Goal: Communication & Community: Answer question/provide support

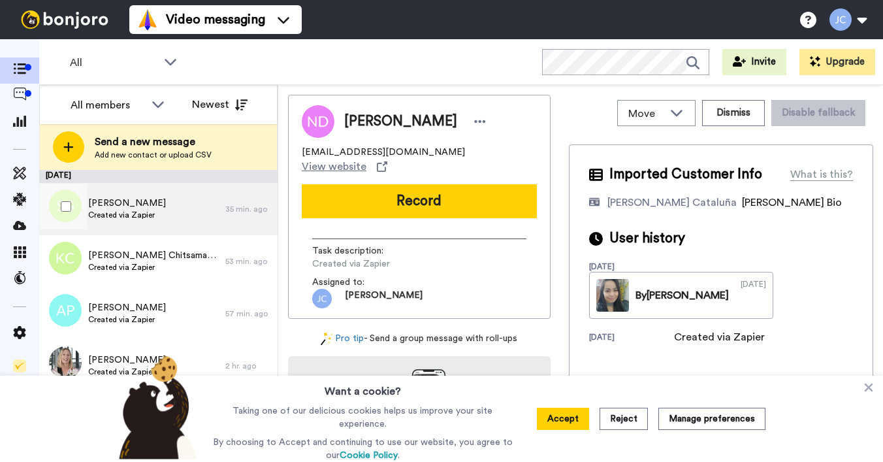
click at [157, 214] on div "Stanley Gray Created via Zapier" at bounding box center [132, 209] width 186 height 52
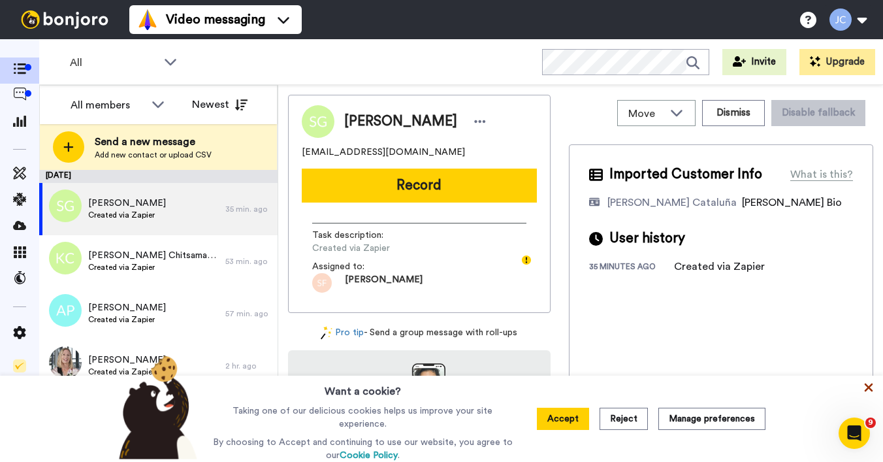
click at [866, 385] on icon at bounding box center [869, 387] width 8 height 8
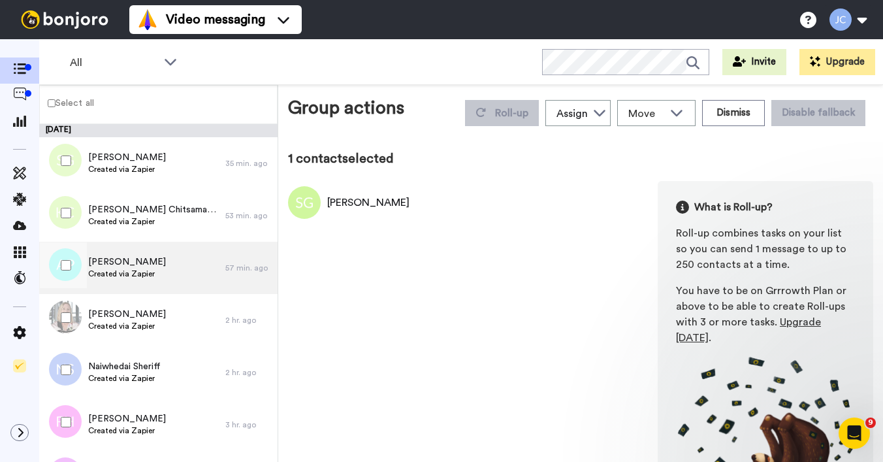
click at [101, 262] on span "[PERSON_NAME]" at bounding box center [127, 261] width 78 height 13
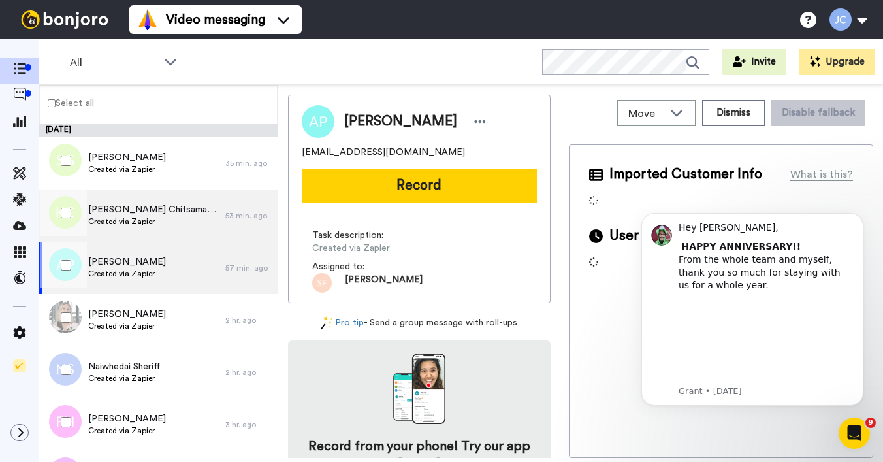
click at [104, 211] on span "[PERSON_NAME] Chitsamatanga" at bounding box center [153, 209] width 131 height 13
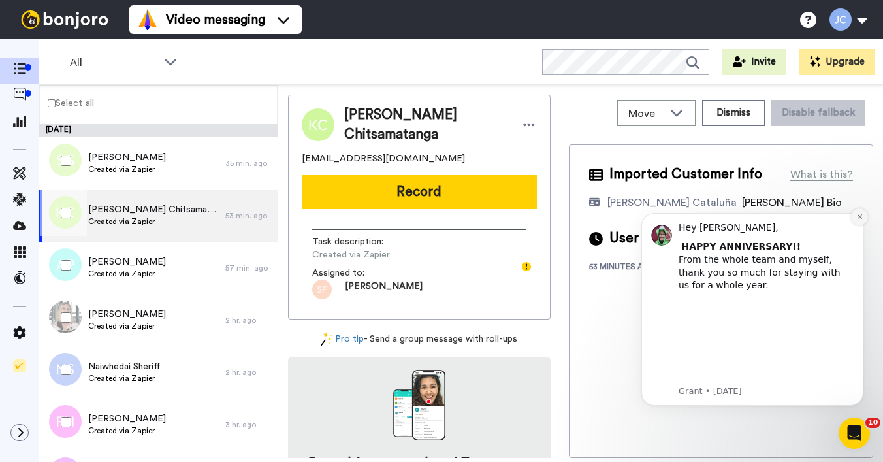
click at [859, 220] on icon "Dismiss notification" at bounding box center [859, 216] width 7 height 7
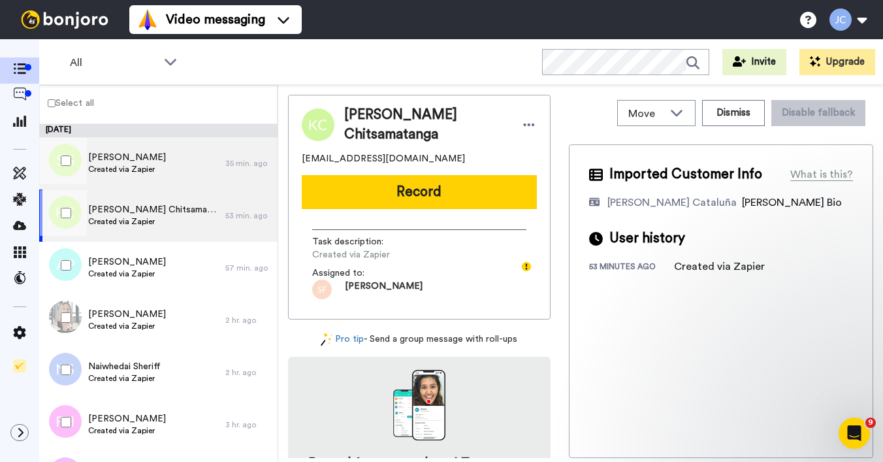
click at [142, 171] on span "Created via Zapier" at bounding box center [127, 169] width 78 height 10
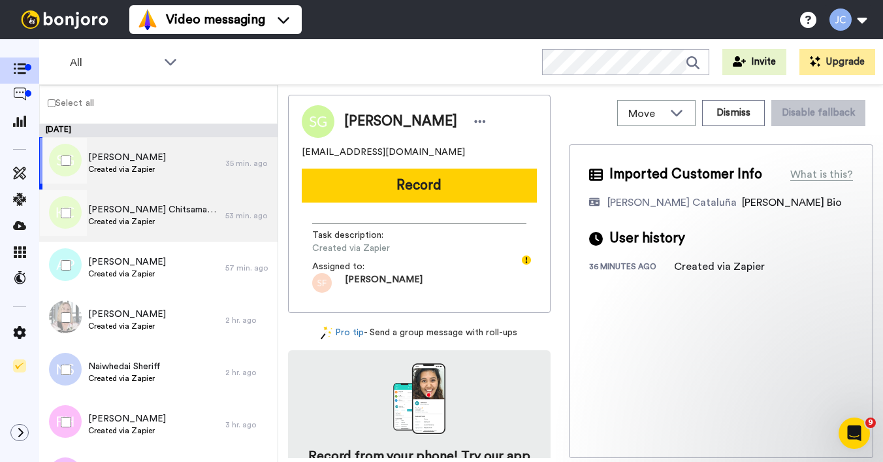
click at [126, 217] on span "Created via Zapier" at bounding box center [153, 221] width 131 height 10
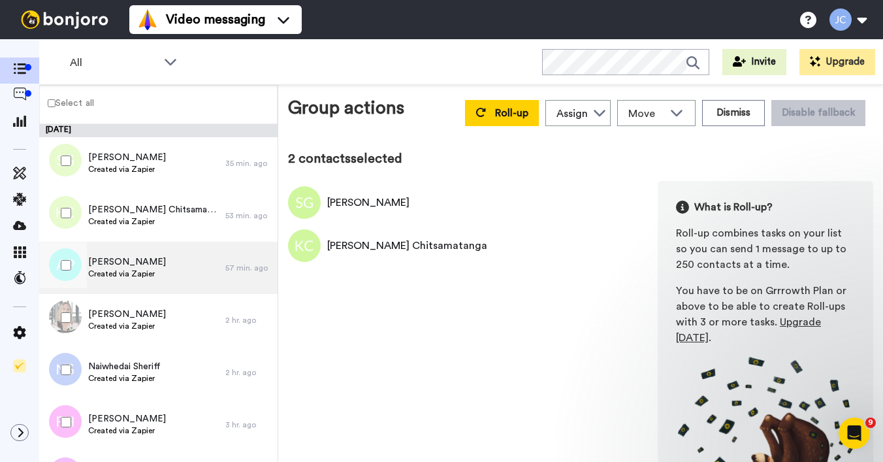
click at [106, 277] on span "Created via Zapier" at bounding box center [127, 273] width 78 height 10
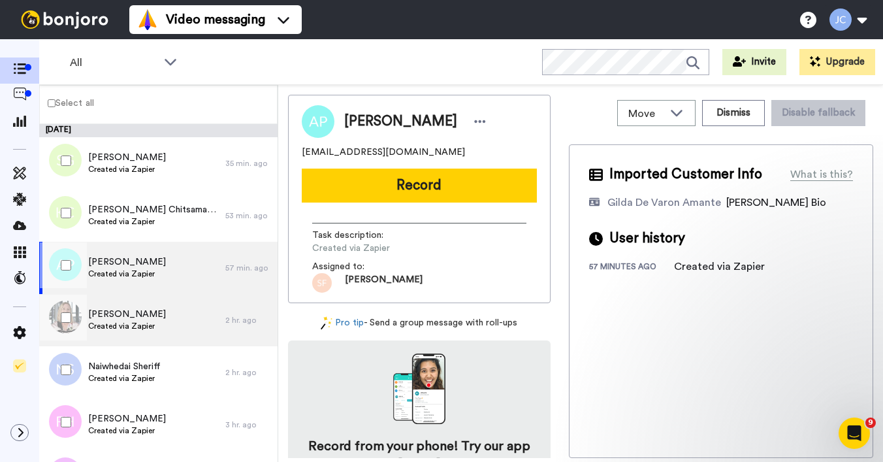
click at [104, 317] on span "Suzanne Dawson" at bounding box center [127, 314] width 78 height 13
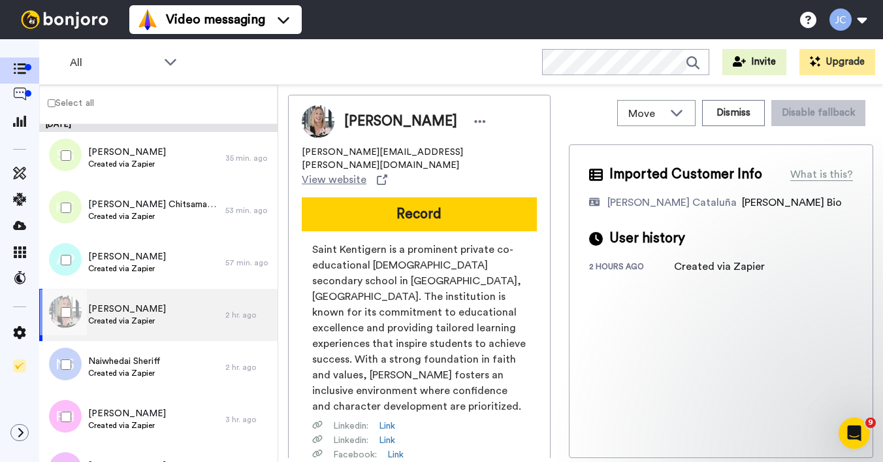
scroll to position [8, 0]
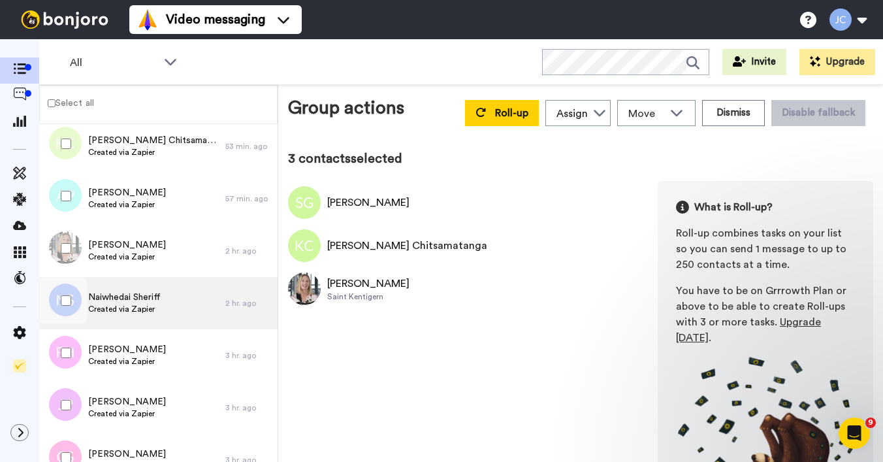
scroll to position [72, 0]
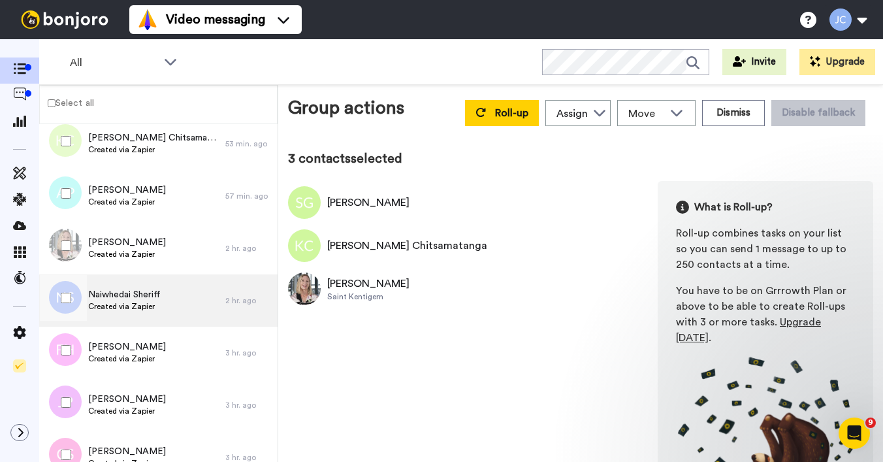
click at [117, 308] on span "Created via Zapier" at bounding box center [124, 306] width 72 height 10
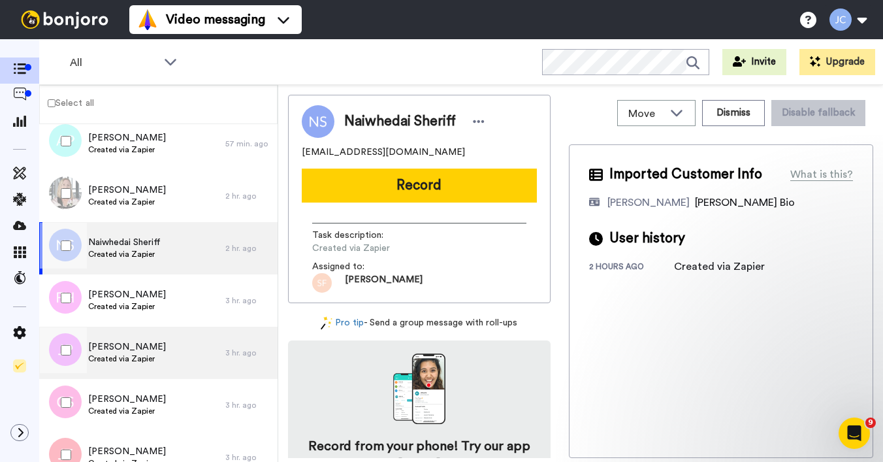
scroll to position [159, 0]
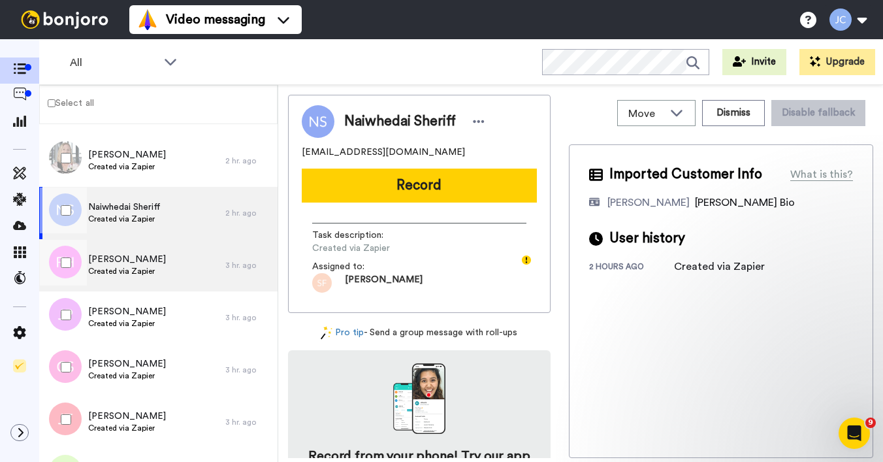
click at [126, 272] on span "Created via Zapier" at bounding box center [127, 271] width 78 height 10
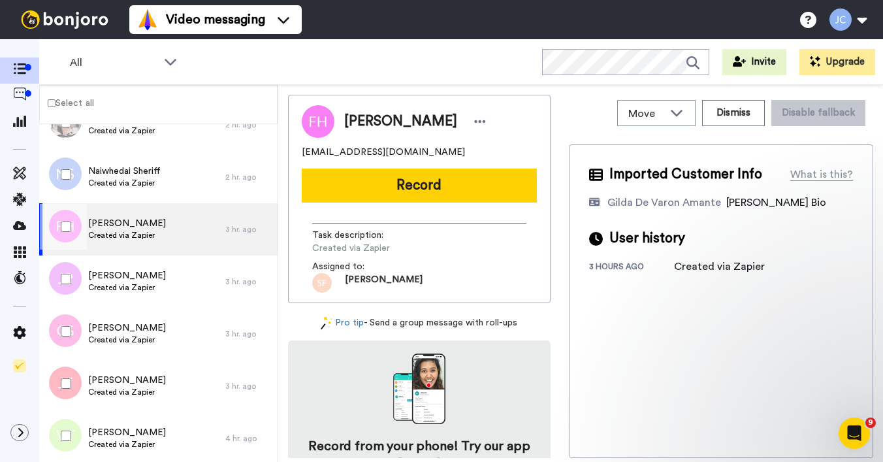
scroll to position [230, 0]
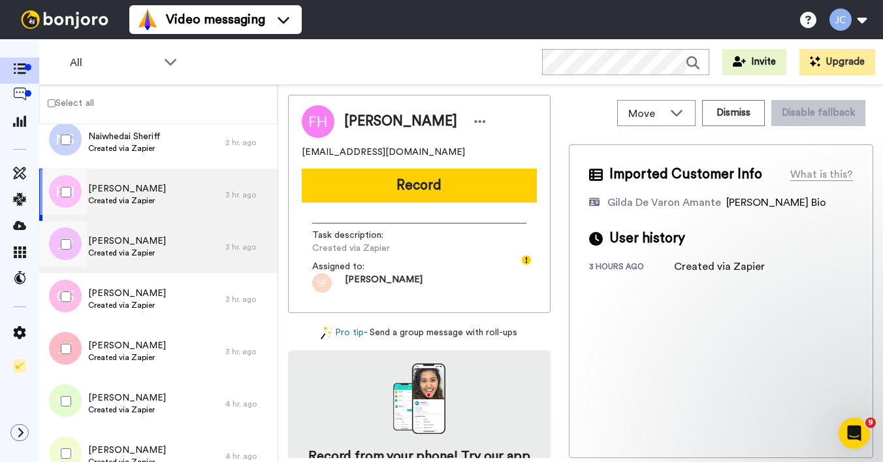
click at [131, 257] on span "Created via Zapier" at bounding box center [127, 252] width 78 height 10
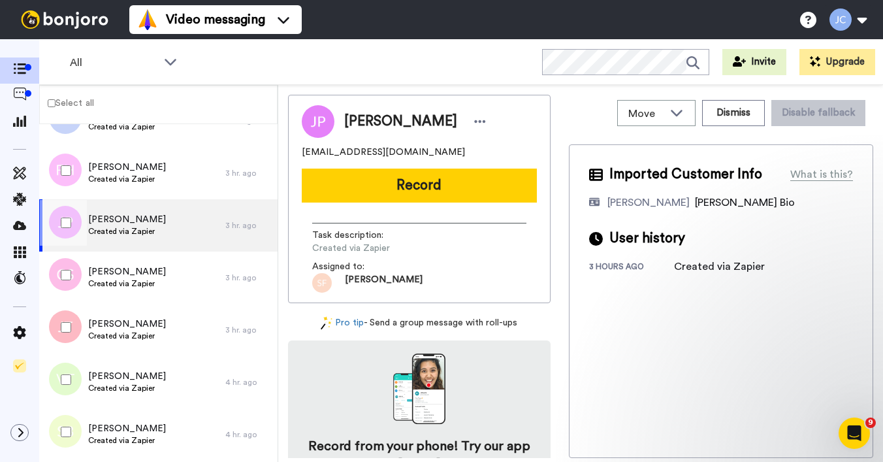
scroll to position [285, 0]
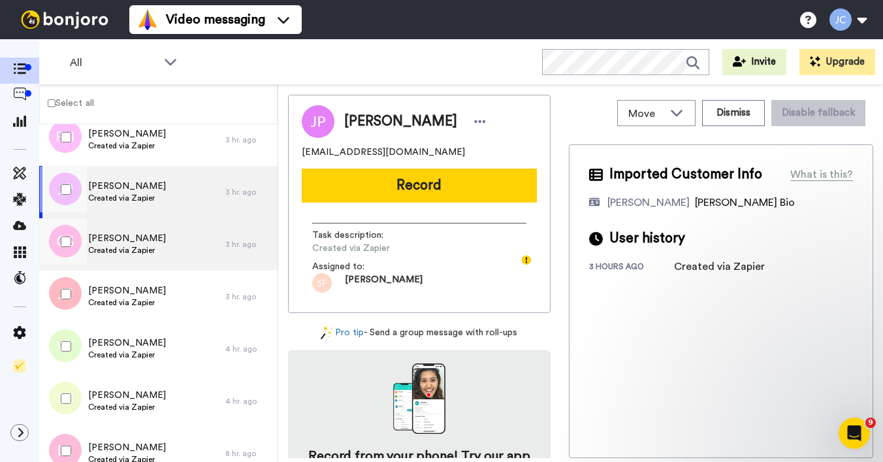
click at [131, 245] on span "Created via Zapier" at bounding box center [127, 250] width 78 height 10
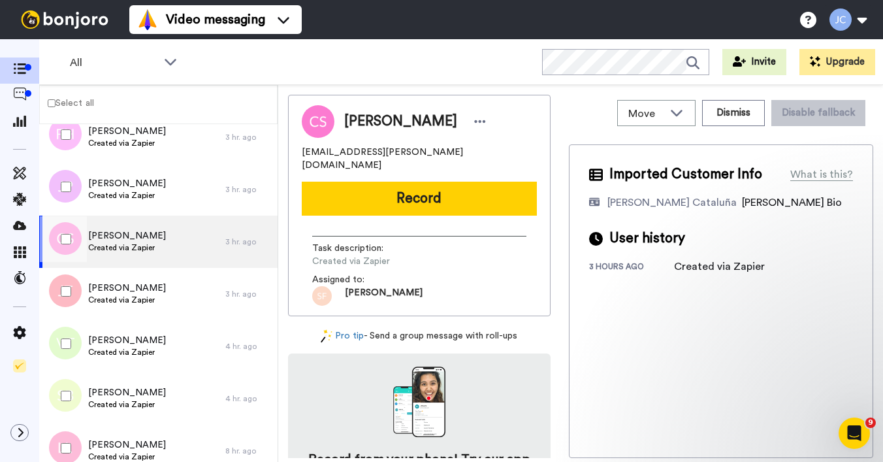
scroll to position [290, 0]
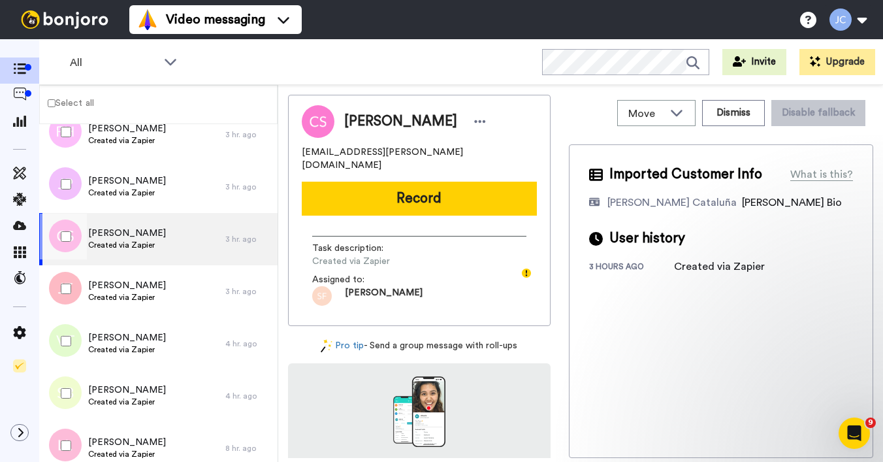
click at [71, 235] on div at bounding box center [63, 237] width 47 height 46
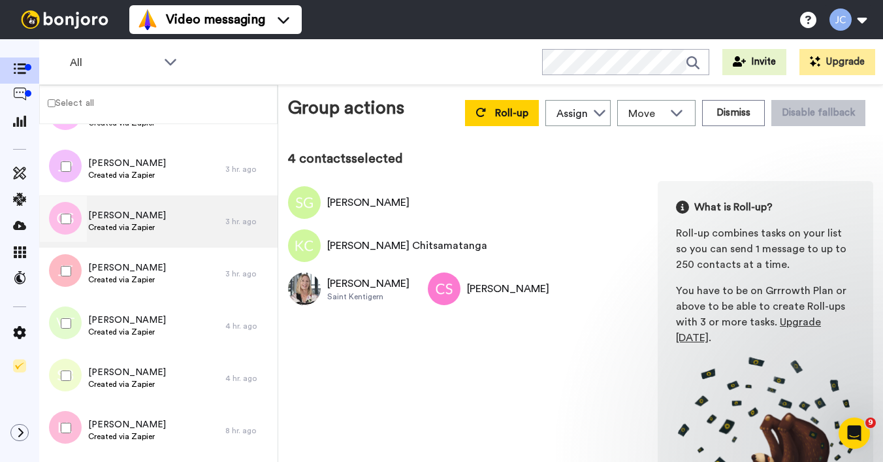
scroll to position [336, 0]
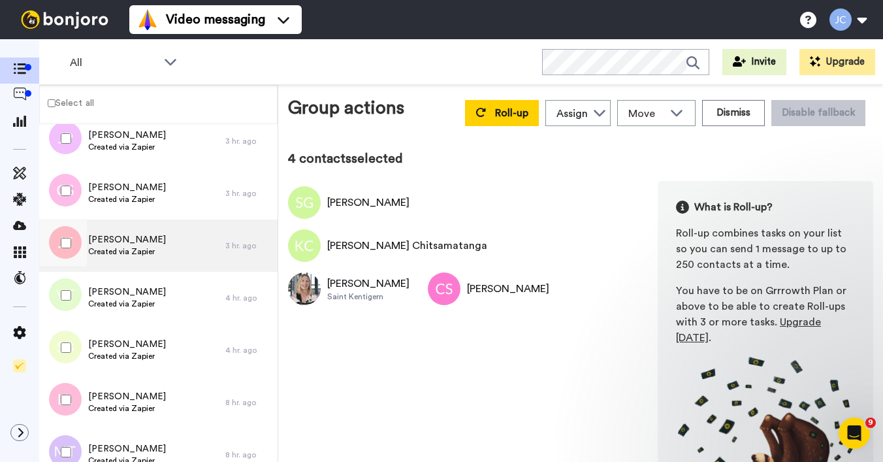
click at [128, 241] on span "Joan Thurman" at bounding box center [127, 239] width 78 height 13
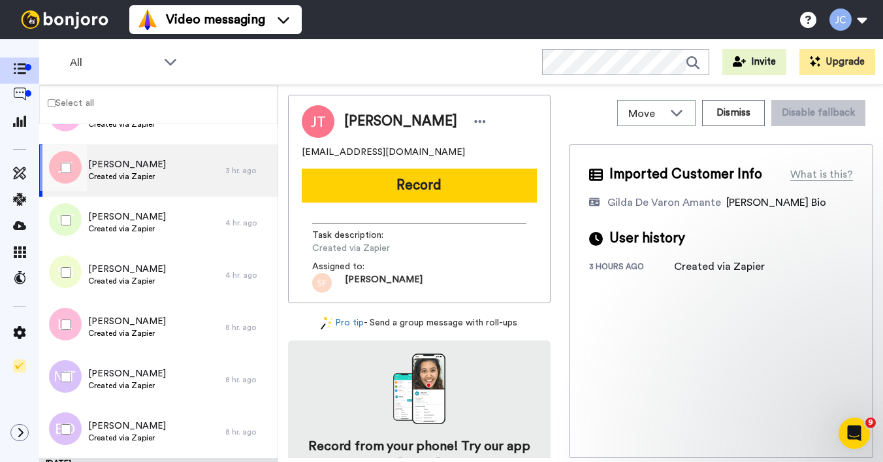
scroll to position [459, 0]
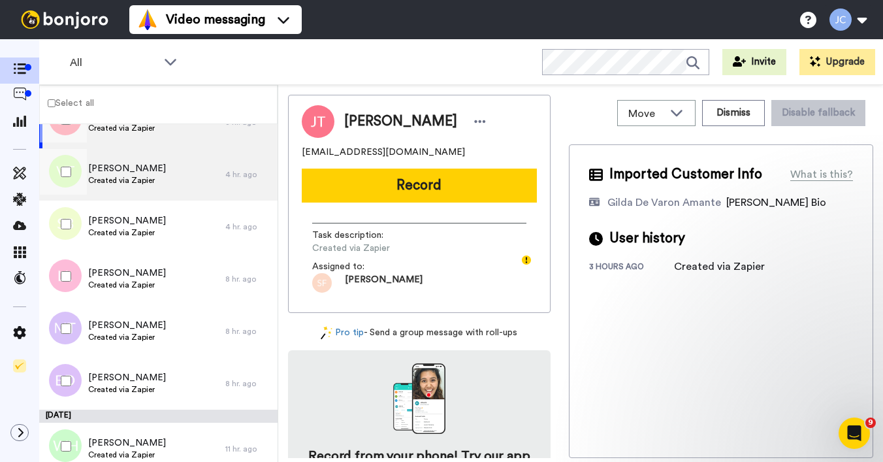
click at [135, 180] on span "Created via Zapier" at bounding box center [127, 180] width 78 height 10
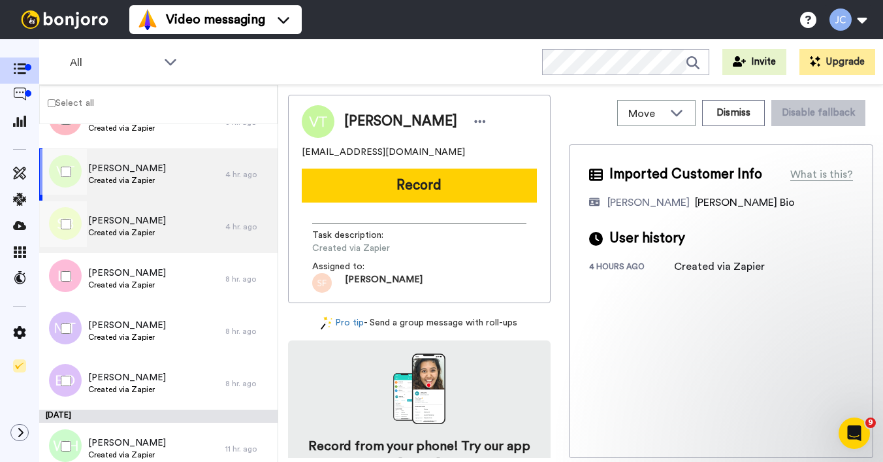
click at [128, 225] on span "Suzette Bryan" at bounding box center [127, 220] width 78 height 13
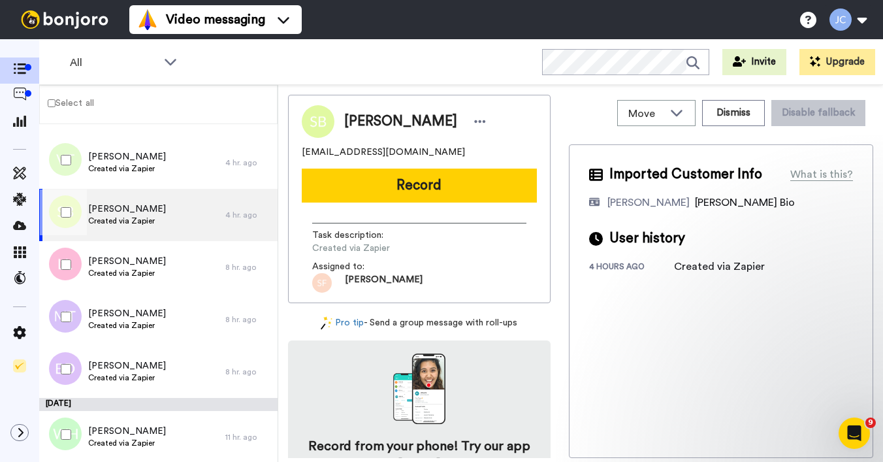
scroll to position [491, 0]
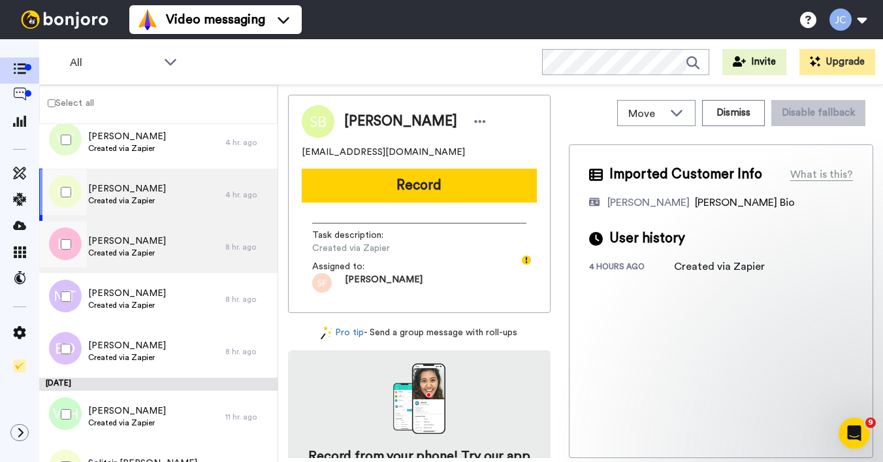
click at [125, 242] on span "Latressa Lunn" at bounding box center [127, 240] width 78 height 13
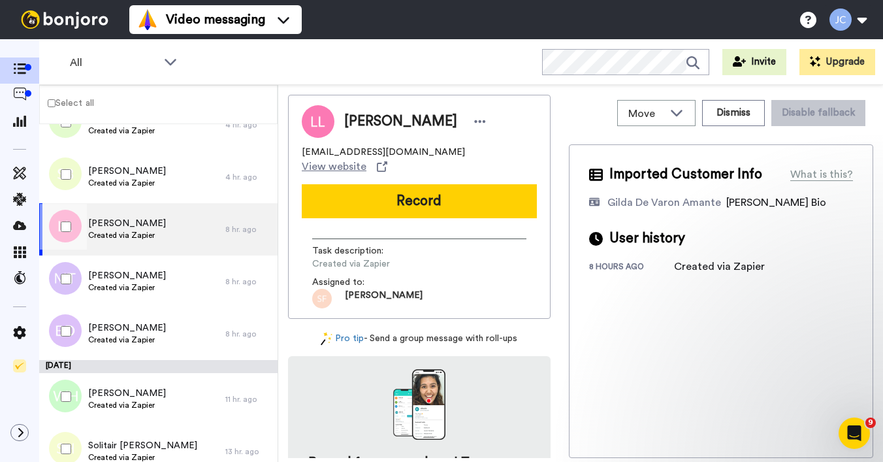
scroll to position [511, 0]
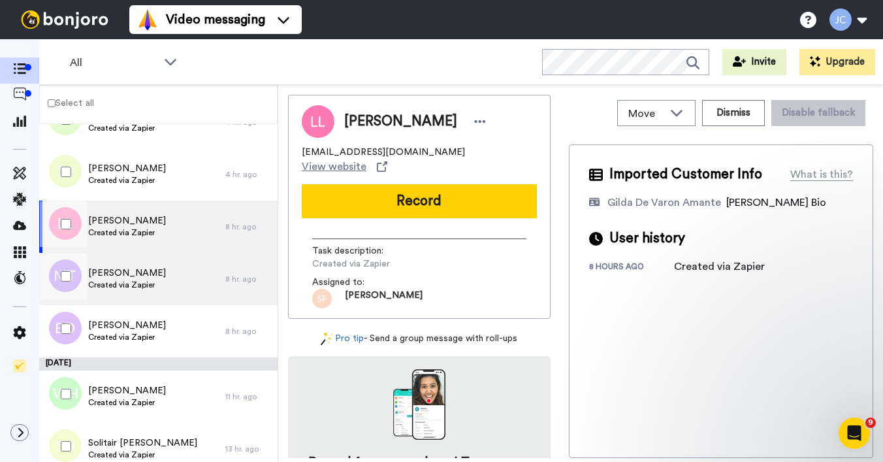
click at [123, 271] on span "[PERSON_NAME]" at bounding box center [127, 272] width 78 height 13
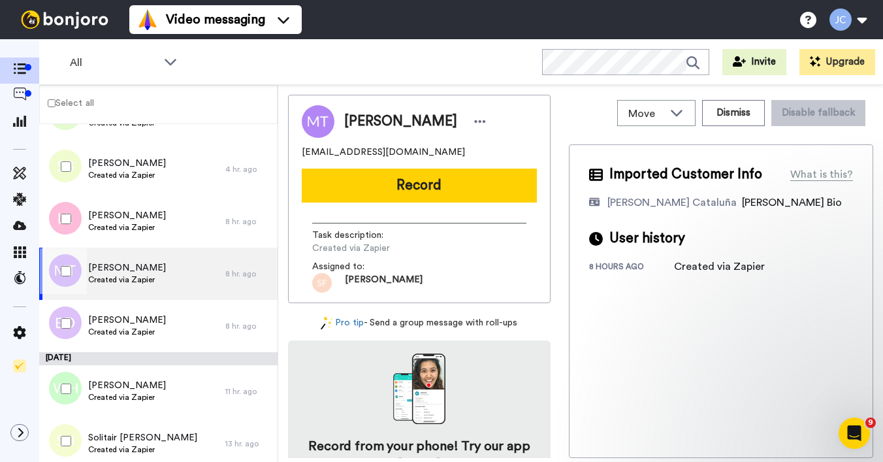
scroll to position [522, 0]
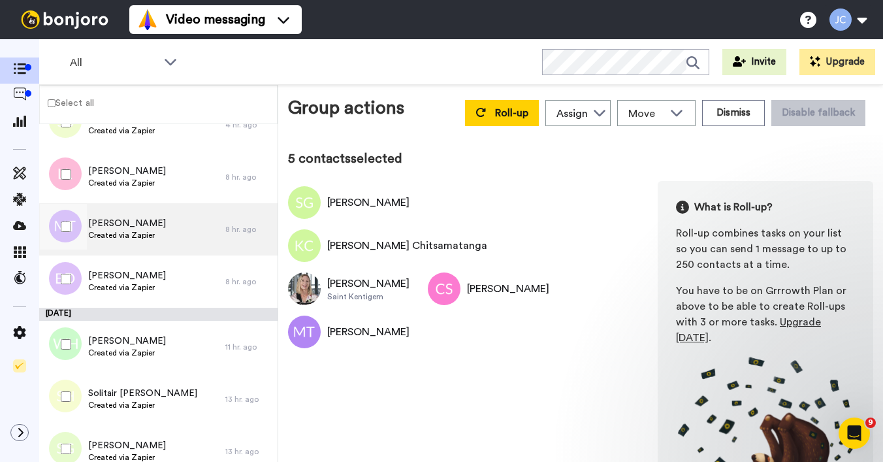
scroll to position [584, 0]
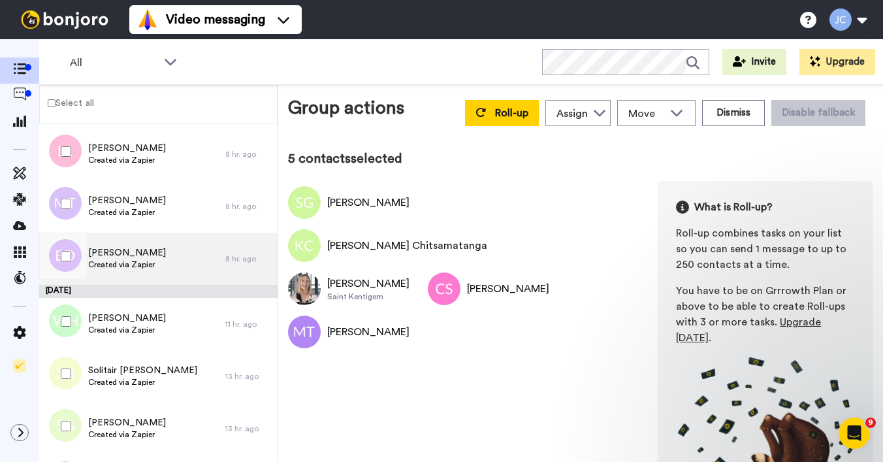
click at [133, 255] on span "[PERSON_NAME]" at bounding box center [127, 252] width 78 height 13
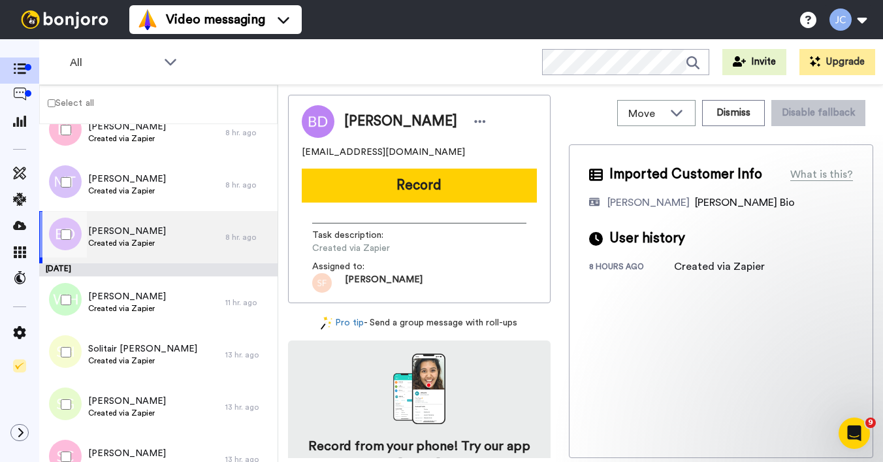
scroll to position [687, 0]
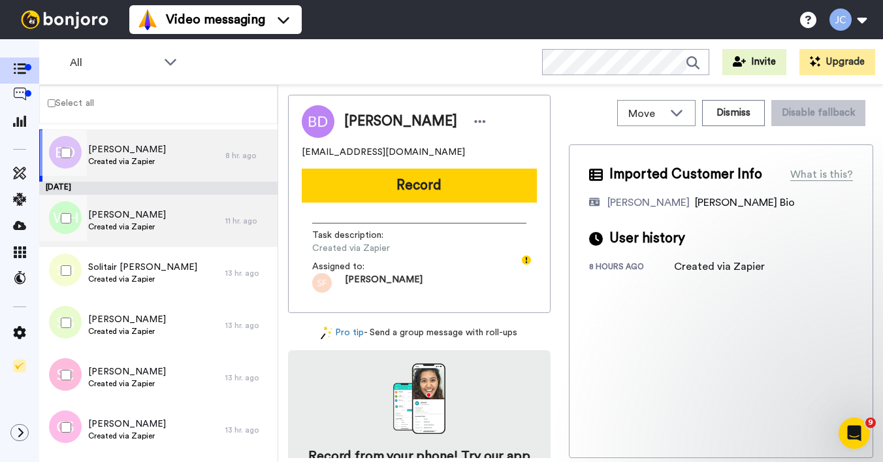
click at [135, 219] on span "[PERSON_NAME]" at bounding box center [127, 214] width 78 height 13
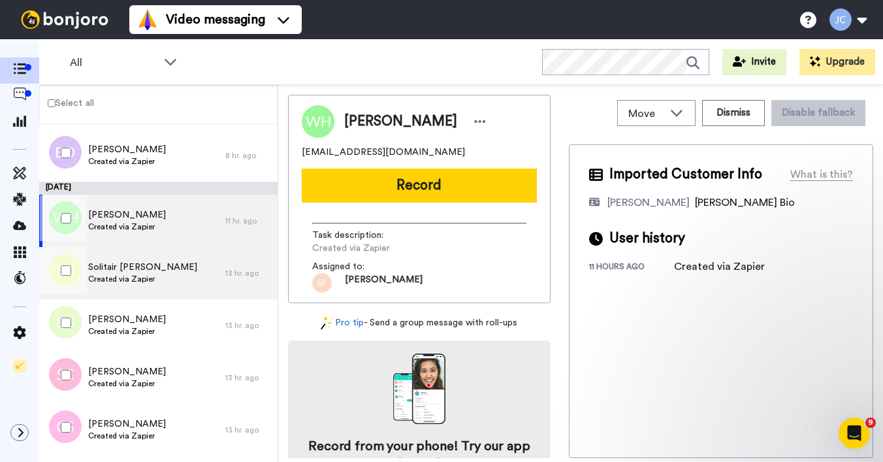
click at [130, 271] on span "Solitair [PERSON_NAME]" at bounding box center [142, 267] width 109 height 13
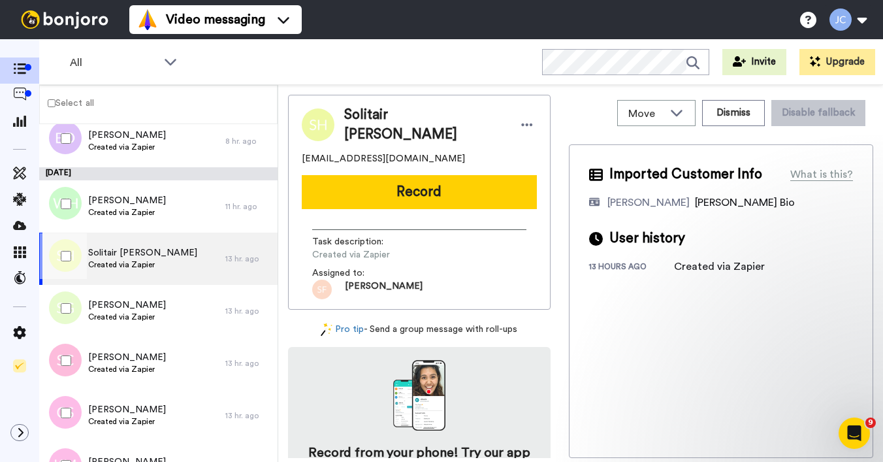
scroll to position [767, 0]
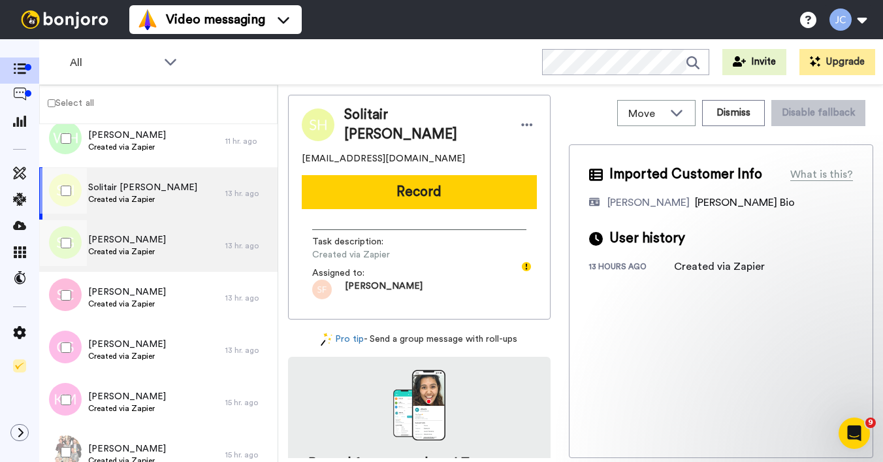
click at [135, 249] on span "Created via Zapier" at bounding box center [127, 251] width 78 height 10
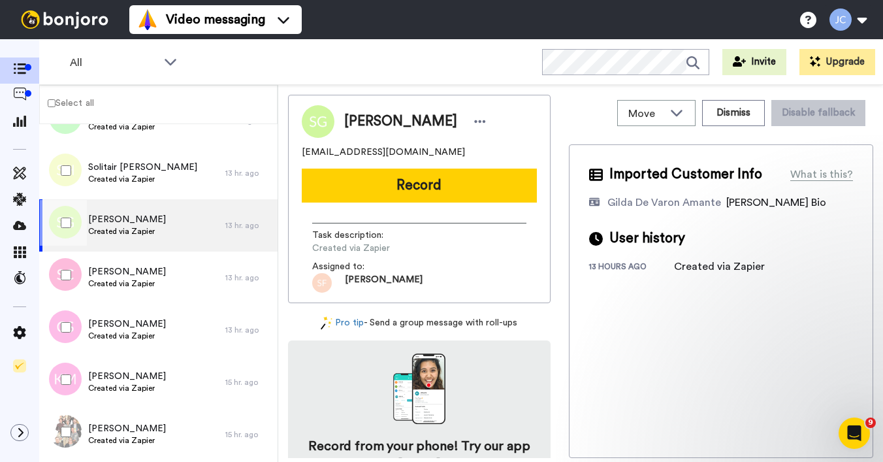
scroll to position [789, 0]
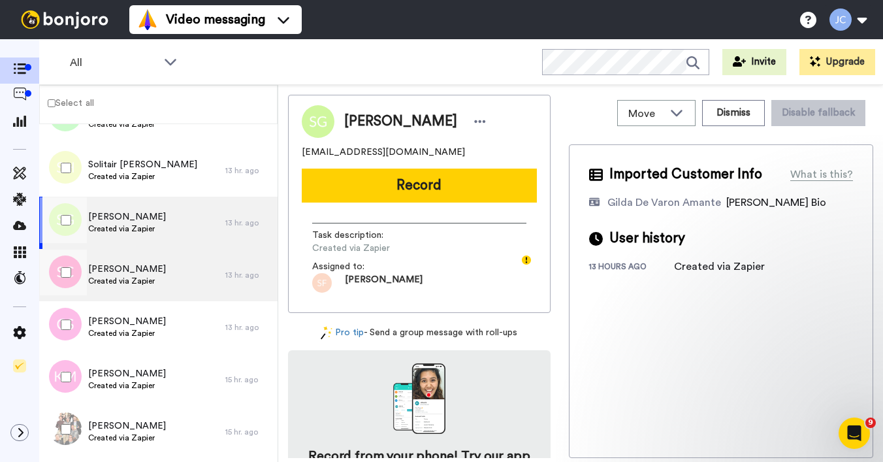
click at [132, 269] on span "[PERSON_NAME]" at bounding box center [127, 268] width 78 height 13
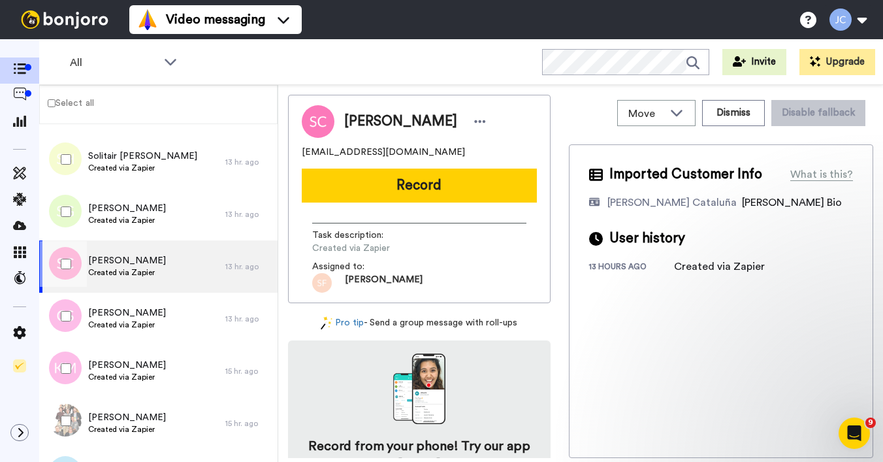
scroll to position [801, 0]
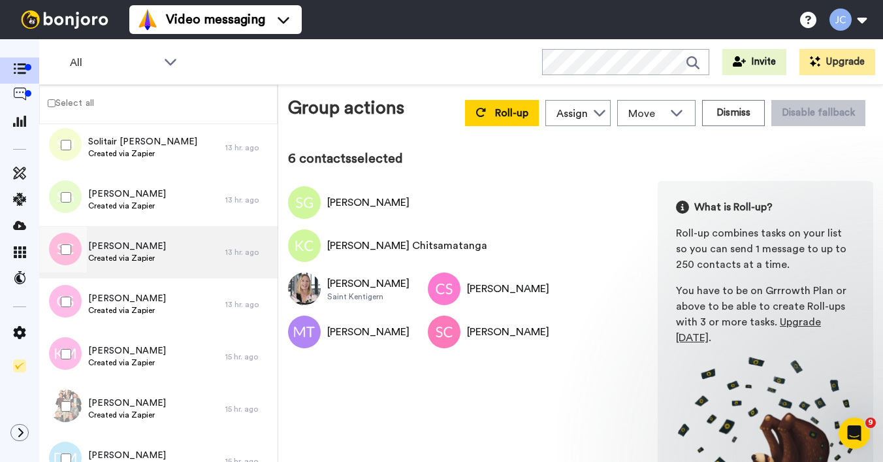
scroll to position [836, 0]
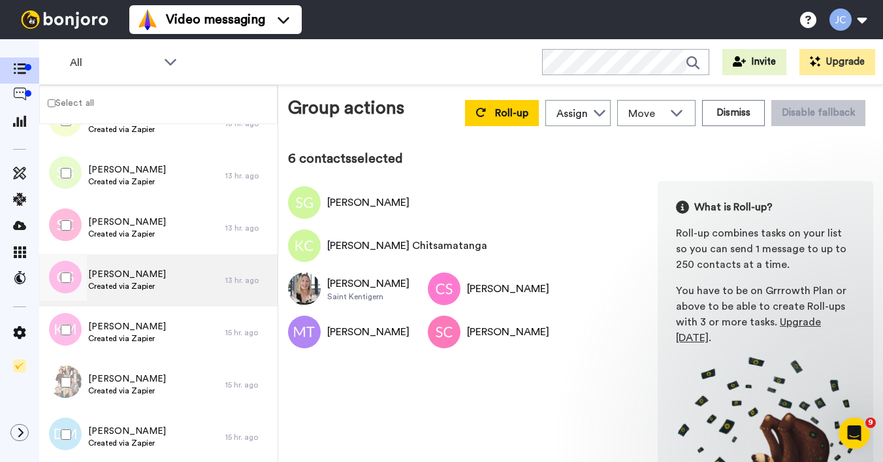
click at [119, 261] on div "Charlotte Scrase Created via Zapier" at bounding box center [132, 280] width 186 height 52
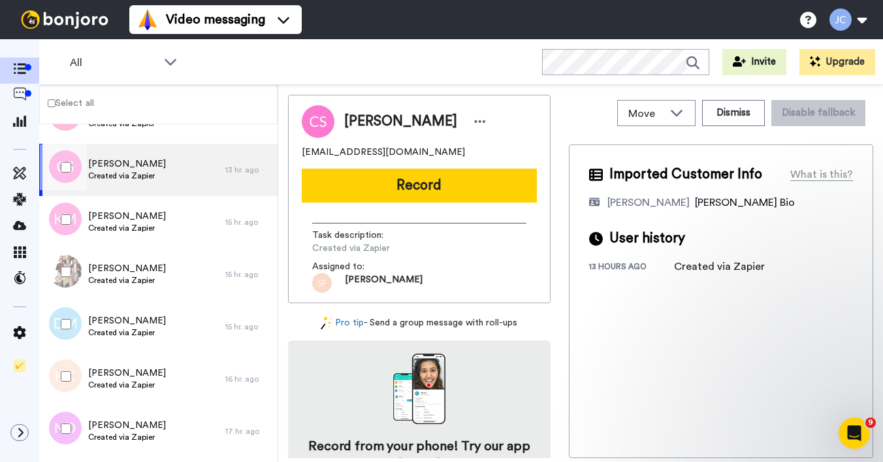
scroll to position [995, 0]
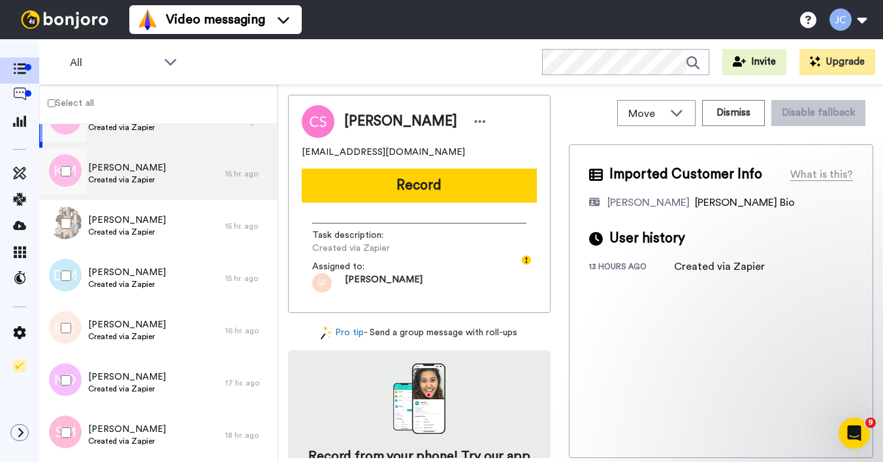
click at [119, 172] on span "[PERSON_NAME]" at bounding box center [127, 167] width 78 height 13
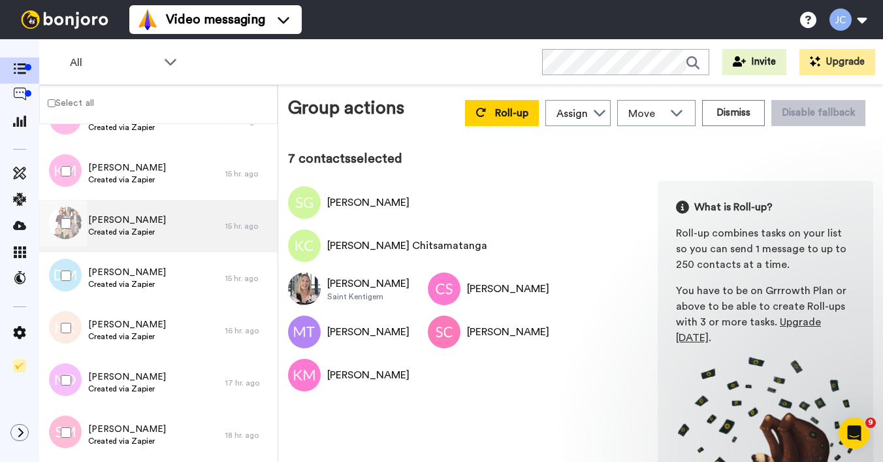
click at [114, 220] on span "[PERSON_NAME]" at bounding box center [127, 220] width 78 height 13
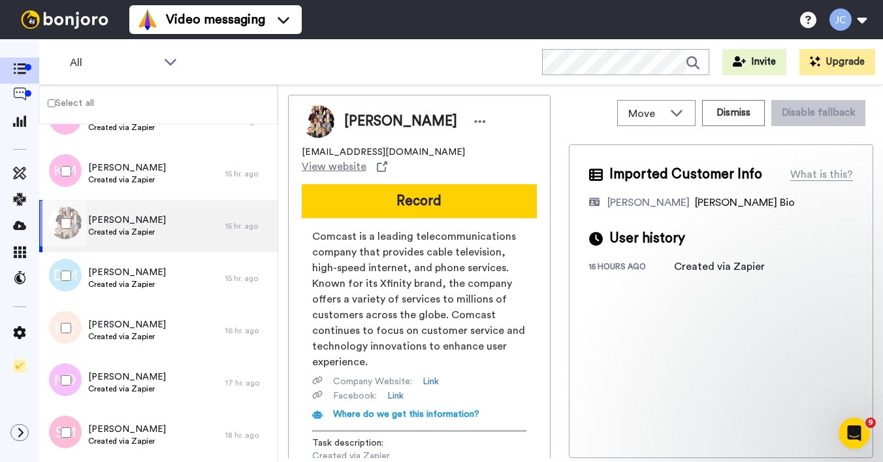
scroll to position [1031, 0]
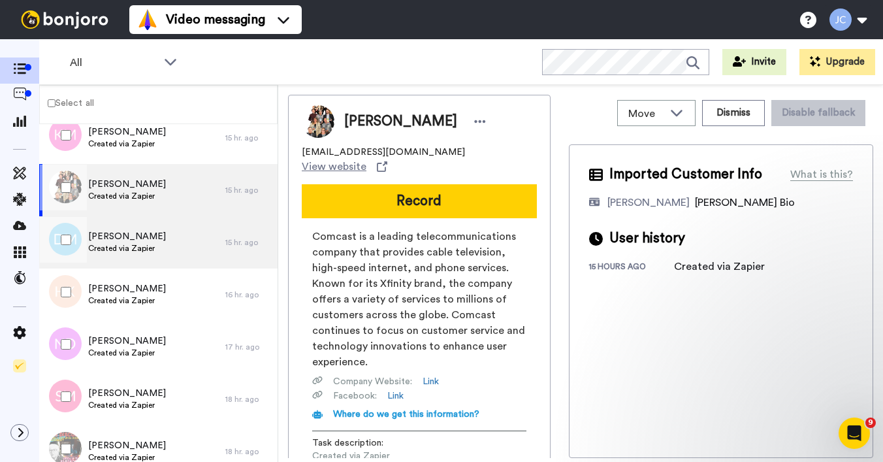
click at [112, 239] on span "[PERSON_NAME]" at bounding box center [127, 236] width 78 height 13
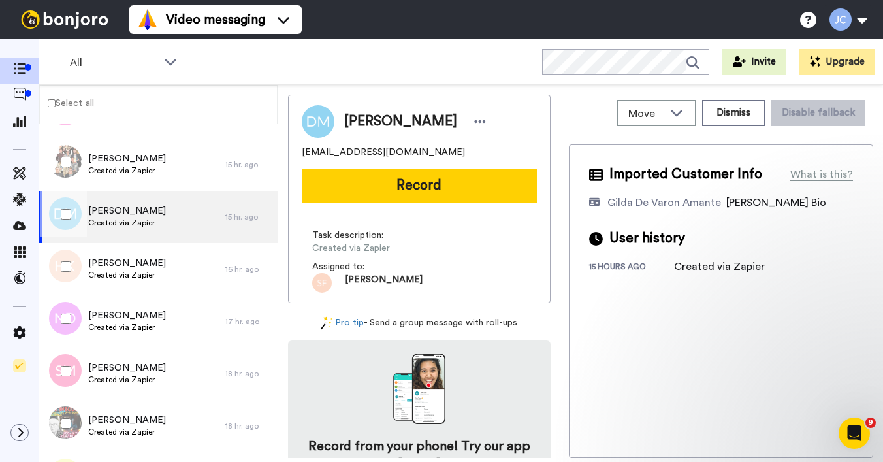
scroll to position [1079, 0]
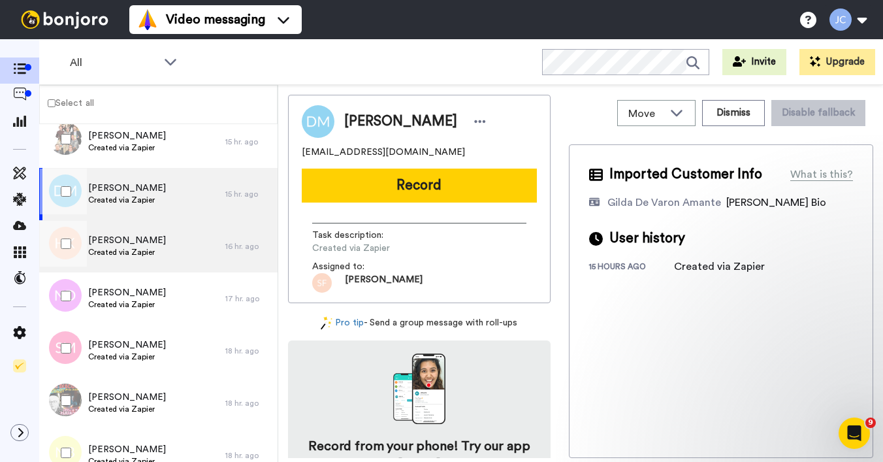
click at [112, 239] on span "[PERSON_NAME]" at bounding box center [127, 240] width 78 height 13
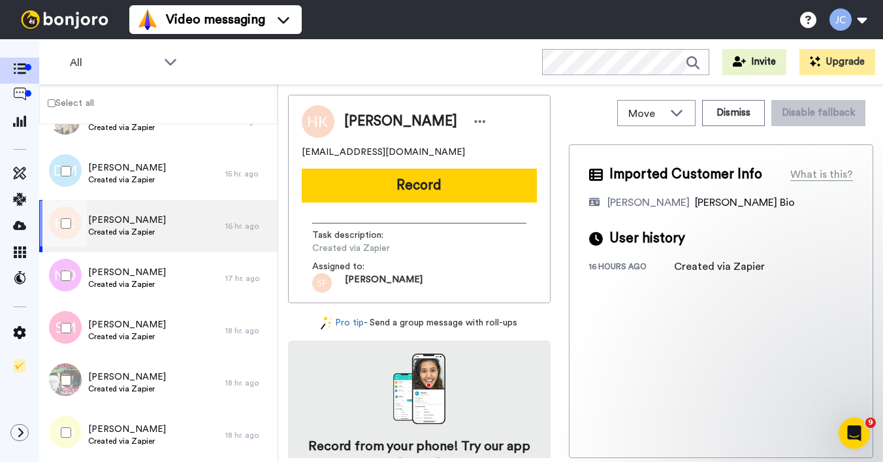
scroll to position [1118, 0]
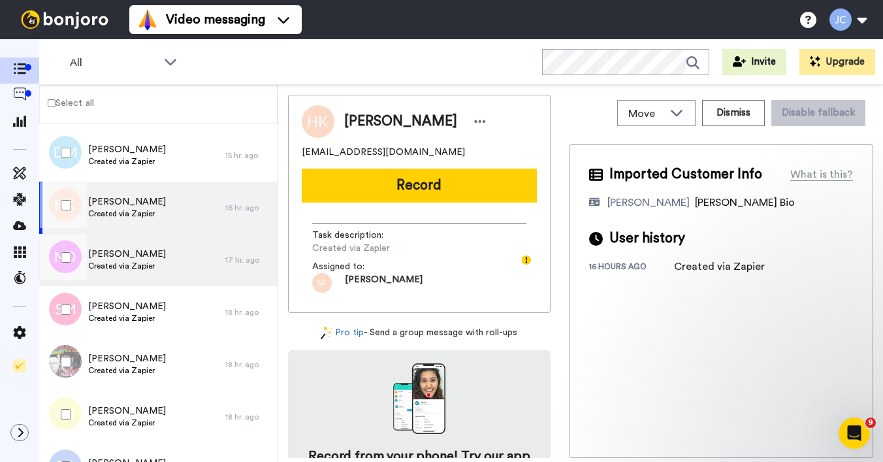
click at [112, 251] on span "[PERSON_NAME]" at bounding box center [127, 253] width 78 height 13
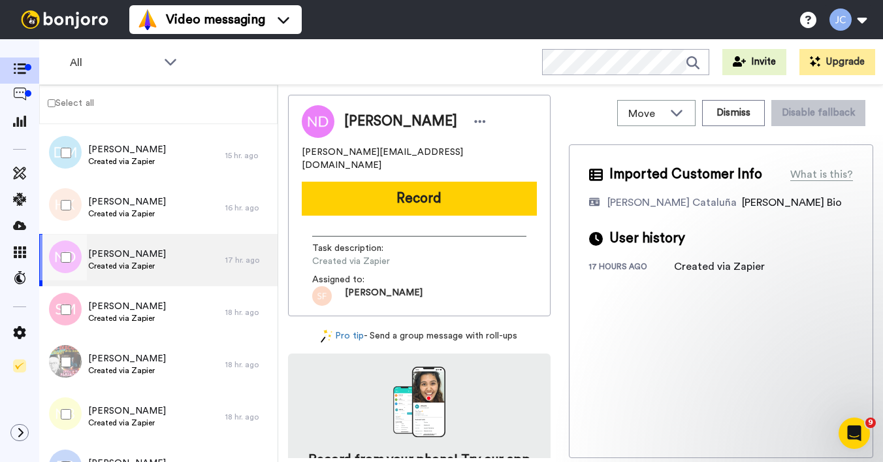
scroll to position [1120, 0]
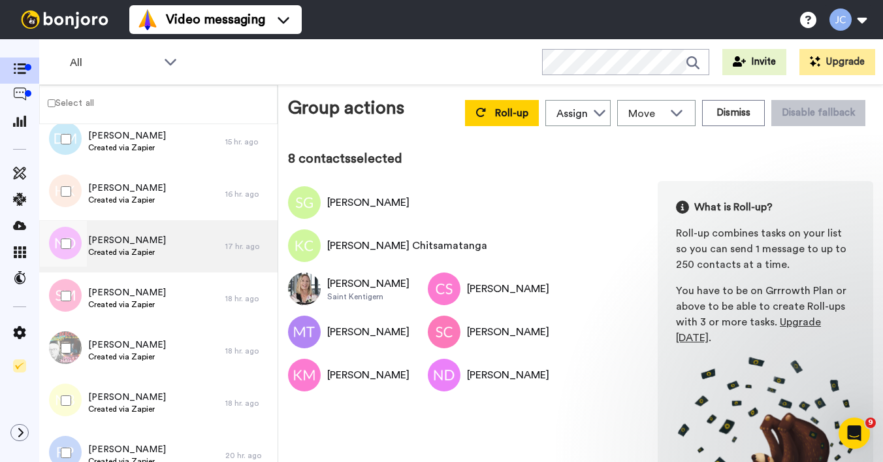
scroll to position [1174, 0]
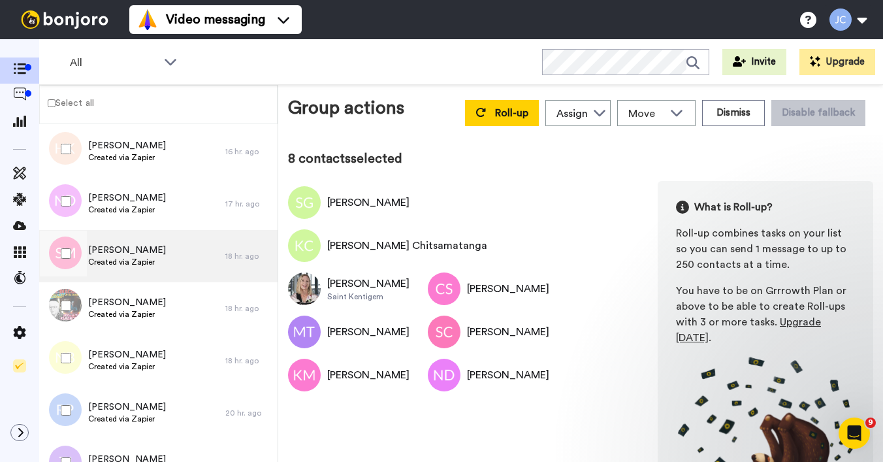
click at [101, 250] on span "[PERSON_NAME]" at bounding box center [127, 250] width 78 height 13
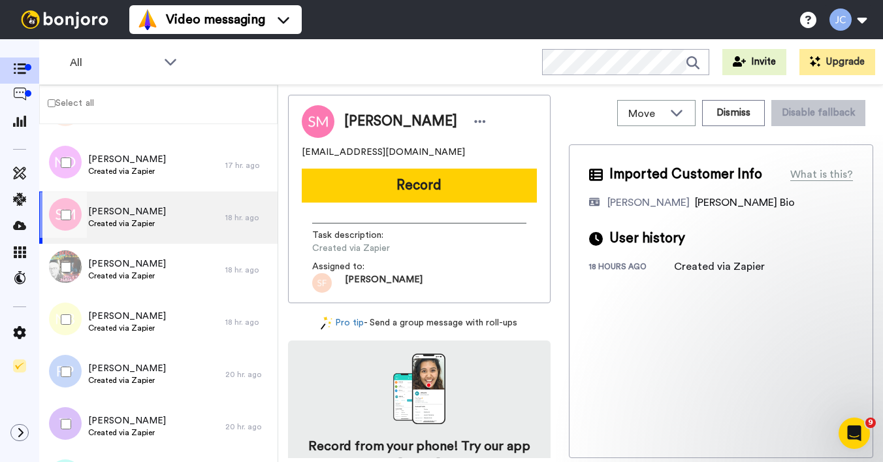
scroll to position [1215, 0]
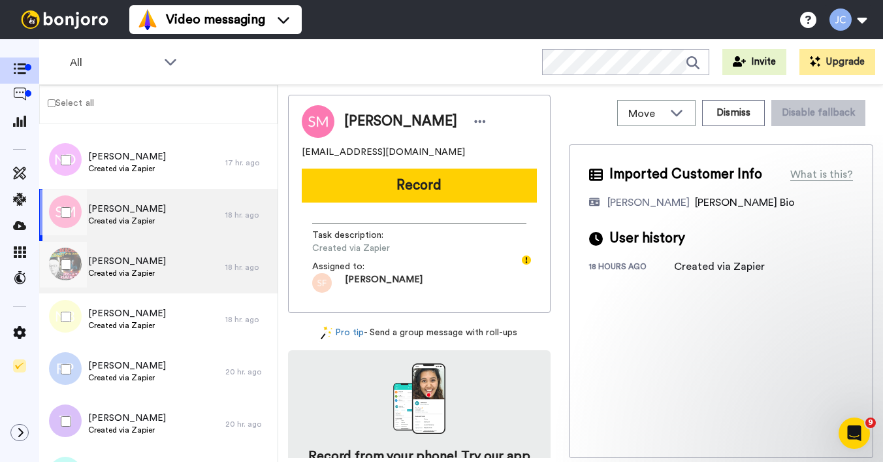
click at [101, 252] on div "Jackie Heighway Created via Zapier" at bounding box center [132, 267] width 186 height 52
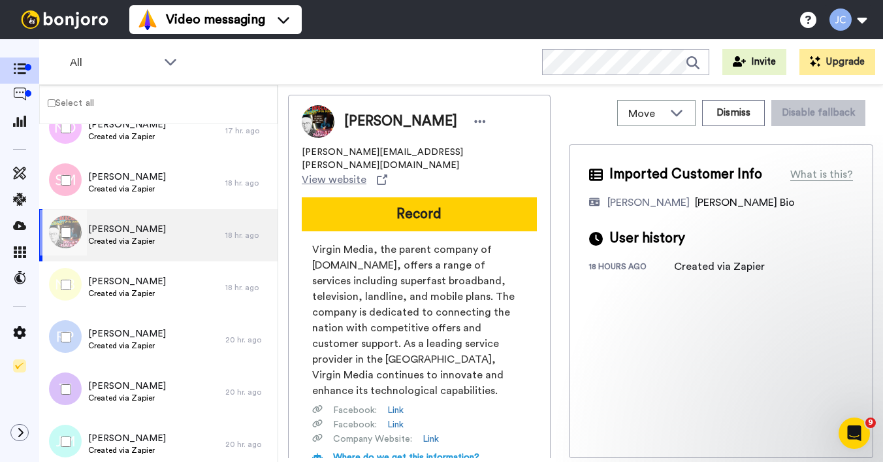
scroll to position [1276, 0]
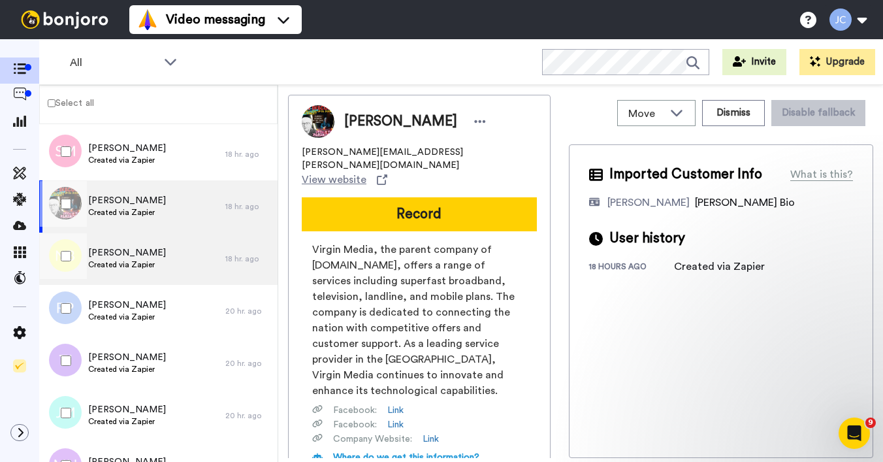
click at [115, 262] on span "Created via Zapier" at bounding box center [127, 264] width 78 height 10
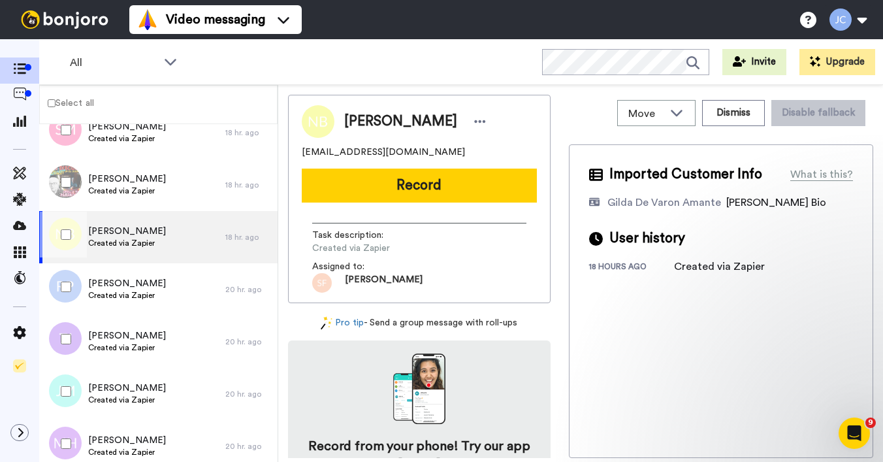
scroll to position [1325, 0]
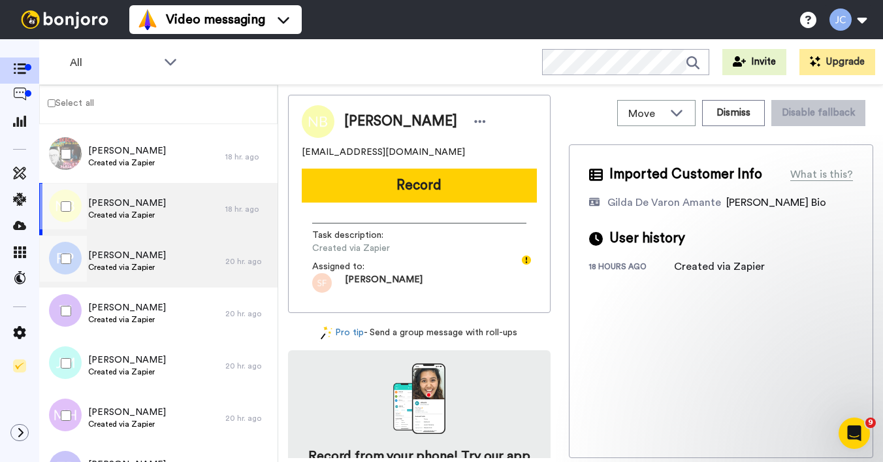
click at [115, 262] on span "Created via Zapier" at bounding box center [127, 267] width 78 height 10
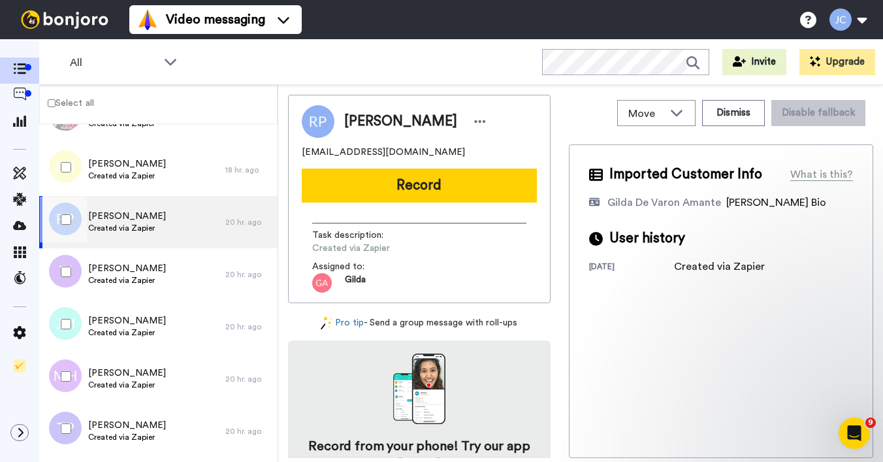
scroll to position [1391, 0]
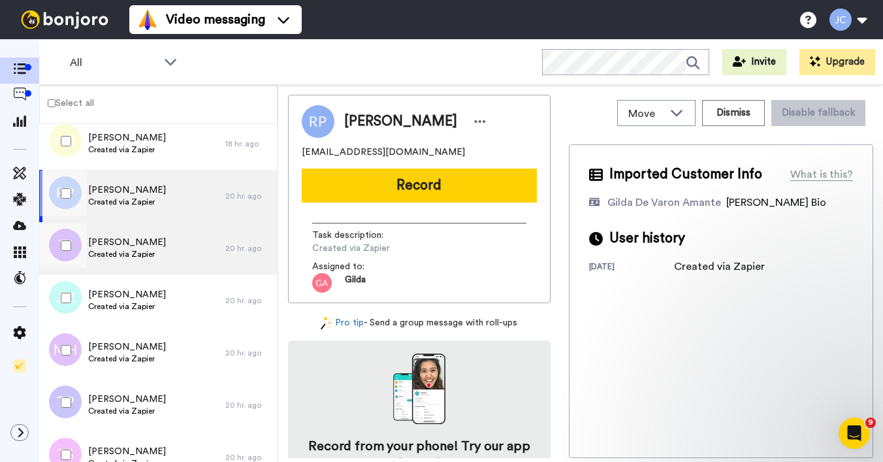
click at [118, 251] on span "Created via Zapier" at bounding box center [127, 254] width 78 height 10
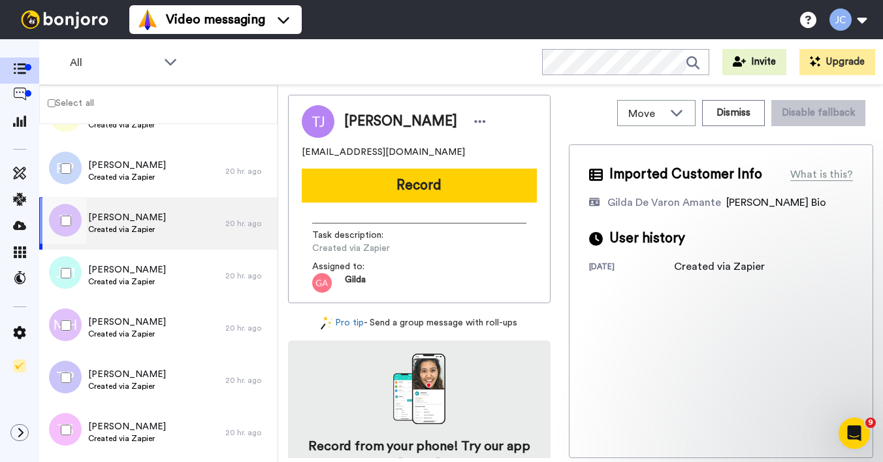
scroll to position [1429, 0]
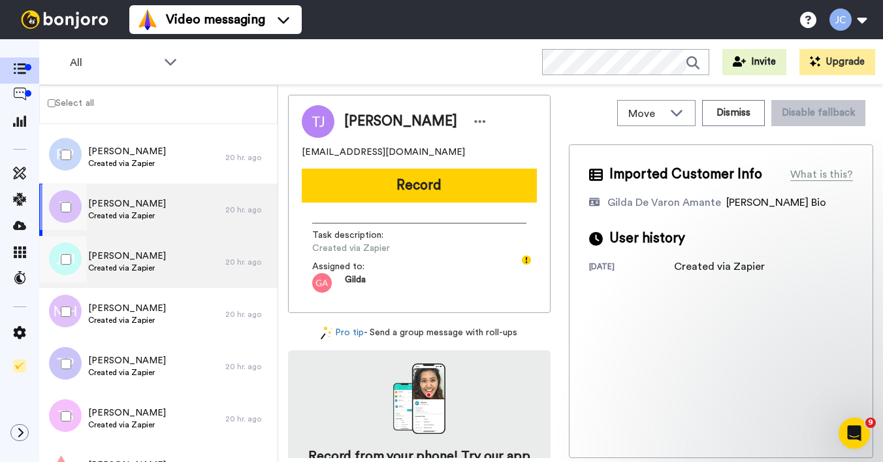
click at [118, 255] on span "[PERSON_NAME]" at bounding box center [127, 255] width 78 height 13
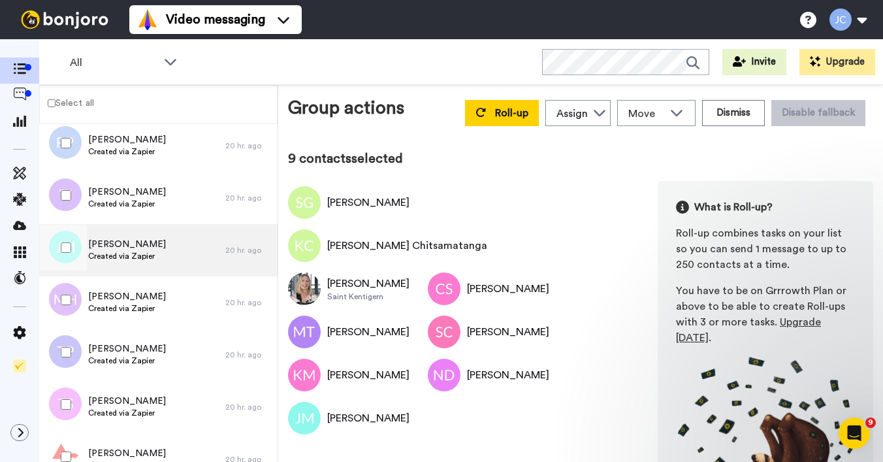
scroll to position [1474, 0]
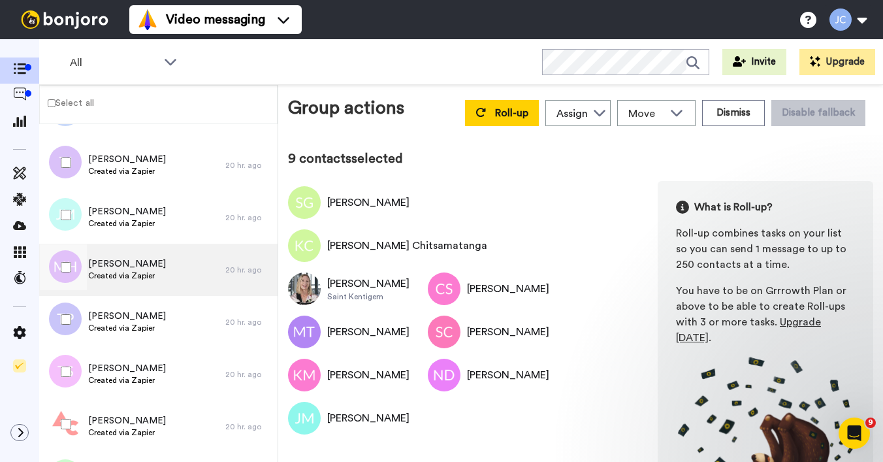
click at [119, 274] on span "Created via Zapier" at bounding box center [127, 275] width 78 height 10
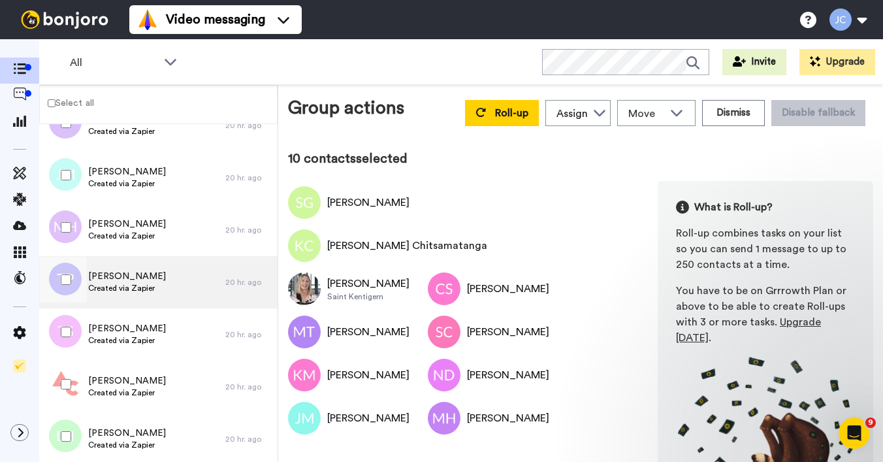
scroll to position [1516, 0]
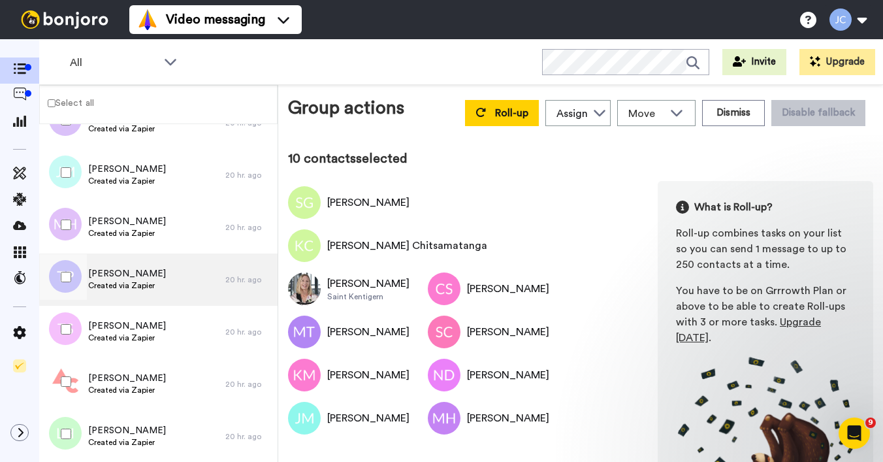
click at [114, 271] on span "TAYLOR POWELL" at bounding box center [127, 273] width 78 height 13
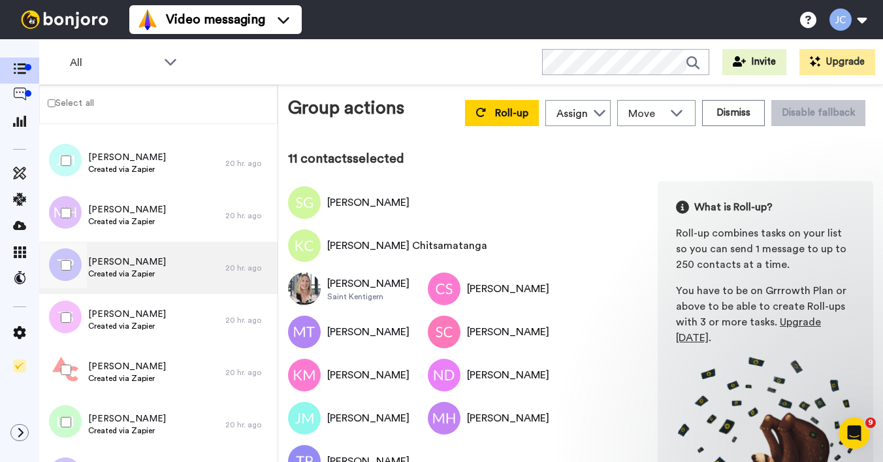
scroll to position [1587, 0]
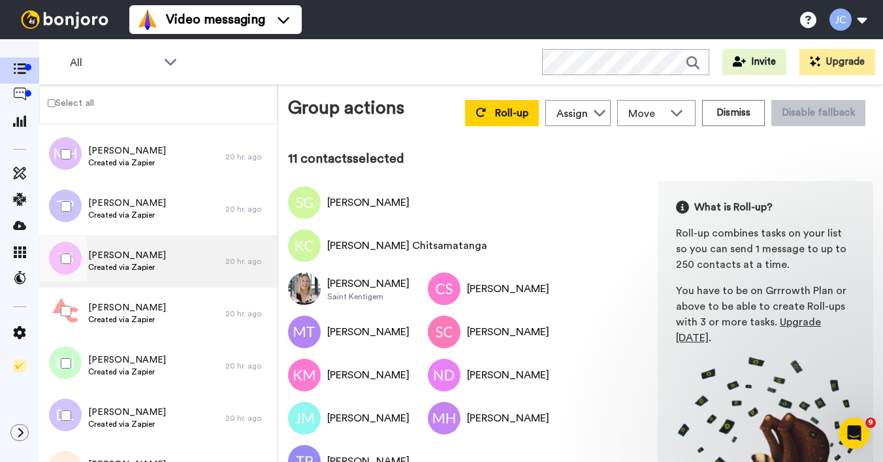
click at [108, 271] on span "Created via Zapier" at bounding box center [127, 267] width 78 height 10
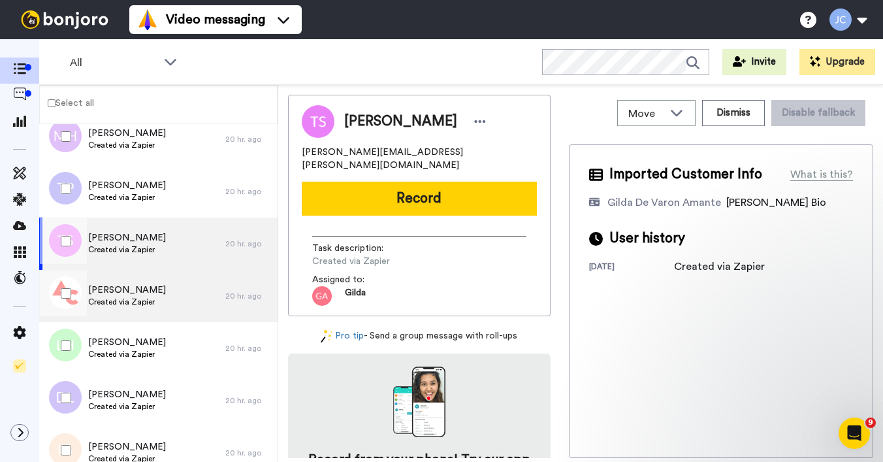
scroll to position [1632, 0]
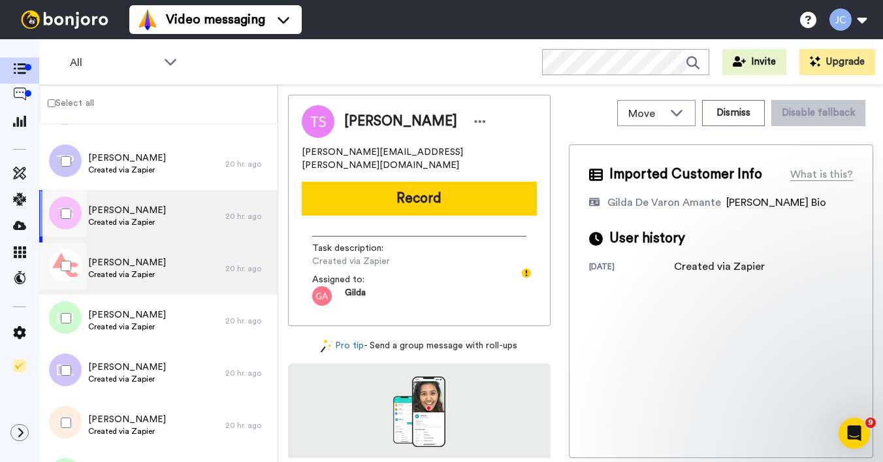
click at [97, 270] on span "Created via Zapier" at bounding box center [127, 274] width 78 height 10
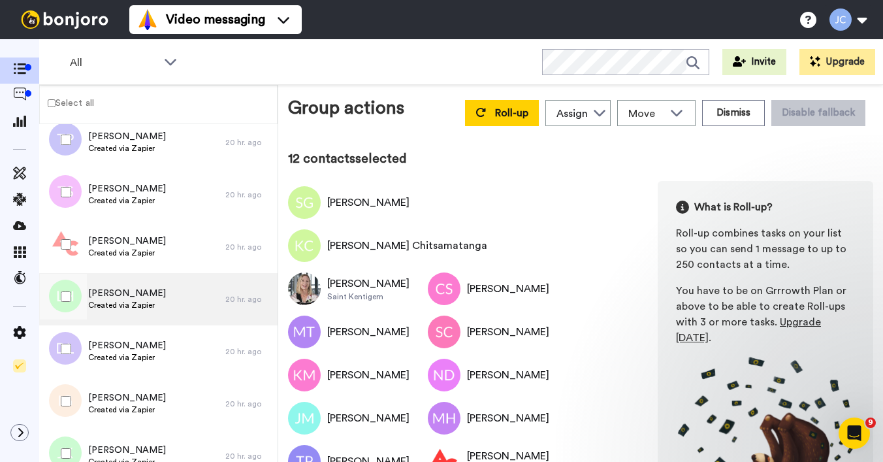
scroll to position [1694, 0]
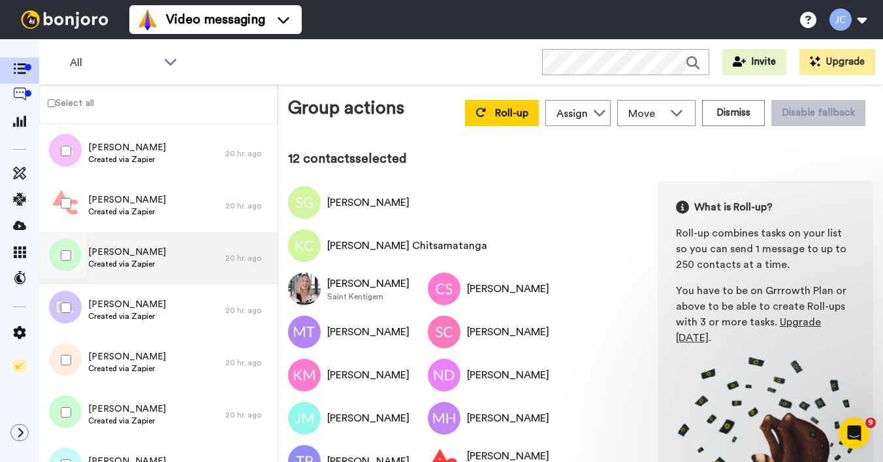
click at [116, 272] on div "Leanne Holland Created via Zapier" at bounding box center [132, 258] width 186 height 52
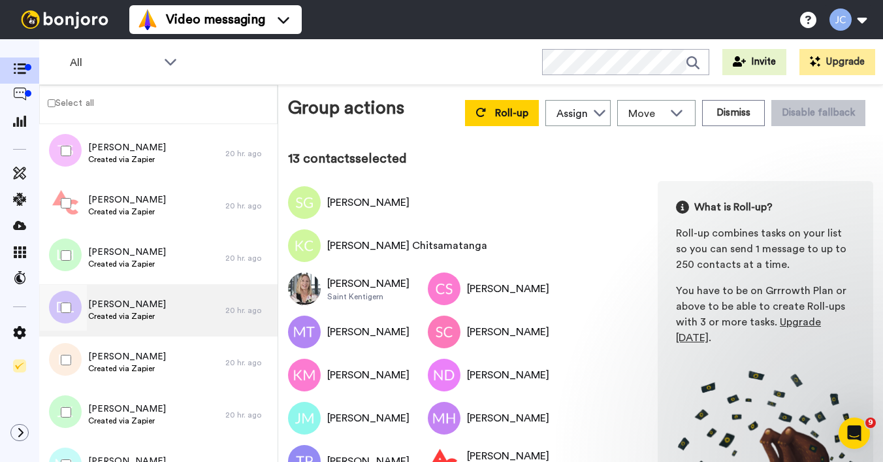
click at [104, 299] on span "Dee Landers" at bounding box center [127, 304] width 78 height 13
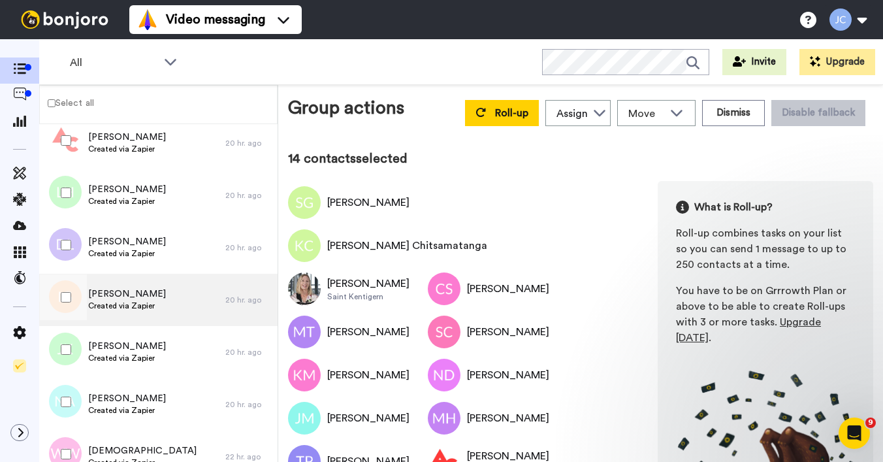
click at [114, 287] on span "Ilovely Goodspeed" at bounding box center [127, 293] width 78 height 13
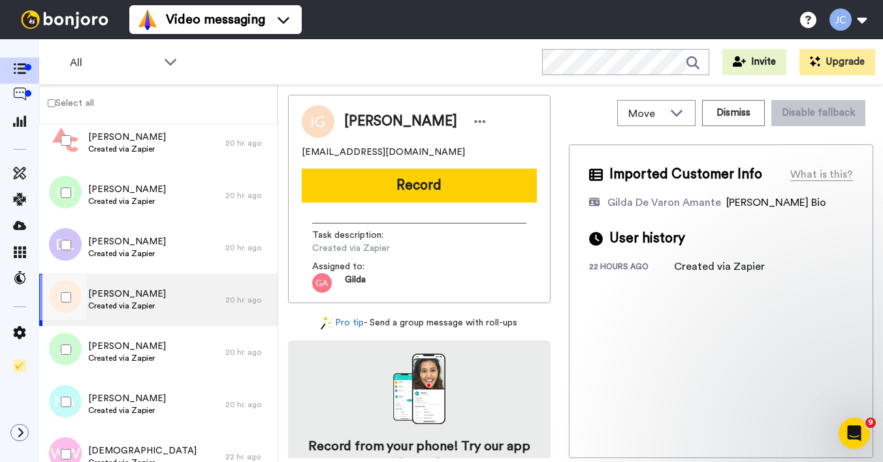
scroll to position [1850, 0]
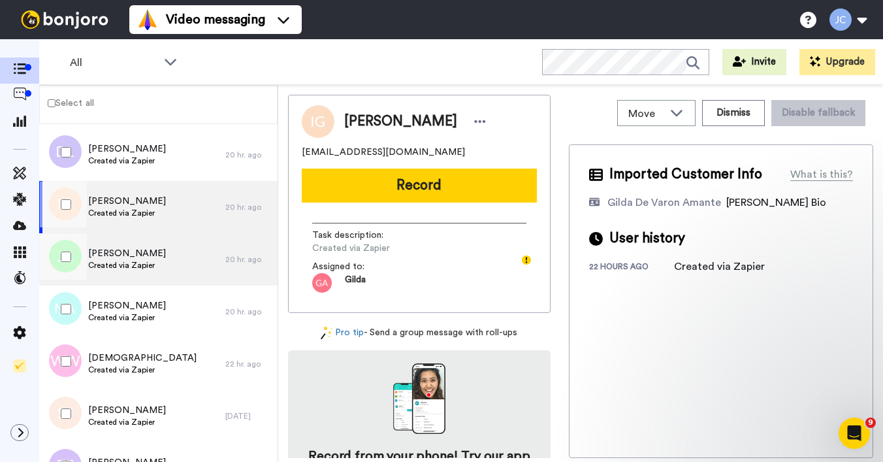
click at [121, 266] on span "Created via Zapier" at bounding box center [127, 265] width 78 height 10
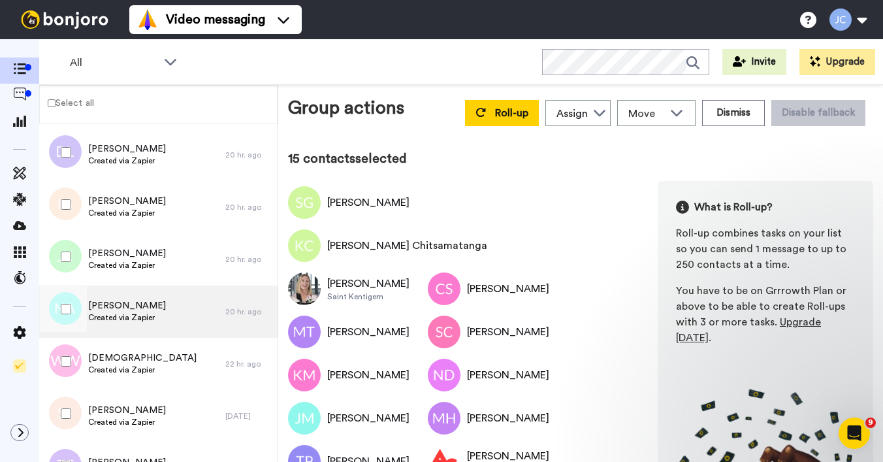
click at [112, 309] on span "Namrah Ahmed" at bounding box center [127, 305] width 78 height 13
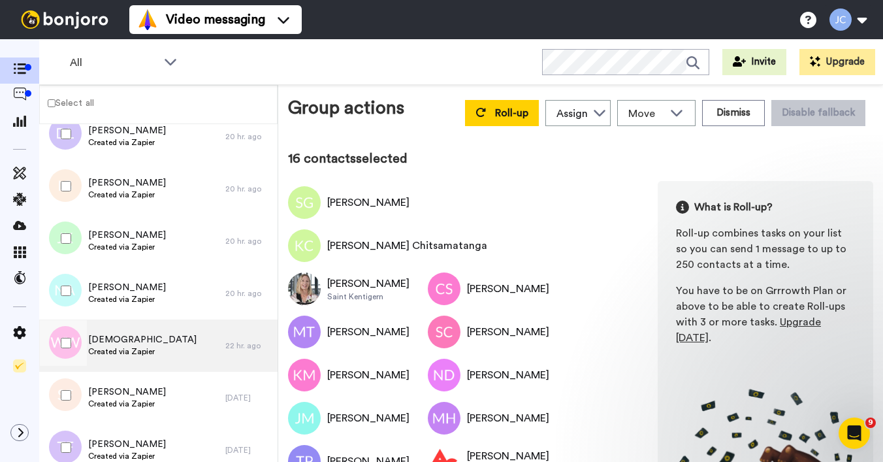
scroll to position [1896, 0]
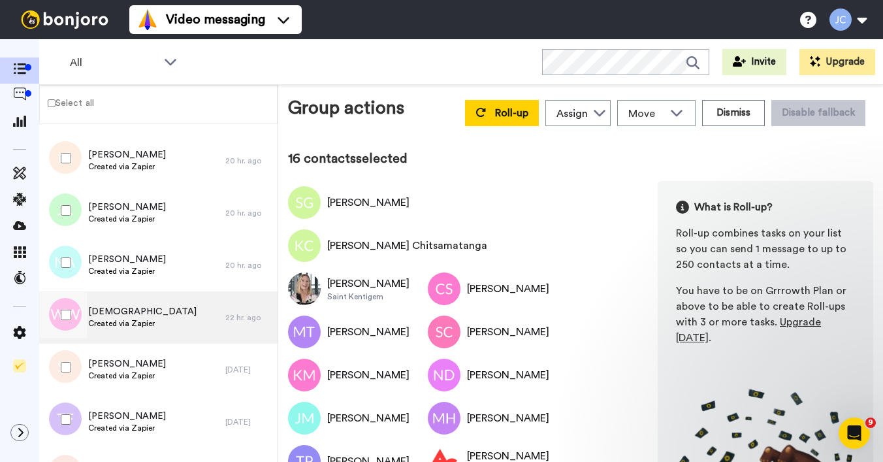
click at [138, 304] on div "Wesleymit Wesleymit Created via Zapier" at bounding box center [132, 317] width 186 height 52
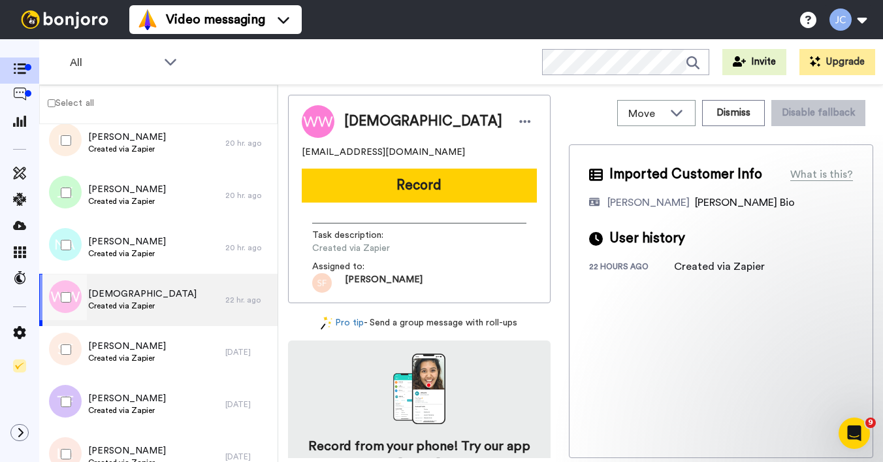
scroll to position [1938, 0]
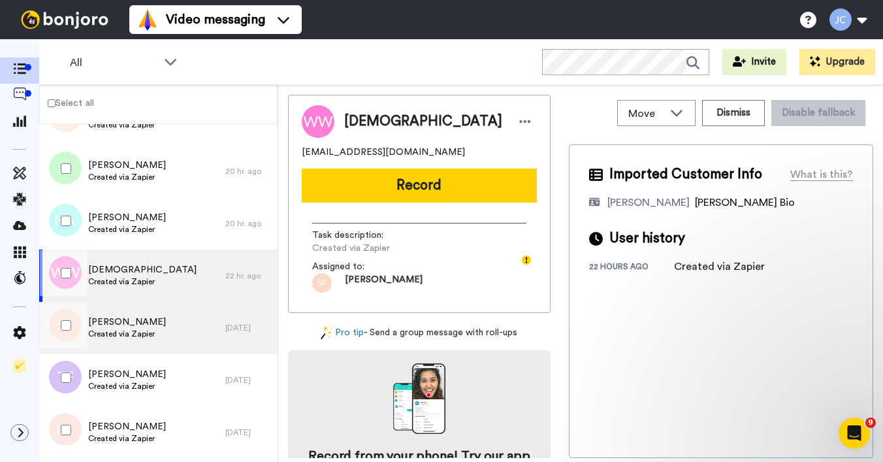
click at [137, 318] on span "Sherita Flowers" at bounding box center [127, 321] width 78 height 13
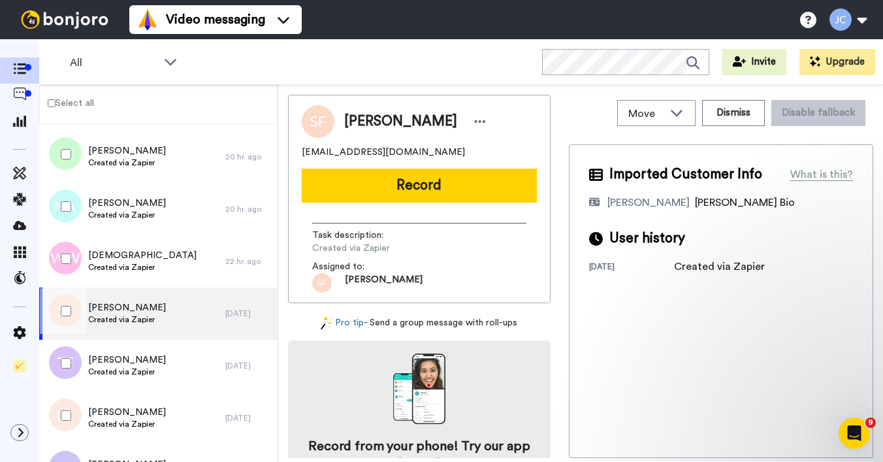
scroll to position [2021, 0]
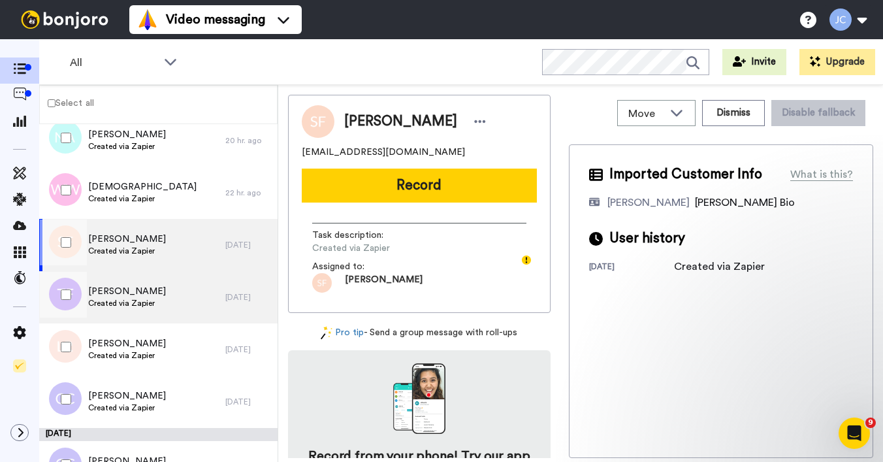
click at [142, 290] on span "Toni Fies" at bounding box center [127, 291] width 78 height 13
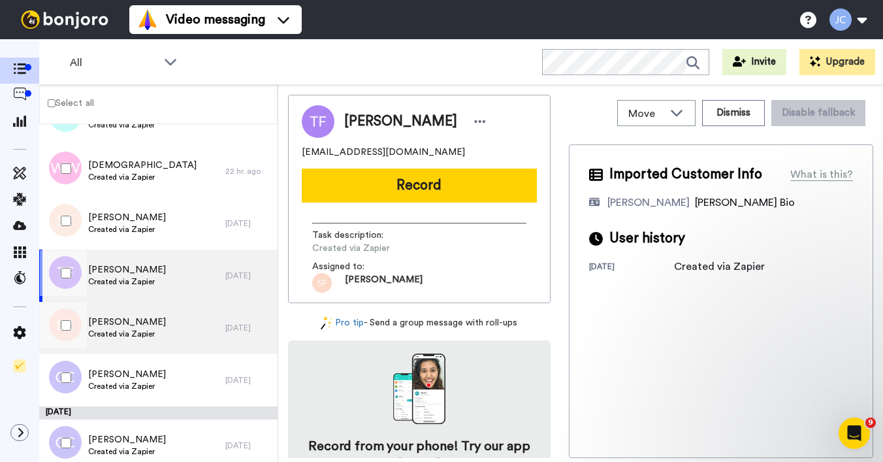
scroll to position [2077, 0]
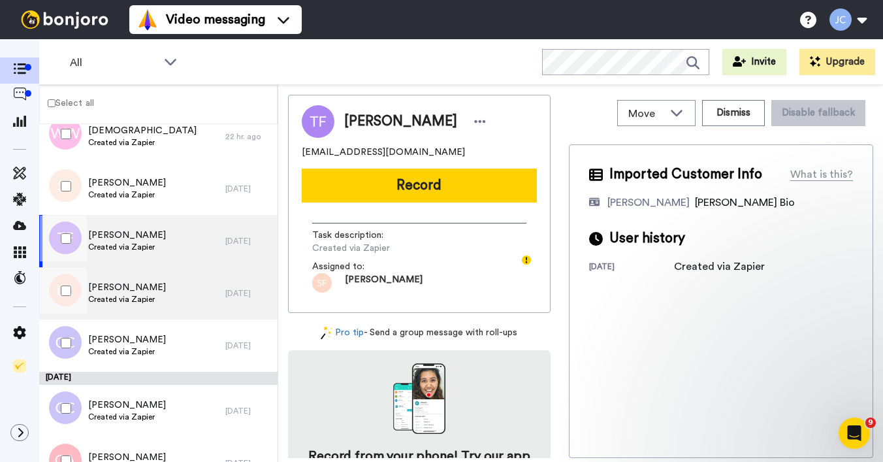
click at [138, 298] on span "Created via Zapier" at bounding box center [127, 299] width 78 height 10
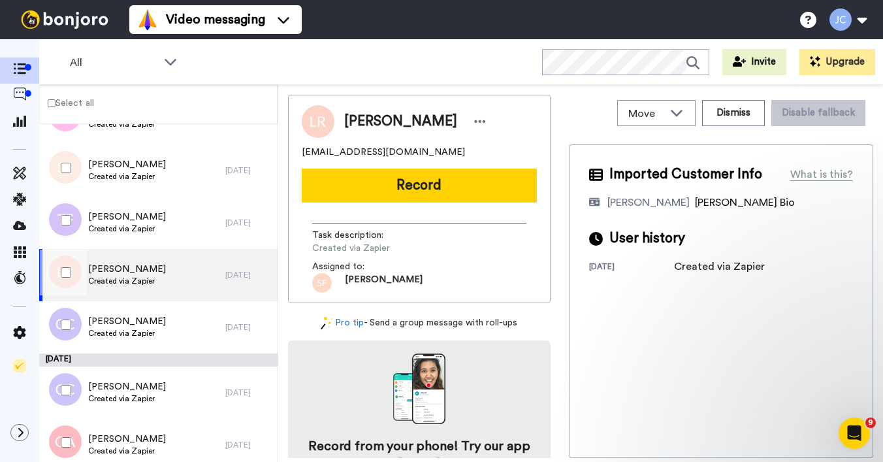
scroll to position [2123, 0]
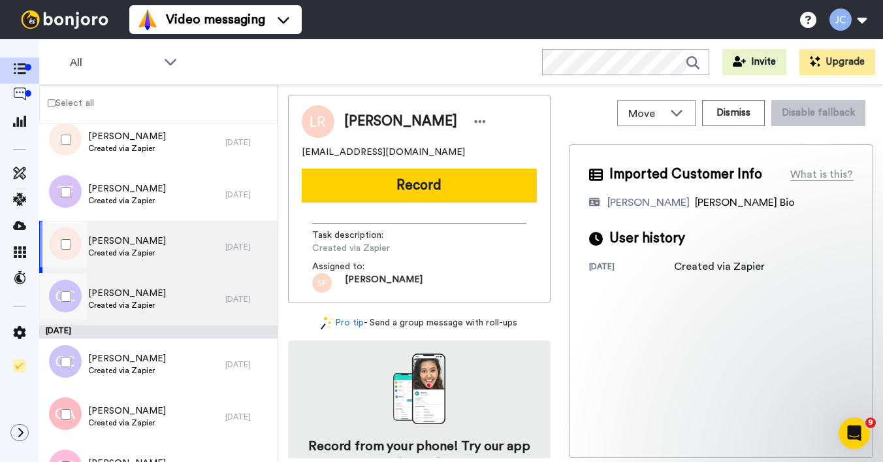
click at [138, 298] on span "Crystal Coughran" at bounding box center [127, 293] width 78 height 13
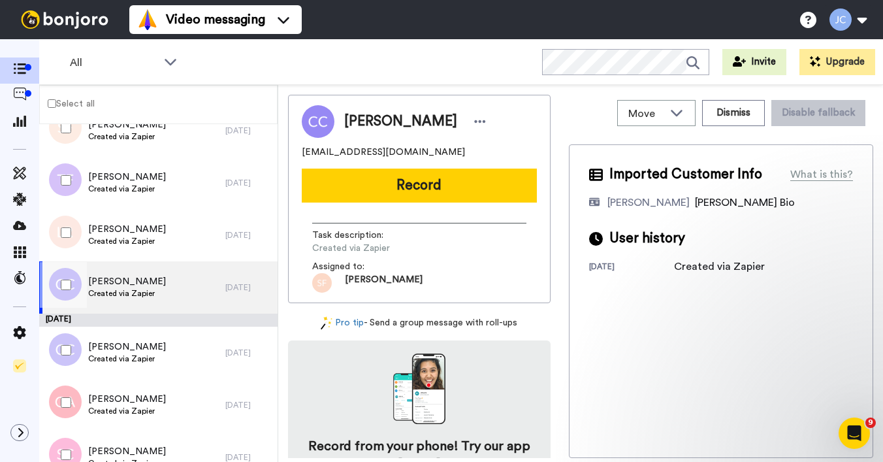
scroll to position [2188, 0]
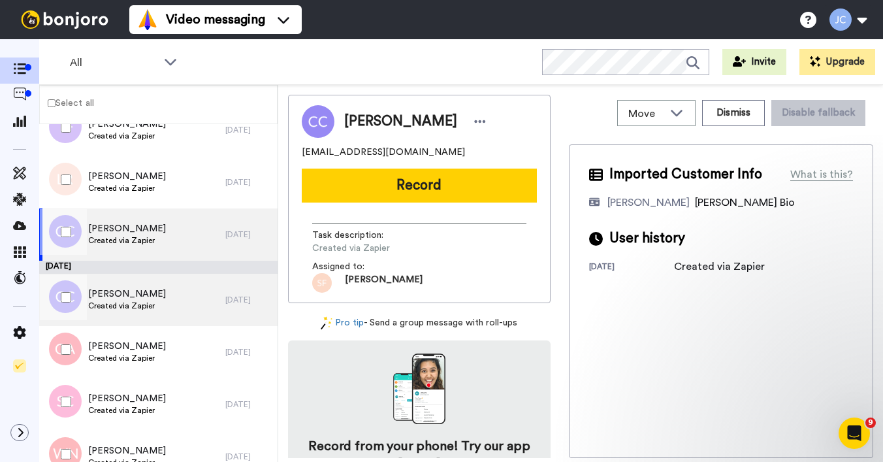
click at [137, 298] on span "Charmaine Clarke" at bounding box center [127, 293] width 78 height 13
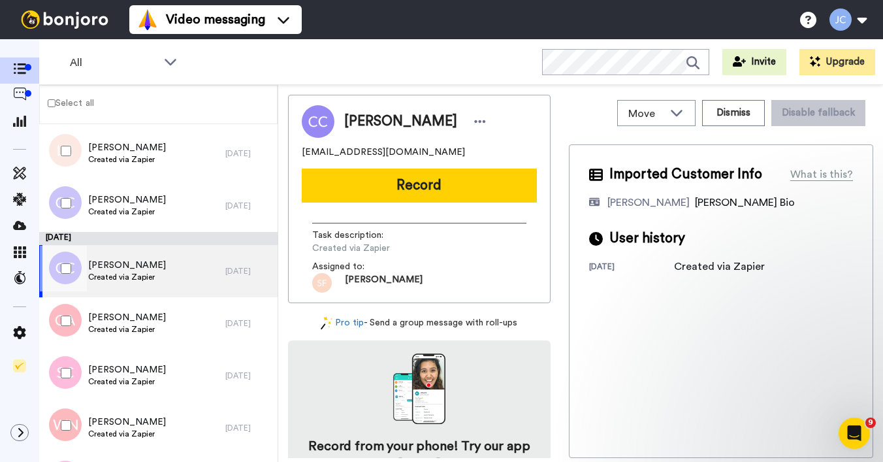
scroll to position [2246, 0]
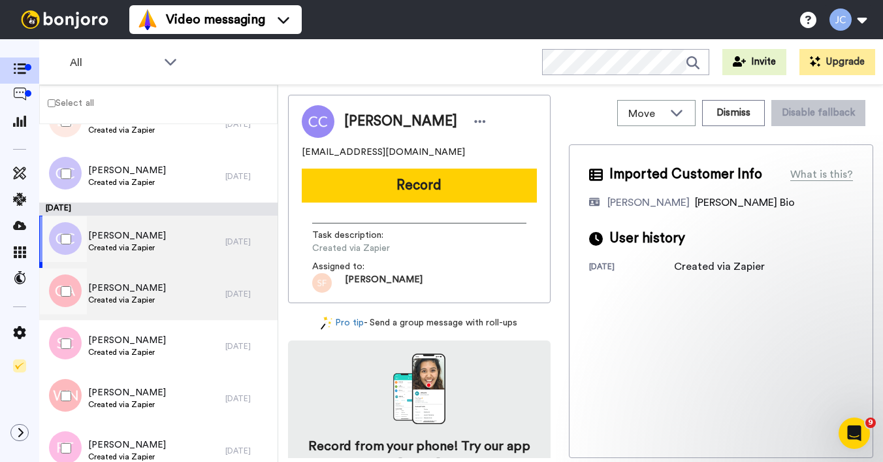
click at [137, 299] on span "Created via Zapier" at bounding box center [127, 299] width 78 height 10
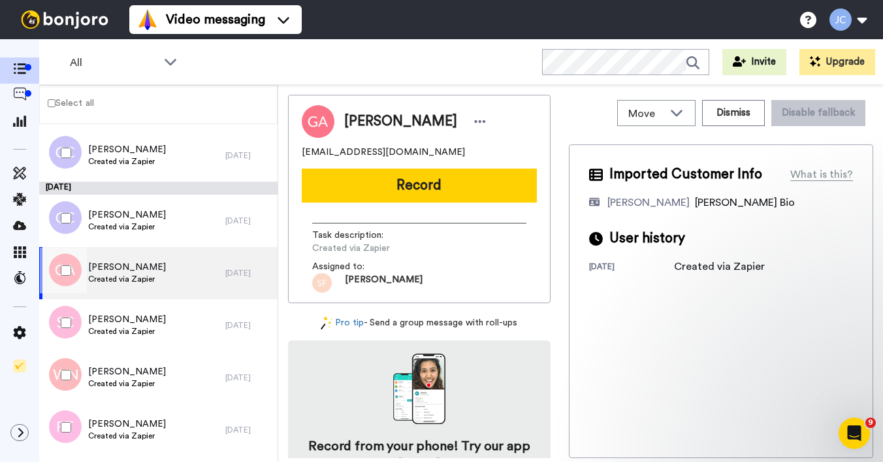
scroll to position [2270, 0]
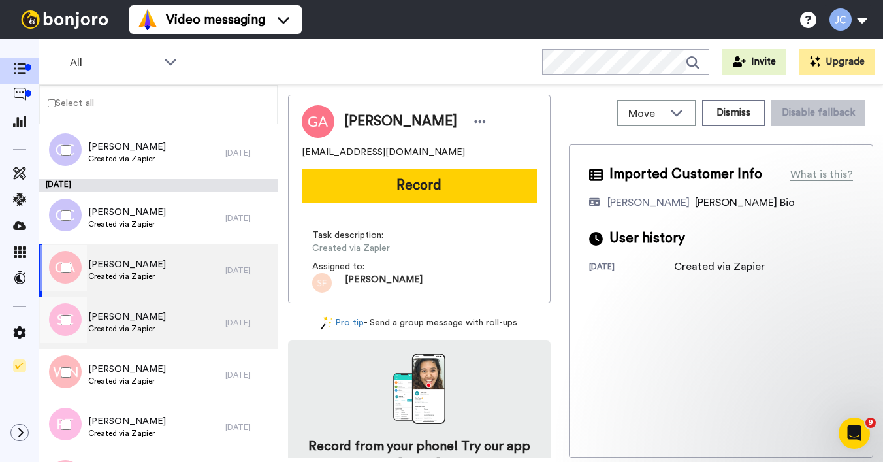
click at [135, 313] on span "Sonja Cammarota" at bounding box center [127, 316] width 78 height 13
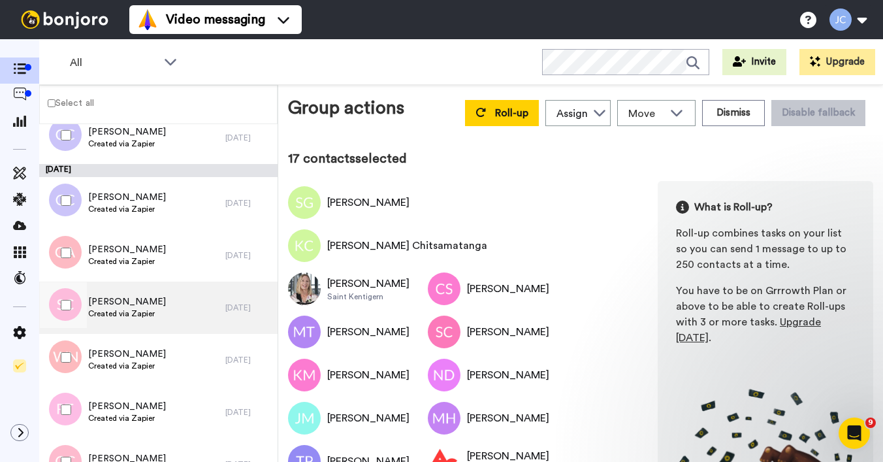
scroll to position [2347, 0]
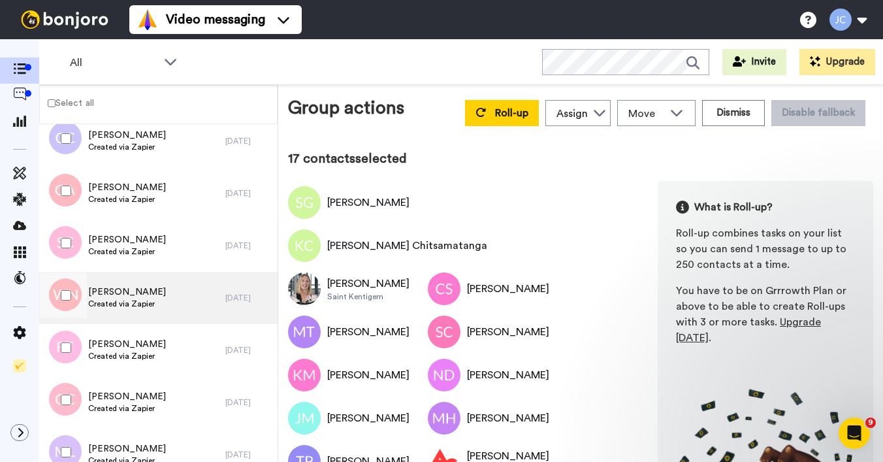
click at [130, 305] on span "Created via Zapier" at bounding box center [127, 303] width 78 height 10
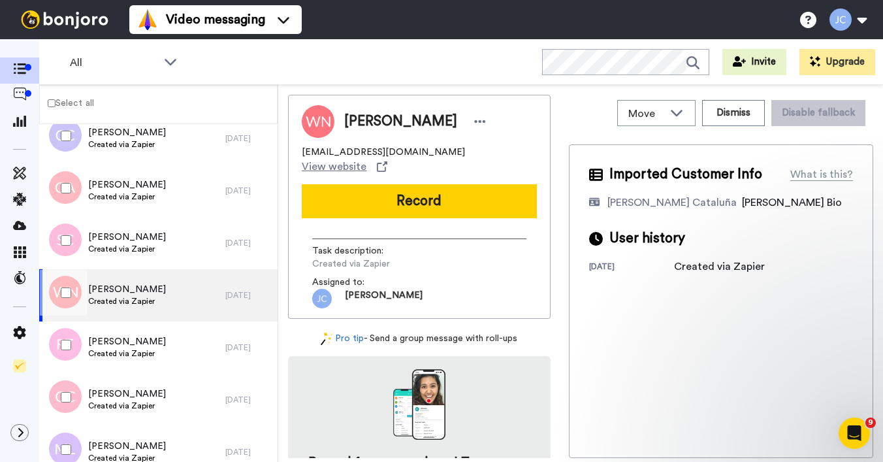
scroll to position [2361, 0]
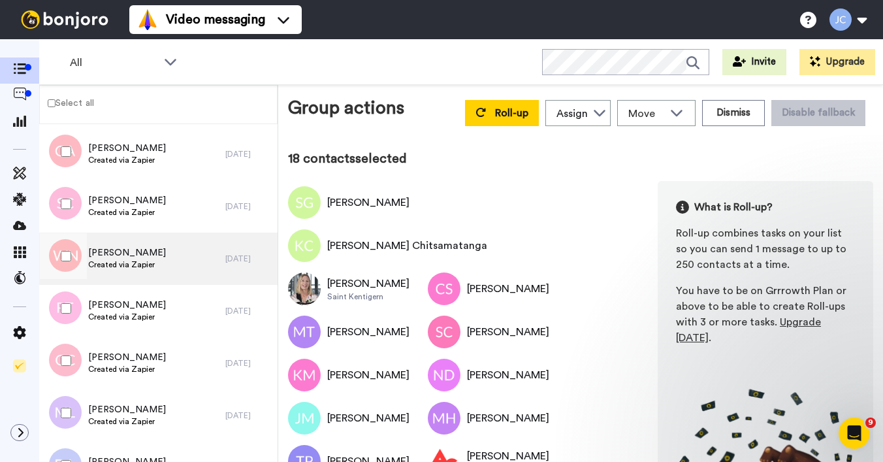
scroll to position [2409, 0]
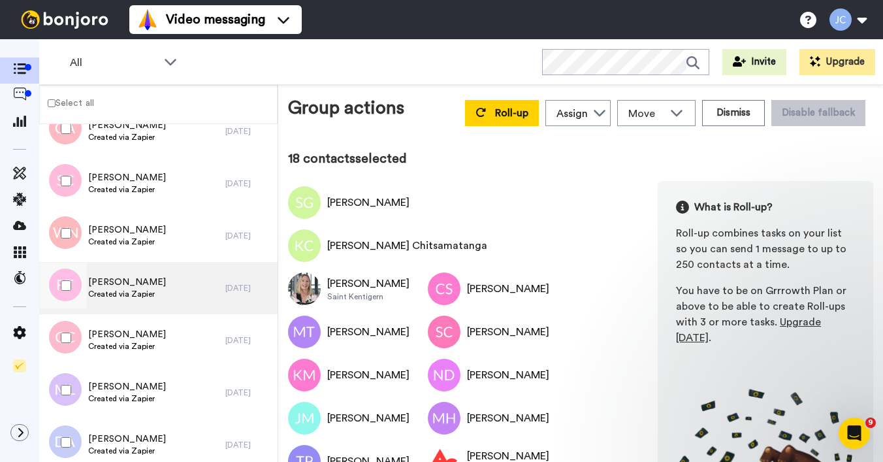
click at [140, 284] on span "Russell Thompson" at bounding box center [127, 282] width 78 height 13
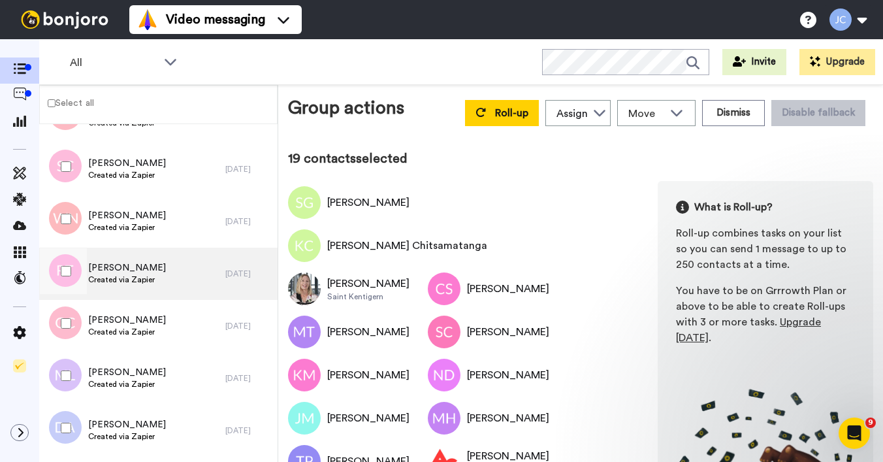
scroll to position [2443, 0]
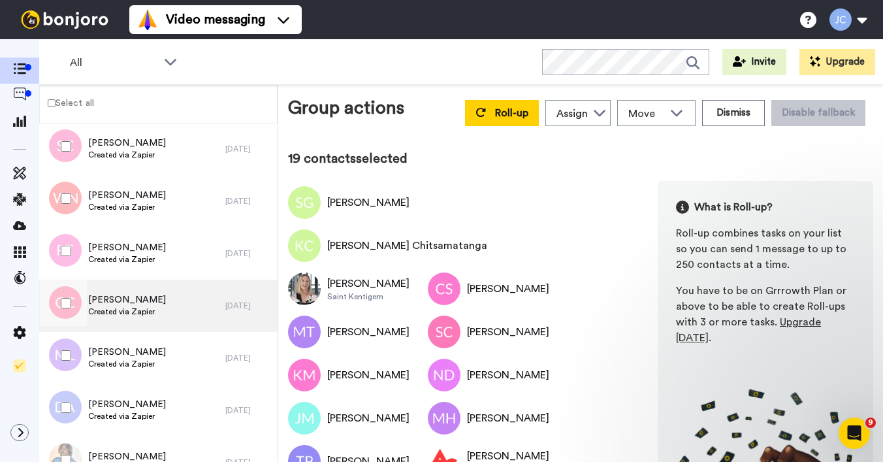
click at [111, 315] on span "Created via Zapier" at bounding box center [127, 311] width 78 height 10
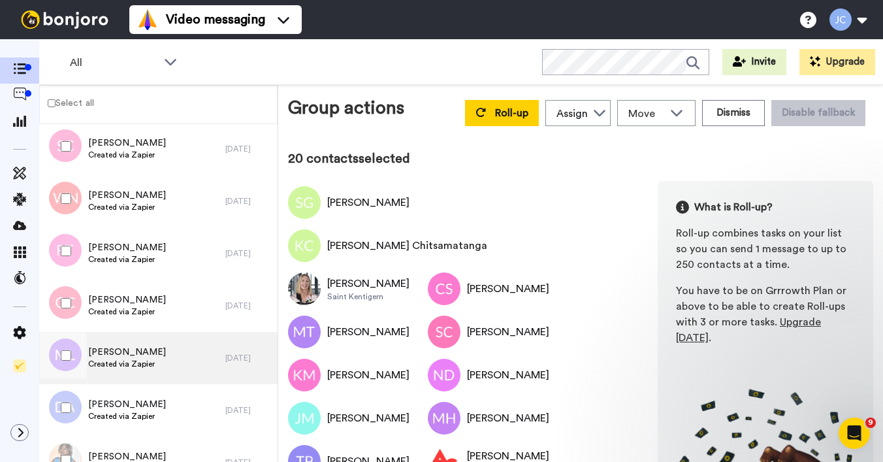
click at [114, 358] on span "Created via Zapier" at bounding box center [127, 363] width 78 height 10
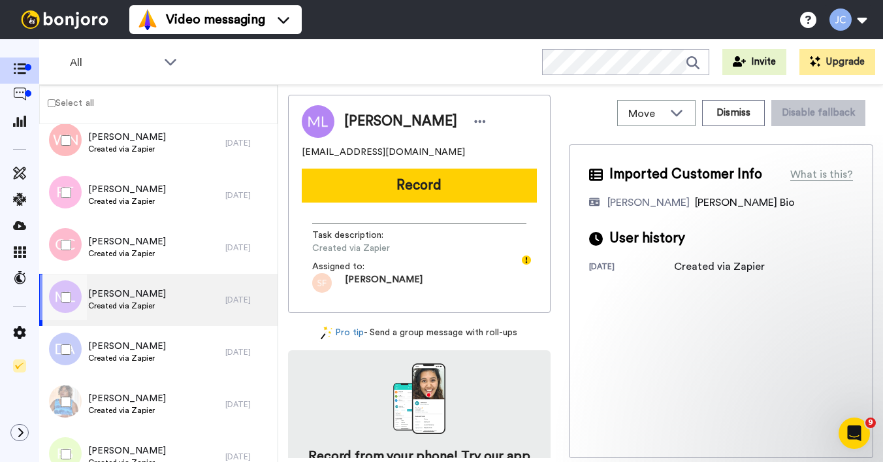
scroll to position [2549, 0]
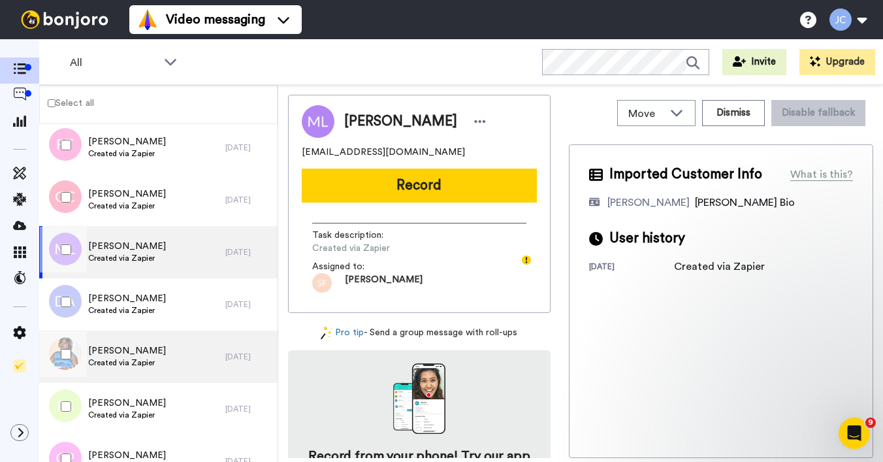
click at [114, 358] on span "Created via Zapier" at bounding box center [127, 362] width 78 height 10
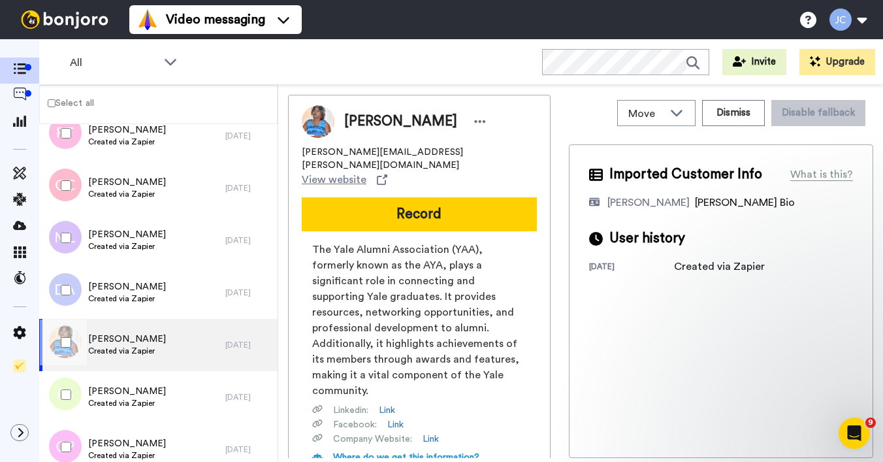
scroll to position [2594, 0]
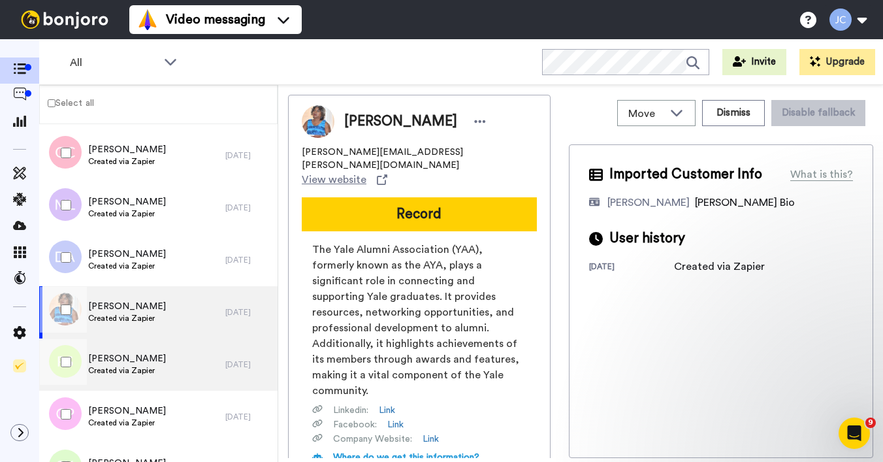
click at [114, 358] on span "Patricia Salia Ruiz" at bounding box center [127, 358] width 78 height 13
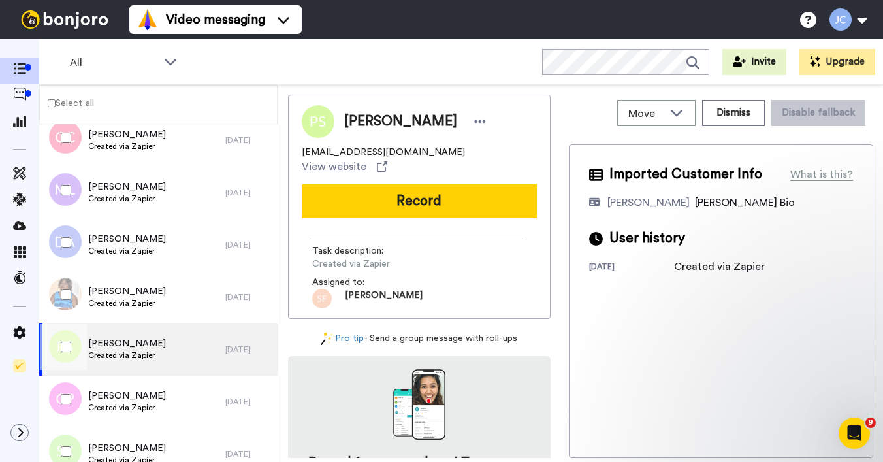
scroll to position [2651, 0]
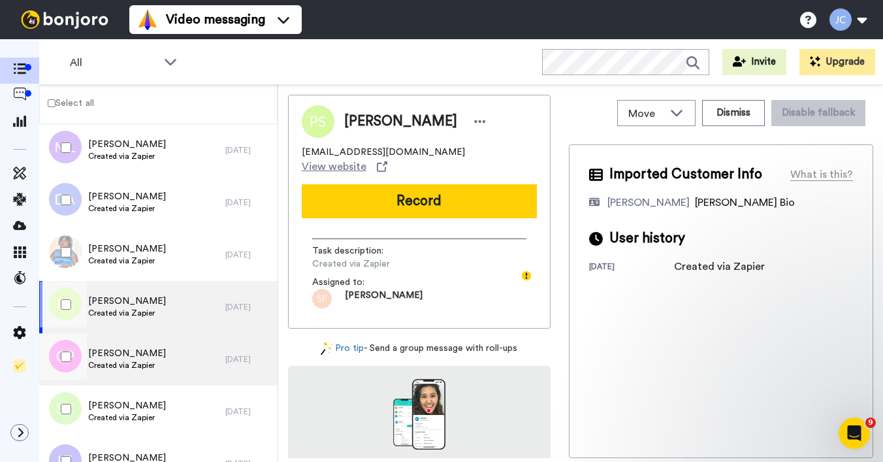
click at [114, 358] on span "[PERSON_NAME]" at bounding box center [127, 353] width 78 height 13
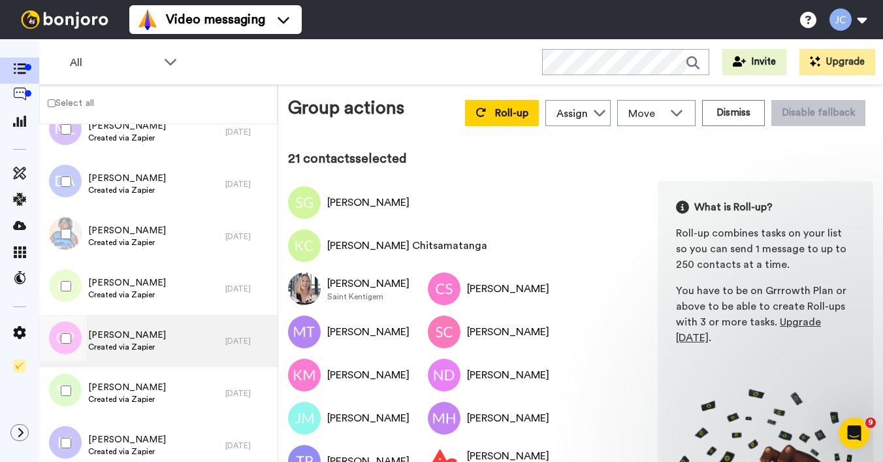
scroll to position [2703, 0]
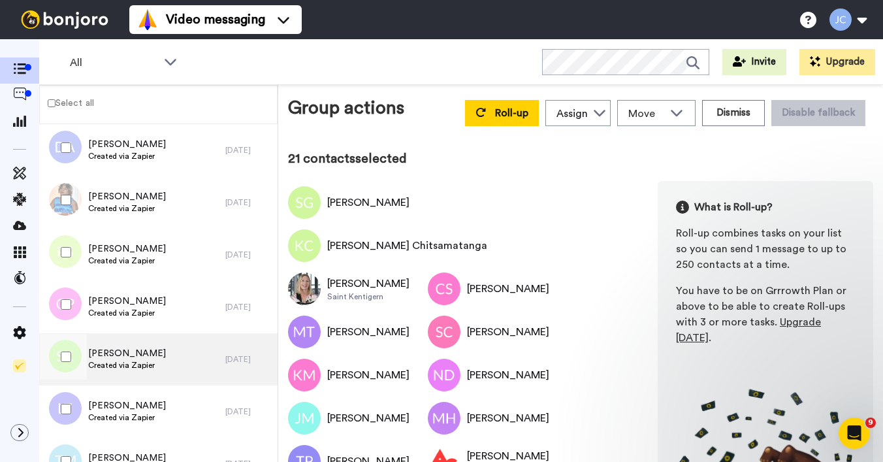
click at [116, 360] on span "Created via Zapier" at bounding box center [127, 365] width 78 height 10
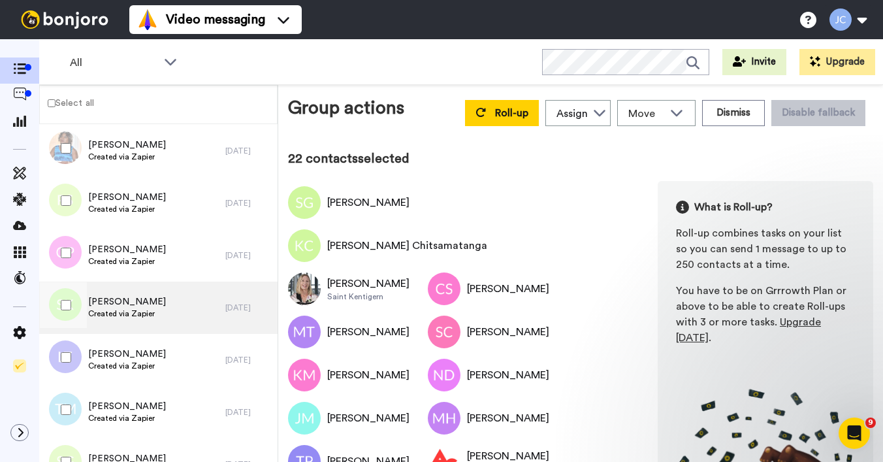
scroll to position [2789, 0]
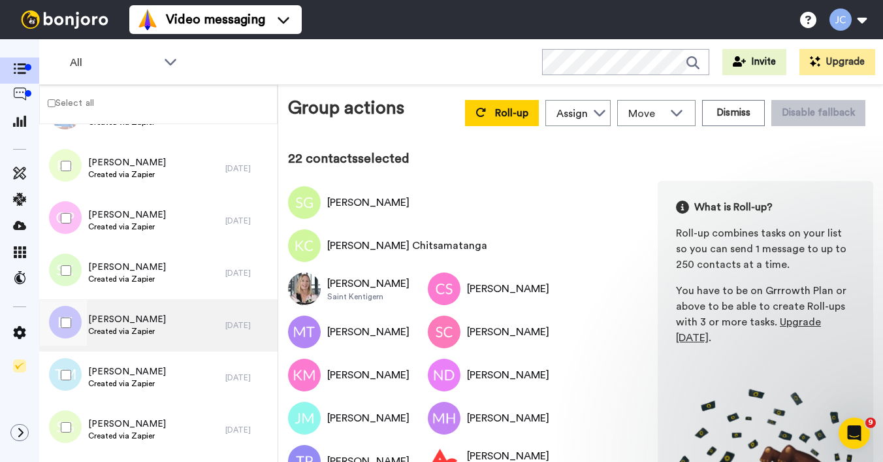
click at [121, 334] on span "Created via Zapier" at bounding box center [127, 331] width 78 height 10
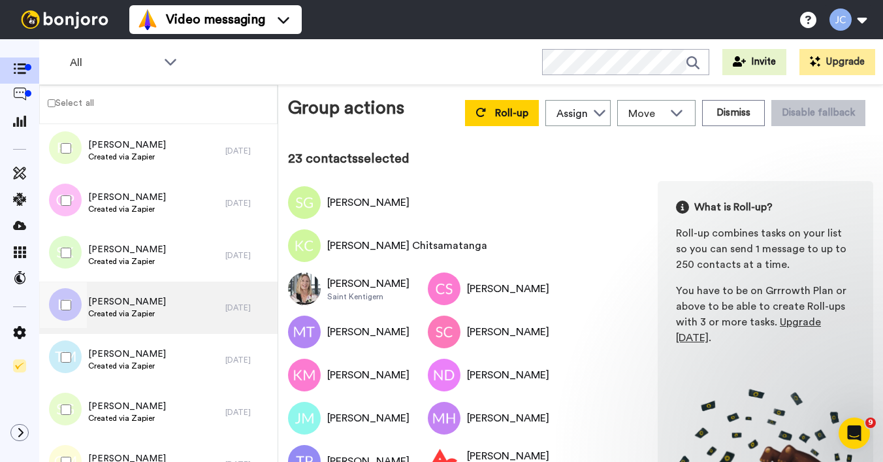
scroll to position [2840, 0]
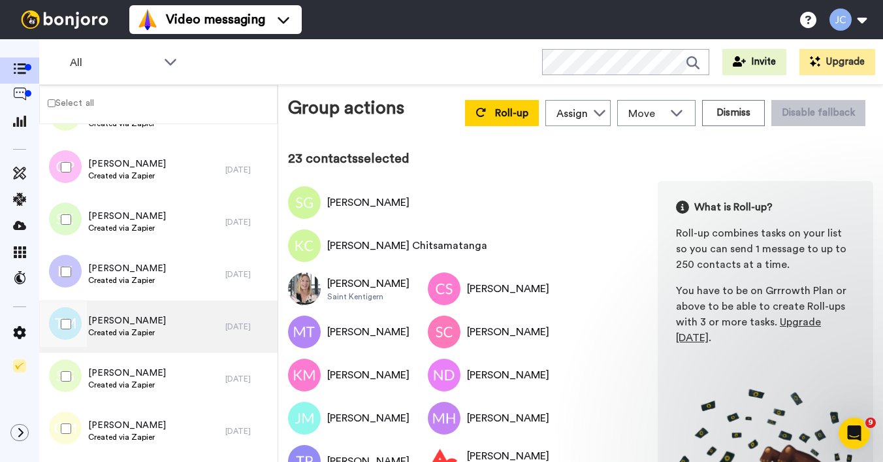
click at [115, 329] on span "Created via Zapier" at bounding box center [127, 332] width 78 height 10
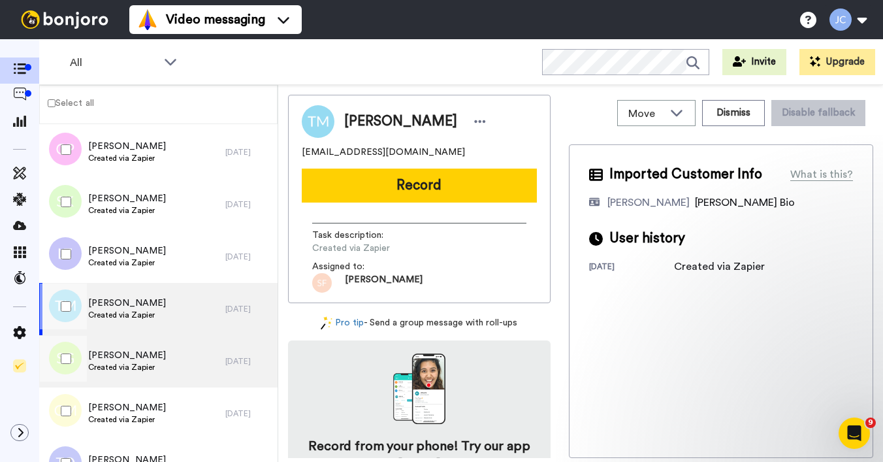
scroll to position [2986, 0]
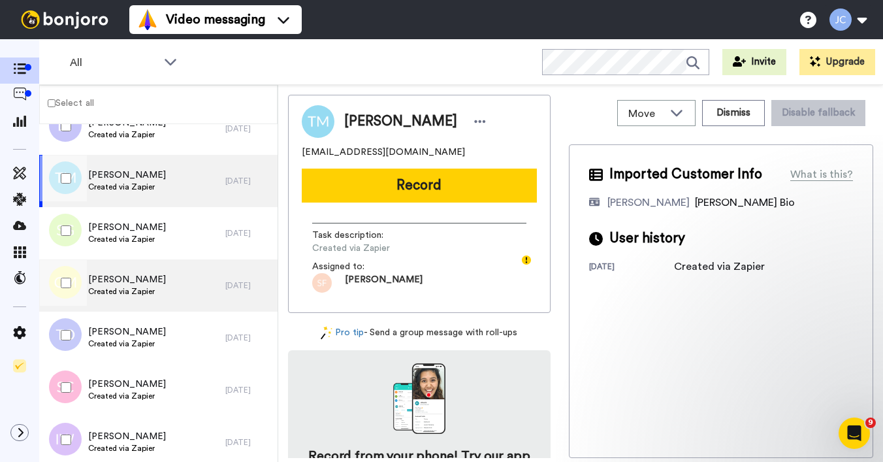
click at [131, 292] on span "Created via Zapier" at bounding box center [127, 291] width 78 height 10
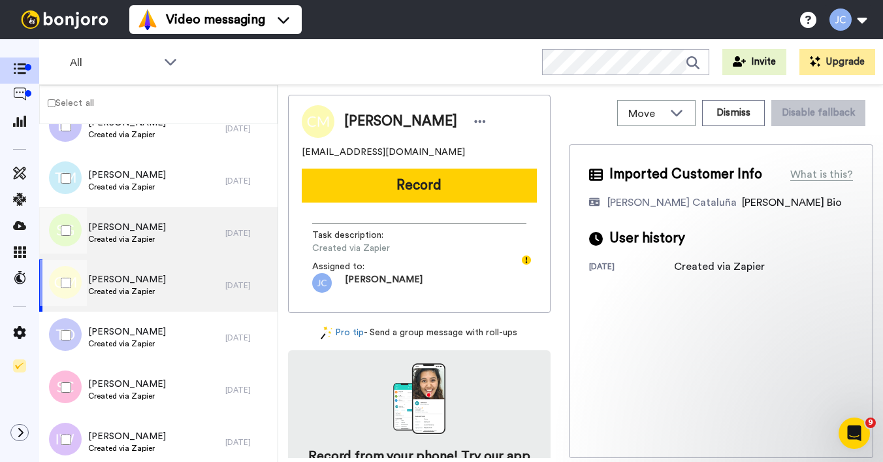
click at [136, 236] on span "Created via Zapier" at bounding box center [127, 239] width 78 height 10
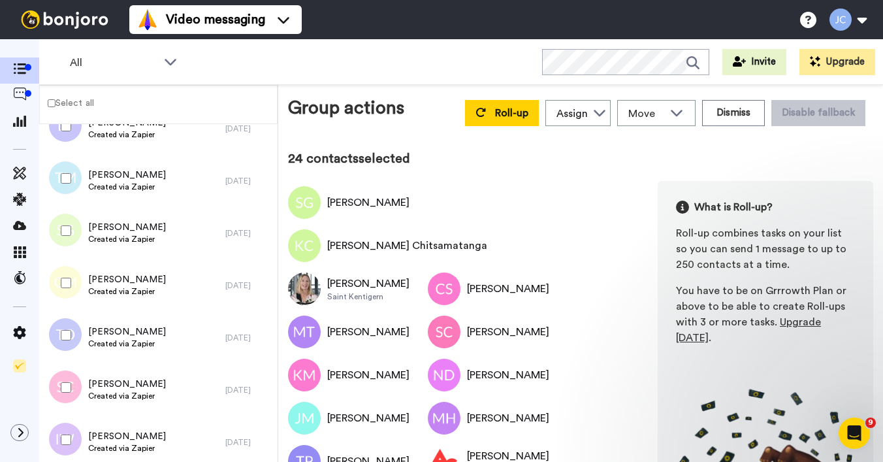
click at [67, 272] on div at bounding box center [63, 283] width 47 height 46
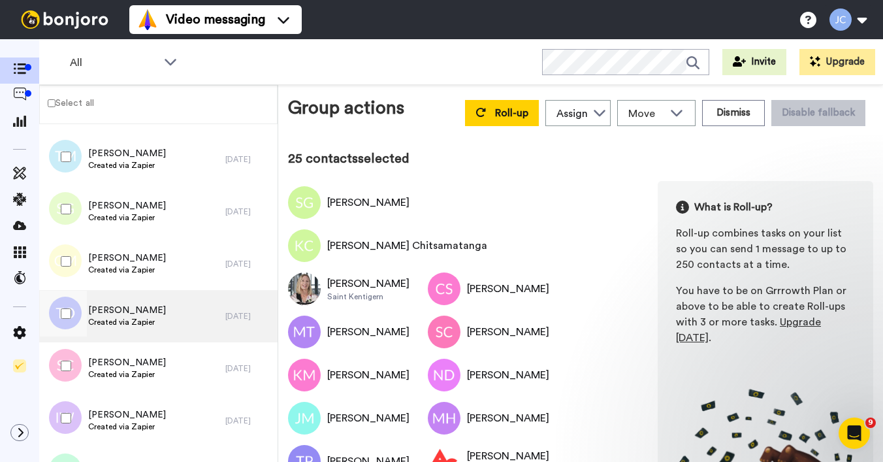
scroll to position [3036, 0]
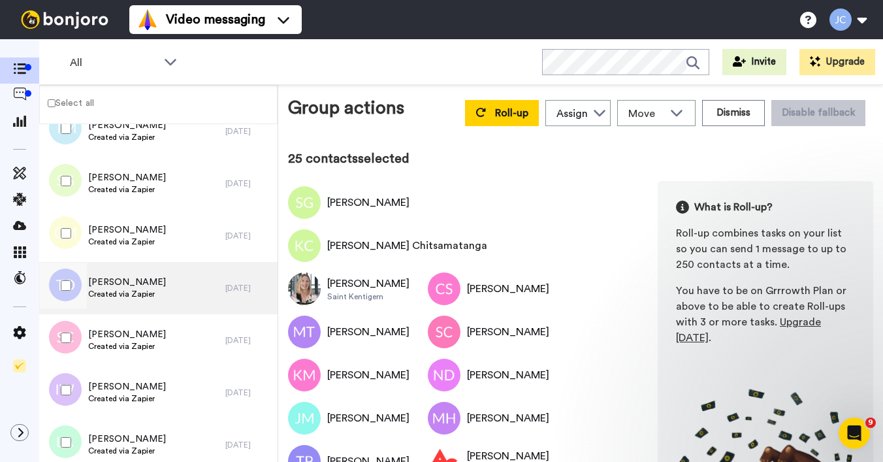
click at [119, 298] on span "Created via Zapier" at bounding box center [127, 294] width 78 height 10
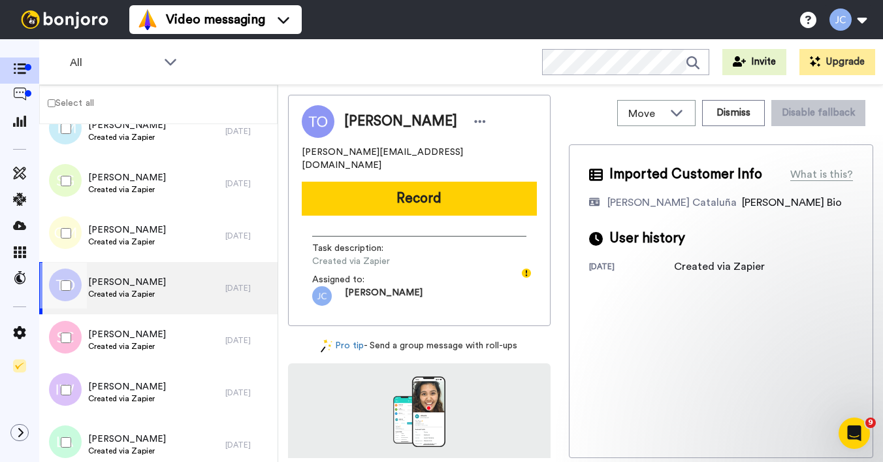
click at [71, 277] on div at bounding box center [63, 285] width 47 height 46
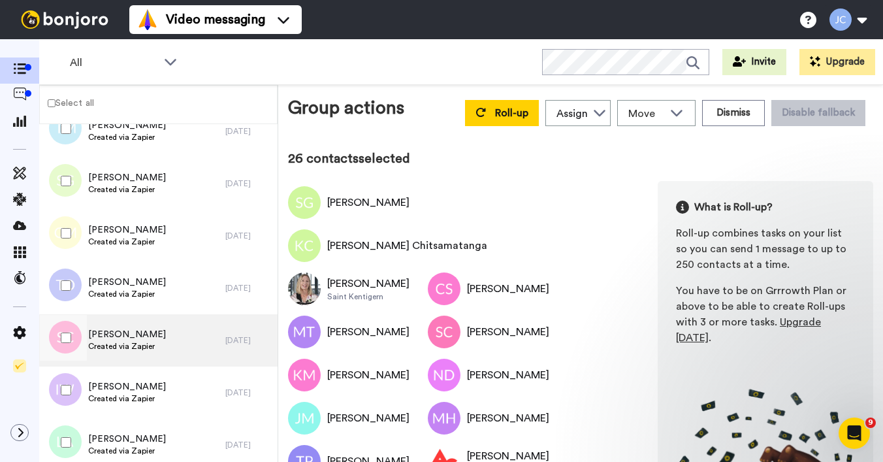
click at [146, 363] on div "Sammi Carr Created via Zapier" at bounding box center [132, 340] width 186 height 52
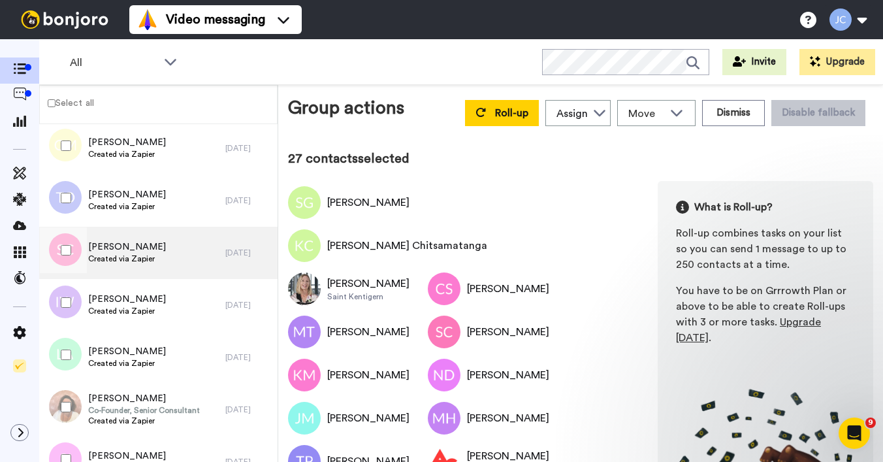
scroll to position [3179, 0]
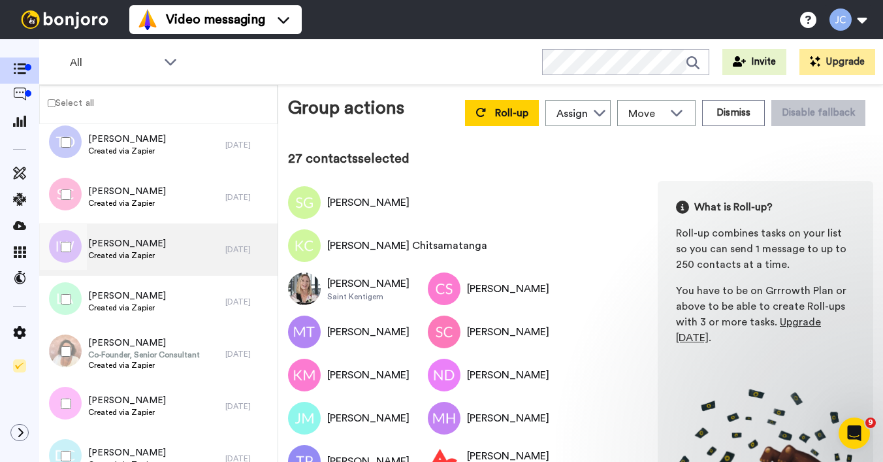
click at [121, 253] on span "Created via Zapier" at bounding box center [127, 255] width 78 height 10
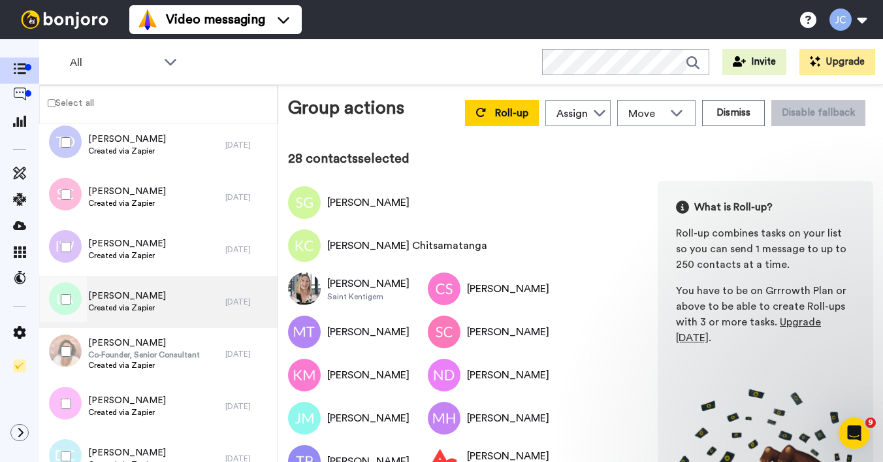
click at [106, 305] on span "Created via Zapier" at bounding box center [127, 307] width 78 height 10
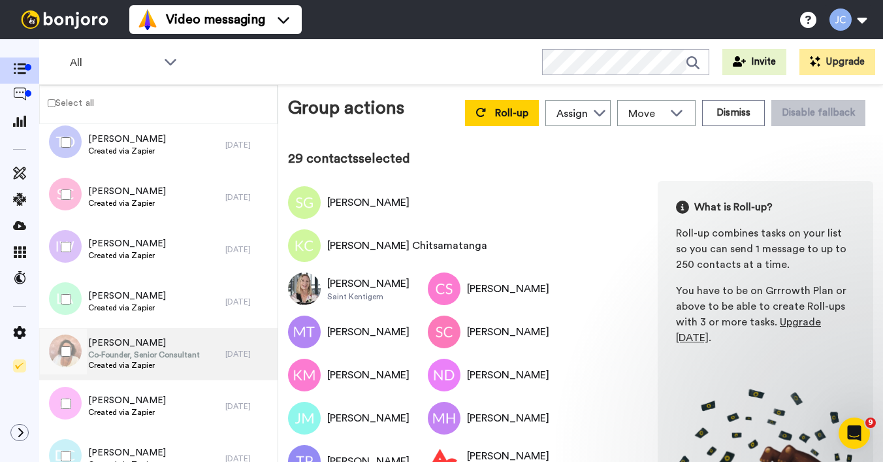
click at [120, 363] on span "Created via Zapier" at bounding box center [144, 365] width 112 height 10
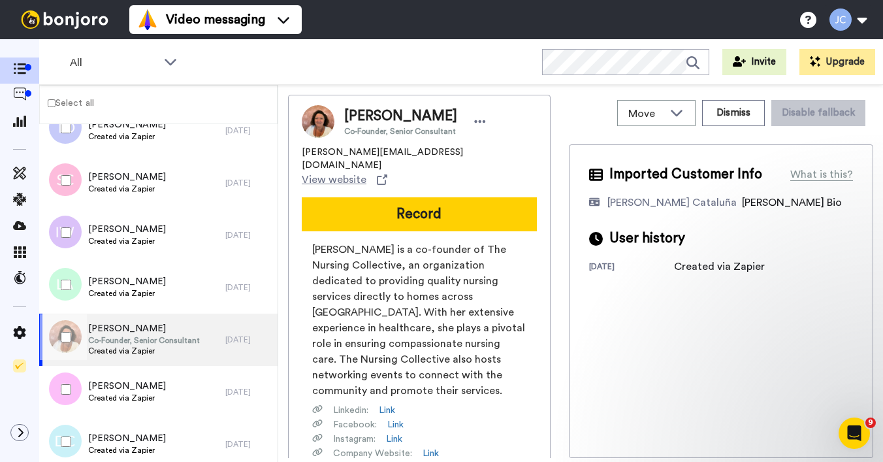
scroll to position [3196, 0]
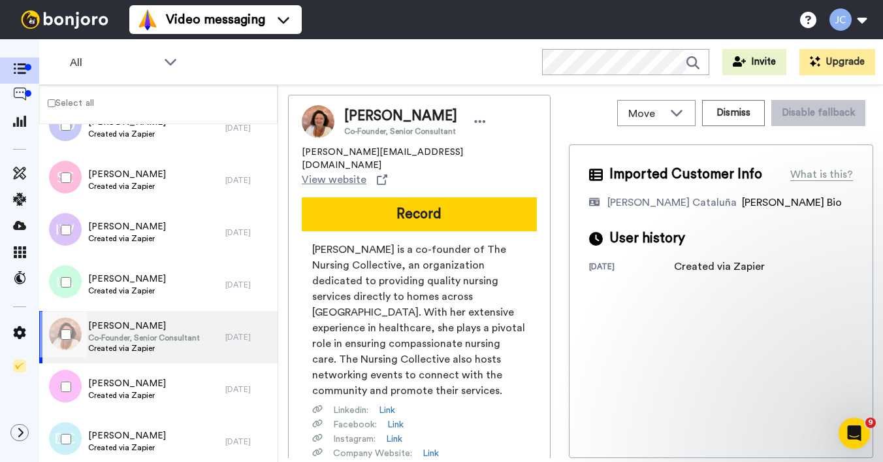
click at [65, 340] on div at bounding box center [63, 334] width 47 height 46
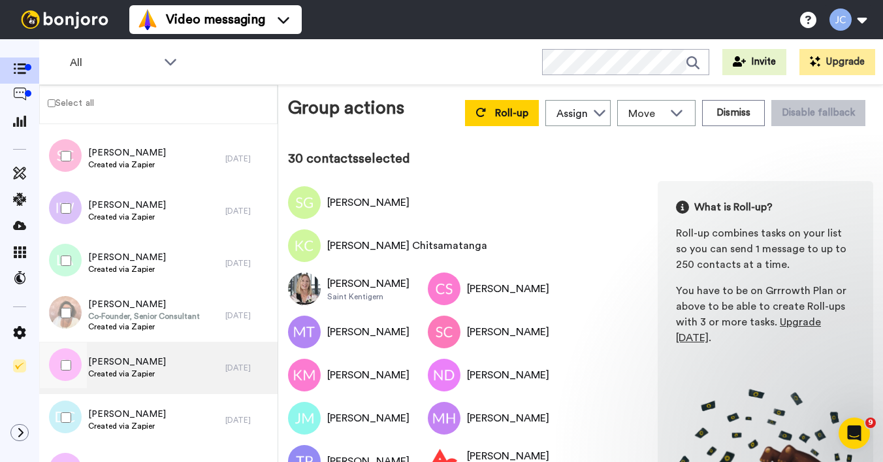
scroll to position [3250, 0]
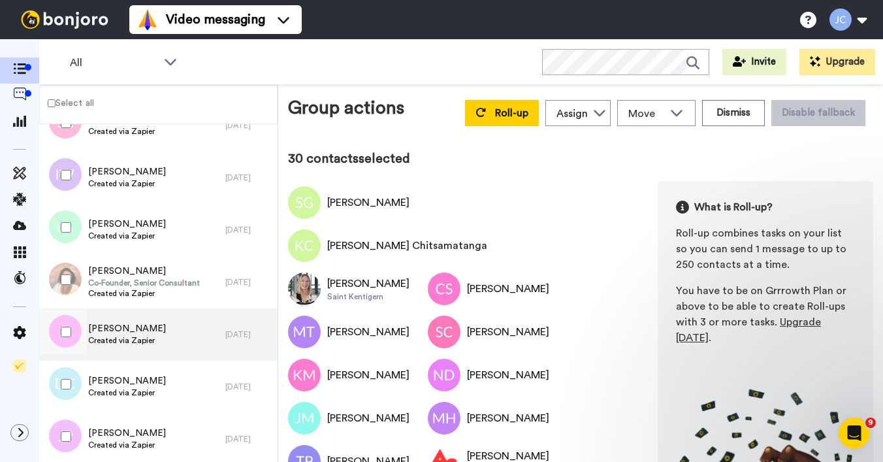
click at [118, 341] on span "Created via Zapier" at bounding box center [127, 340] width 78 height 10
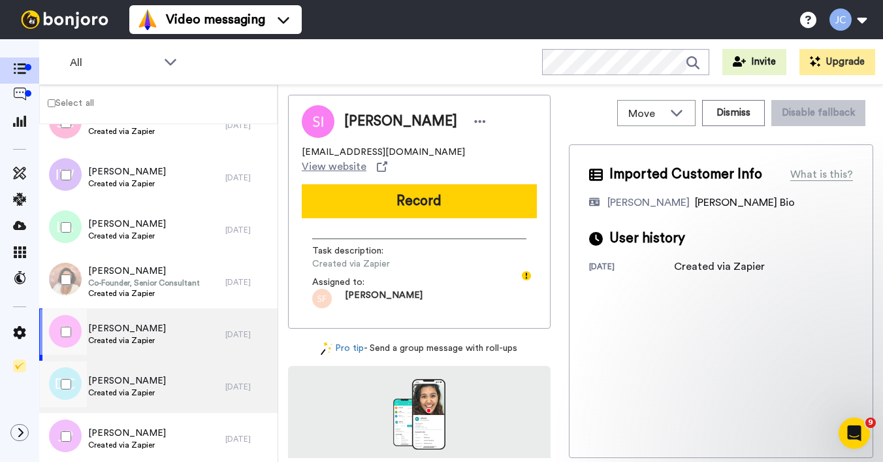
click at [122, 379] on span "Denise Carter" at bounding box center [127, 380] width 78 height 13
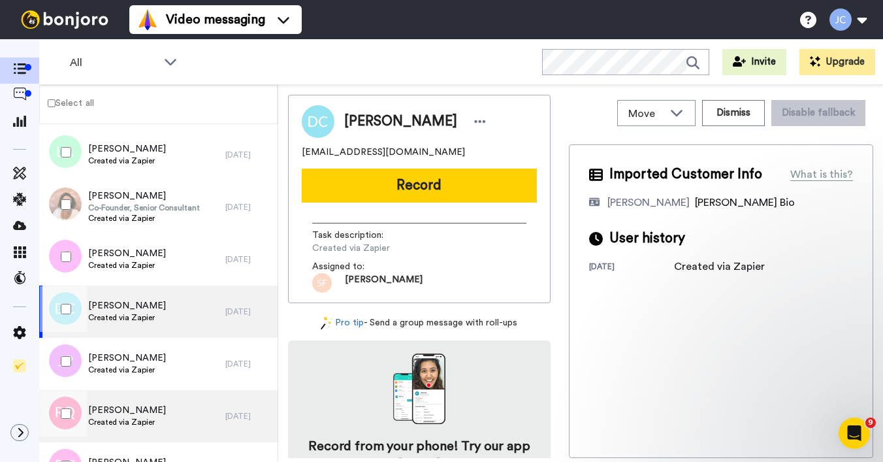
scroll to position [3373, 0]
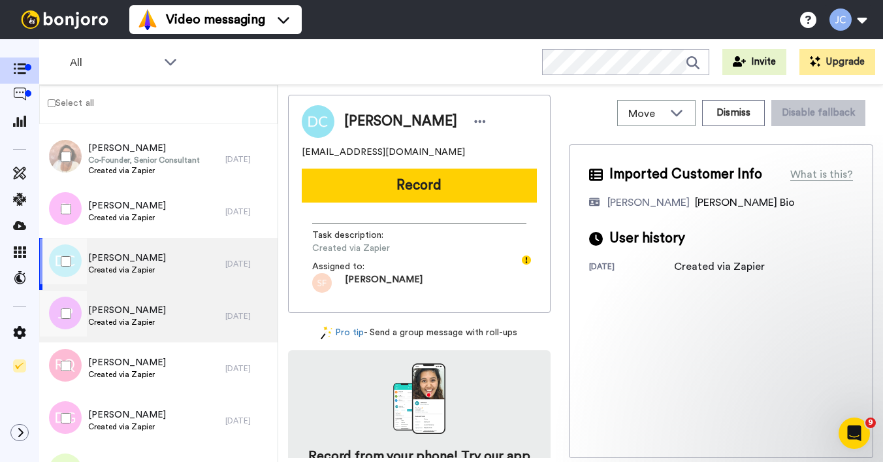
click at [125, 326] on span "Created via Zapier" at bounding box center [127, 322] width 78 height 10
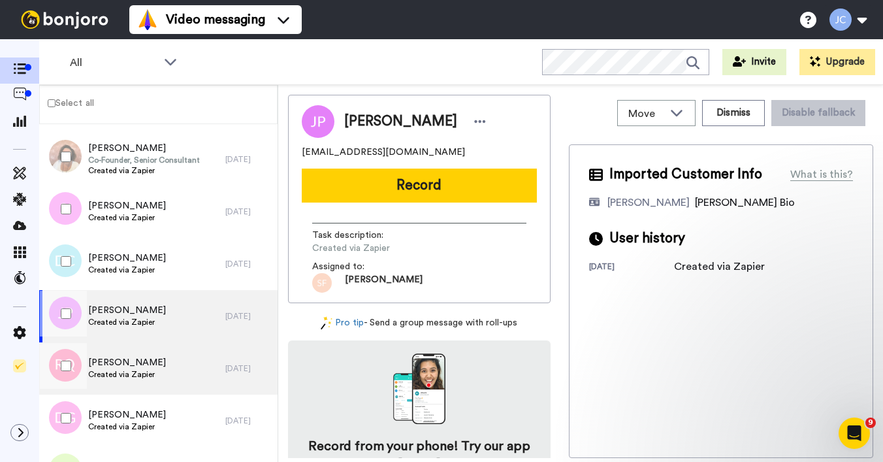
click at [120, 362] on span "Rebecca Quigley" at bounding box center [127, 362] width 78 height 13
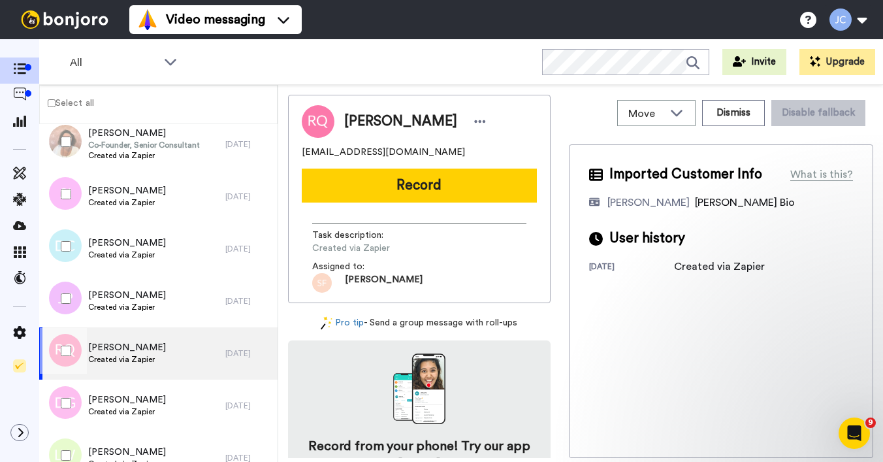
scroll to position [3469, 0]
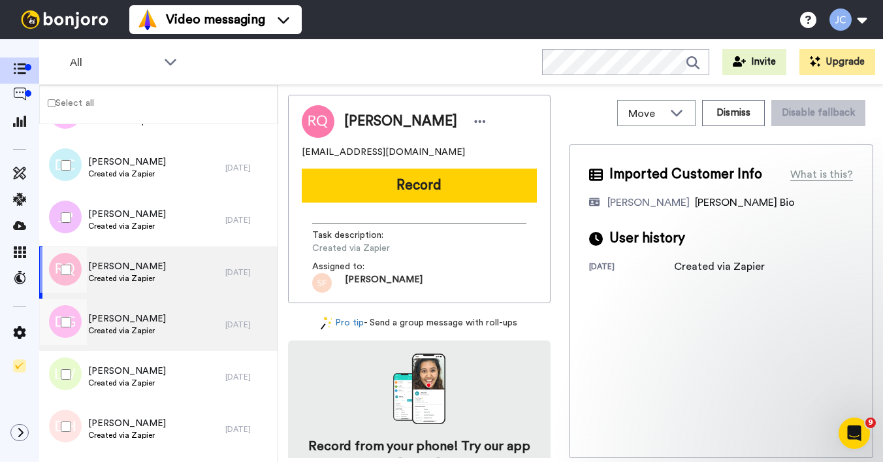
click at [125, 326] on span "Created via Zapier" at bounding box center [127, 330] width 78 height 10
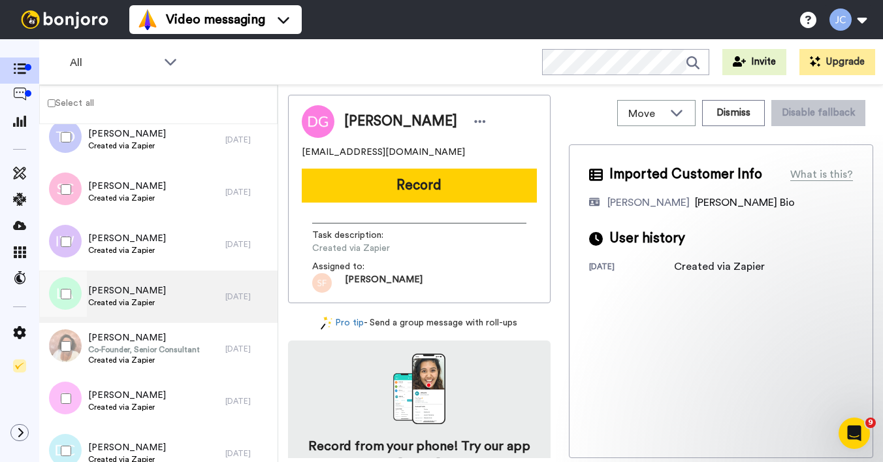
scroll to position [3109, 0]
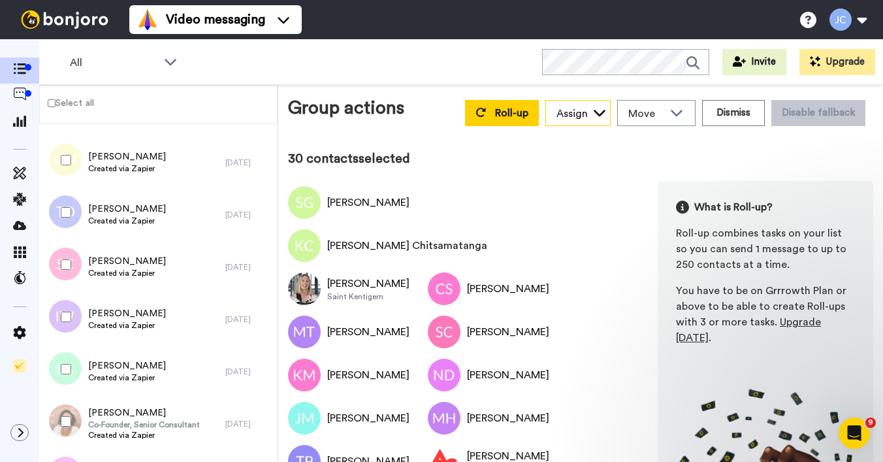
click at [575, 119] on div "Assign" at bounding box center [578, 114] width 64 height 26
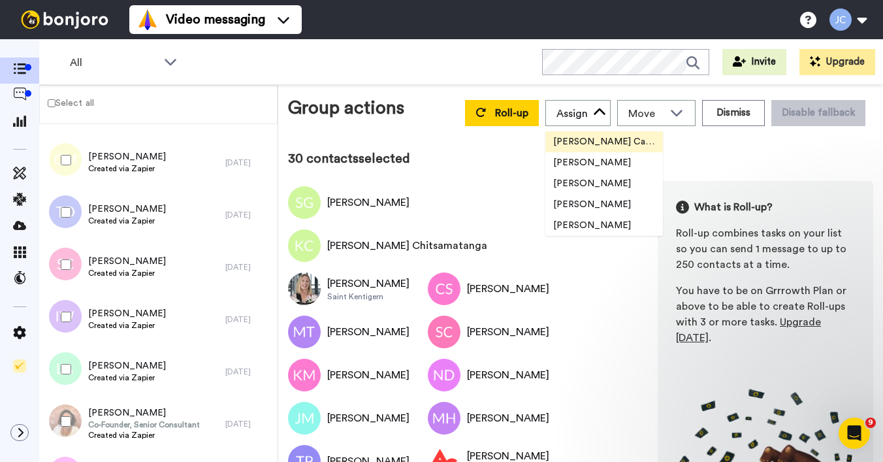
click at [571, 144] on span "[PERSON_NAME] Cataluña" at bounding box center [604, 141] width 118 height 13
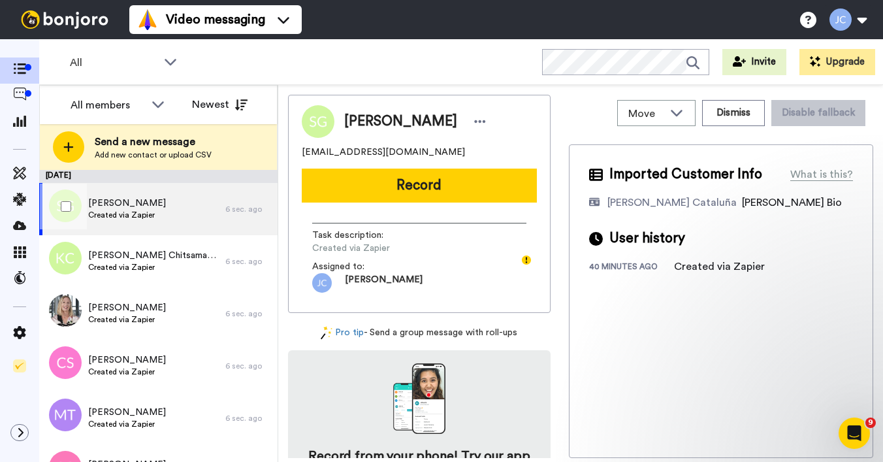
click at [164, 215] on div "Stanley Gray Created via Zapier" at bounding box center [132, 209] width 186 height 52
click at [163, 216] on div "Stanley Gray Created via Zapier" at bounding box center [132, 209] width 186 height 52
click at [146, 204] on span "Stanley Gray" at bounding box center [127, 203] width 78 height 13
click at [143, 197] on span "Stanley Gray" at bounding box center [127, 203] width 78 height 13
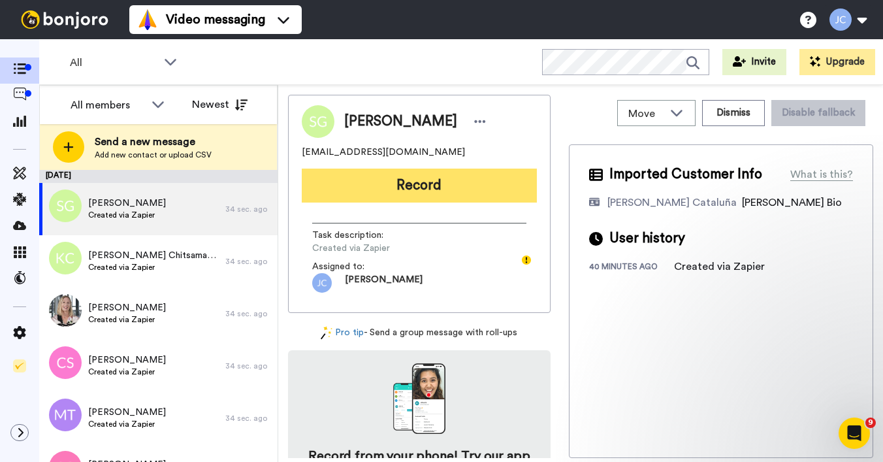
click at [442, 189] on button "Record" at bounding box center [419, 185] width 235 height 34
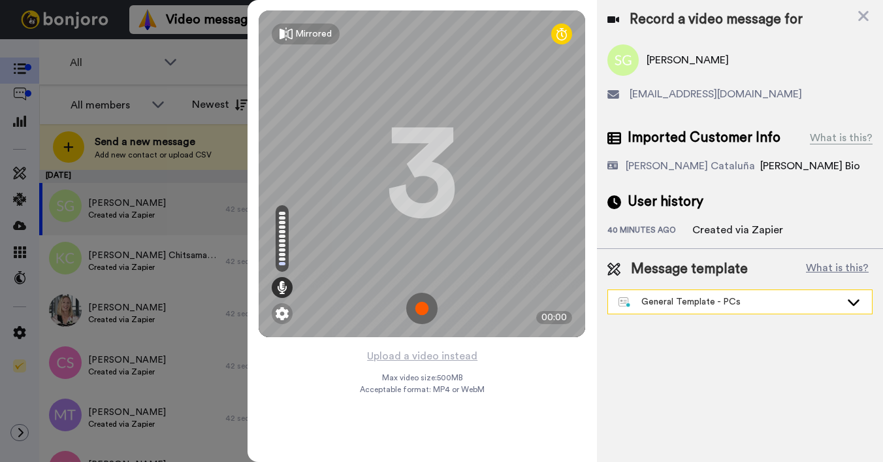
click at [699, 313] on div "General Template - PCs" at bounding box center [740, 302] width 264 height 24
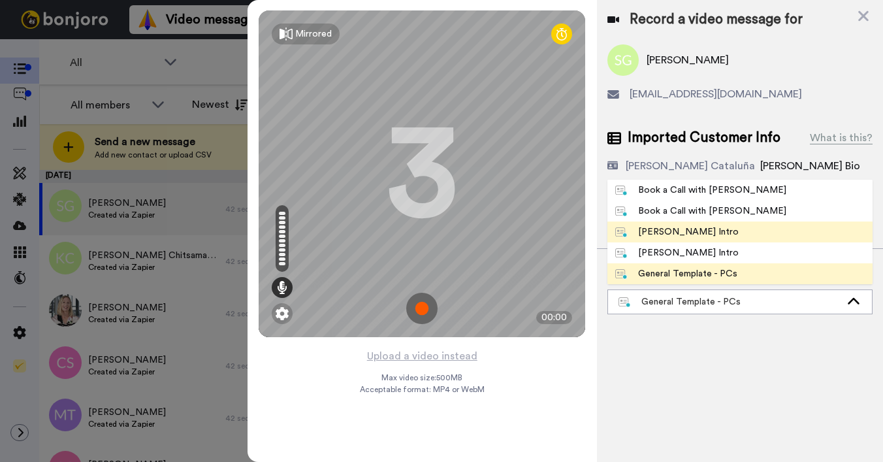
click at [690, 231] on div "Josephine Bonjoro Intro" at bounding box center [676, 231] width 123 height 13
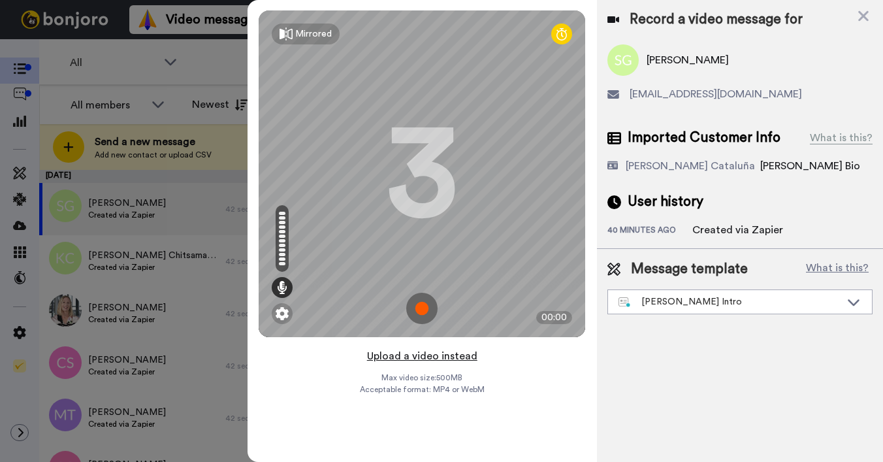
click at [452, 361] on button "Upload a video instead" at bounding box center [422, 355] width 118 height 17
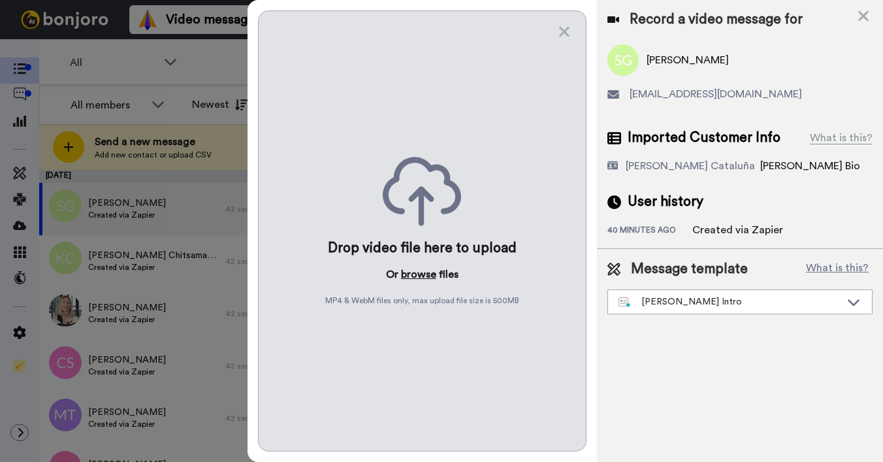
click at [406, 278] on button "browse" at bounding box center [418, 274] width 35 height 16
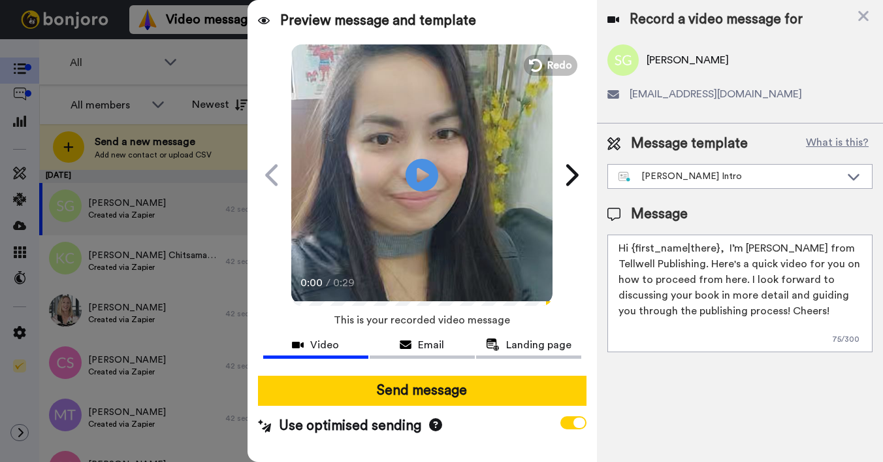
drag, startPoint x: 632, startPoint y: 248, endPoint x: 717, endPoint y: 251, distance: 84.9
click at [717, 251] on textarea "Hi {first_name|there}, I’m Joe from Tellwell Publishing. Here's a quick video f…" at bounding box center [739, 293] width 265 height 118
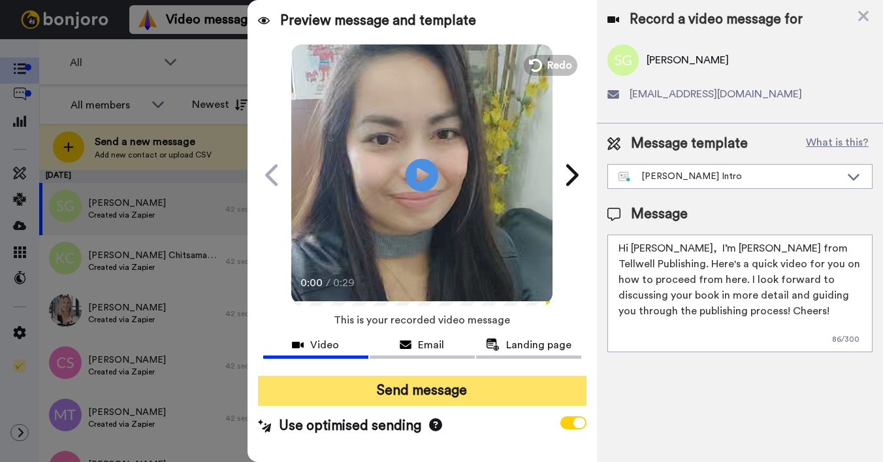
type textarea "Hi Stanley, I’m Joe from Tellwell Publishing. Here's a quick video for you on h…"
click at [522, 381] on button "Send message" at bounding box center [422, 390] width 328 height 30
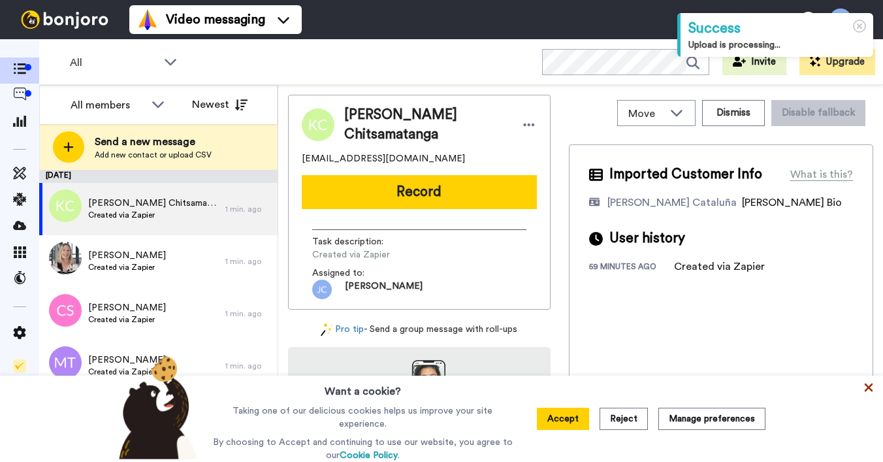
click at [872, 389] on icon at bounding box center [868, 387] width 13 height 13
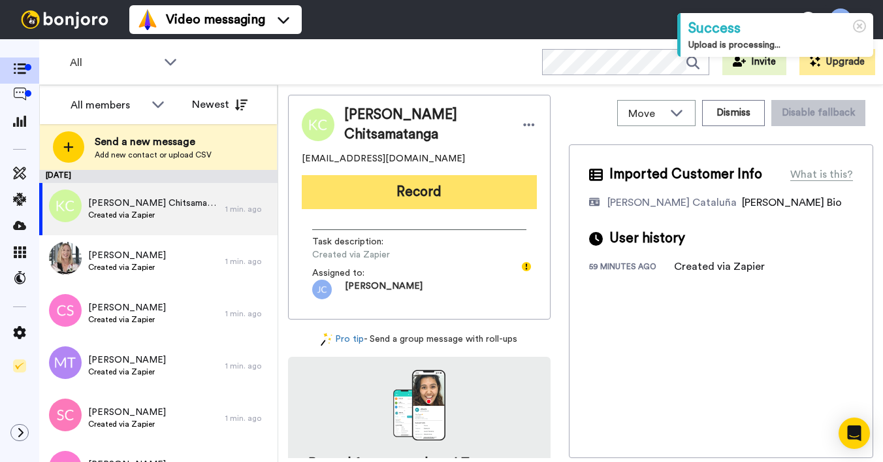
click at [376, 188] on button "Record" at bounding box center [419, 192] width 235 height 34
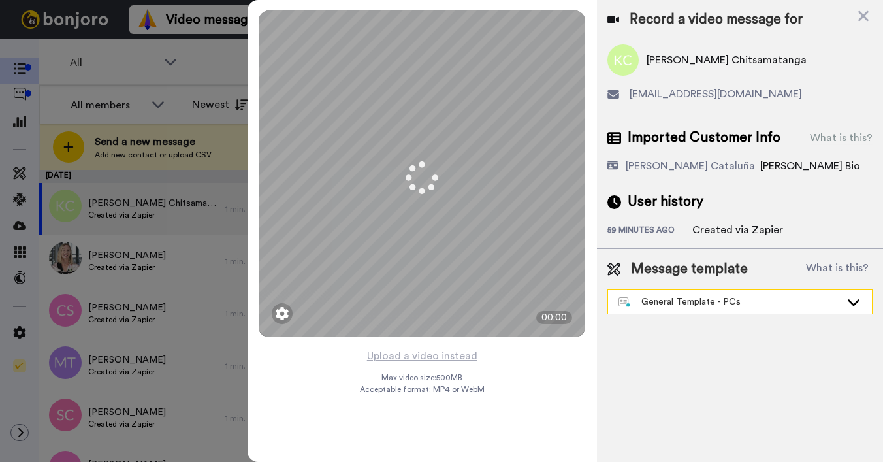
click at [718, 305] on div "General Template - PCs" at bounding box center [729, 301] width 222 height 13
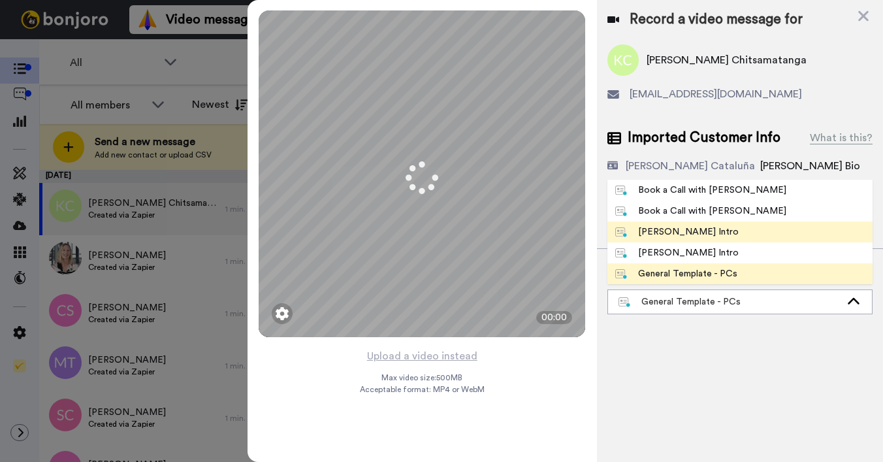
click at [653, 238] on div "Josephine Bonjoro Intro" at bounding box center [676, 231] width 123 height 13
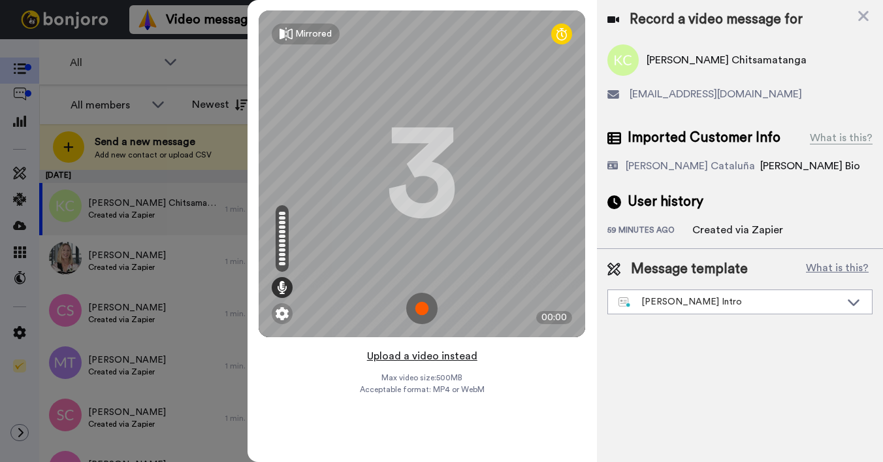
click at [419, 350] on button "Upload a video instead" at bounding box center [422, 355] width 118 height 17
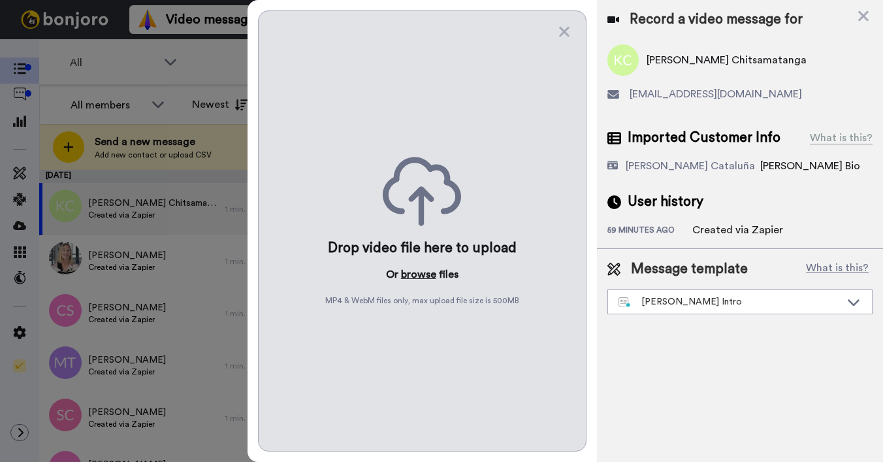
click at [413, 269] on button "browse" at bounding box center [418, 274] width 35 height 16
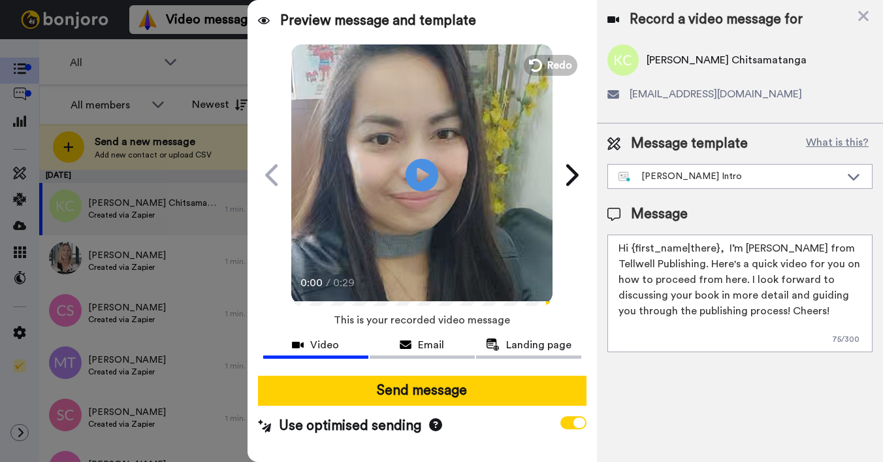
drag, startPoint x: 631, startPoint y: 249, endPoint x: 718, endPoint y: 247, distance: 86.9
click at [718, 247] on textarea "Hi {first_name|there}, I’m [PERSON_NAME] from Tellwell Publishing. Here's a qui…" at bounding box center [739, 293] width 265 height 118
type textarea "Hi Kennedy, I’m Joe from Tellwell Publishing. Here's a quick video for you on h…"
click at [435, 373] on div at bounding box center [422, 370] width 318 height 10
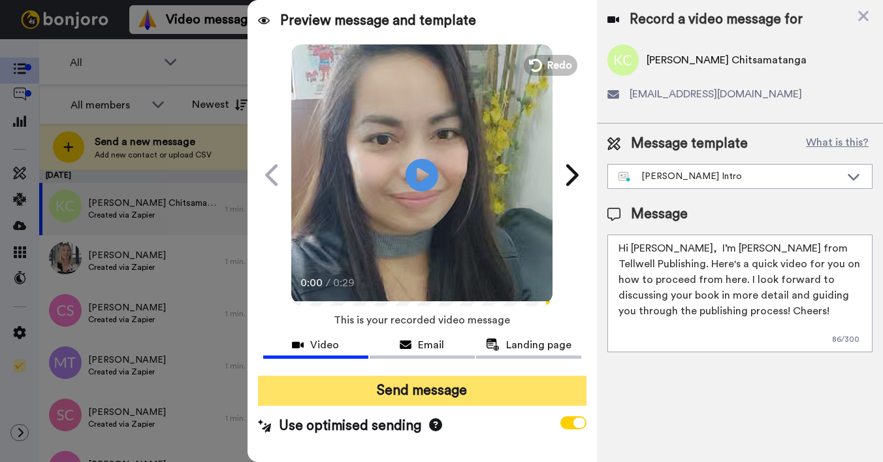
click at [432, 380] on button "Send message" at bounding box center [422, 390] width 328 height 30
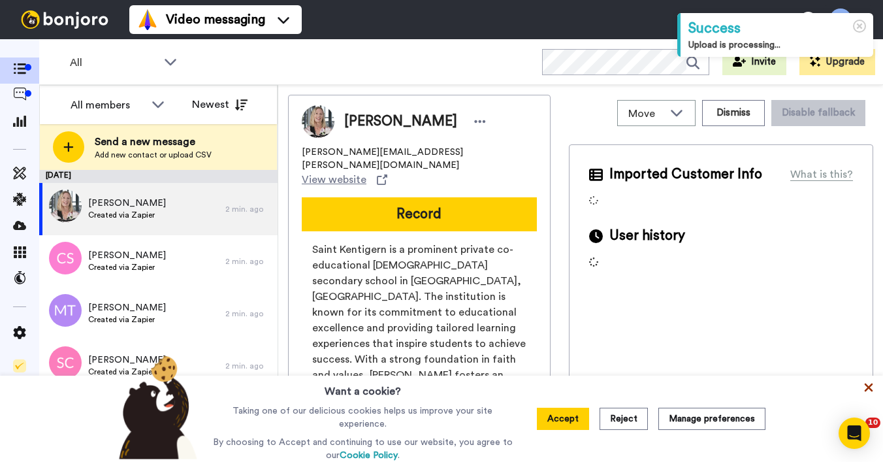
click at [870, 385] on icon at bounding box center [868, 387] width 13 height 13
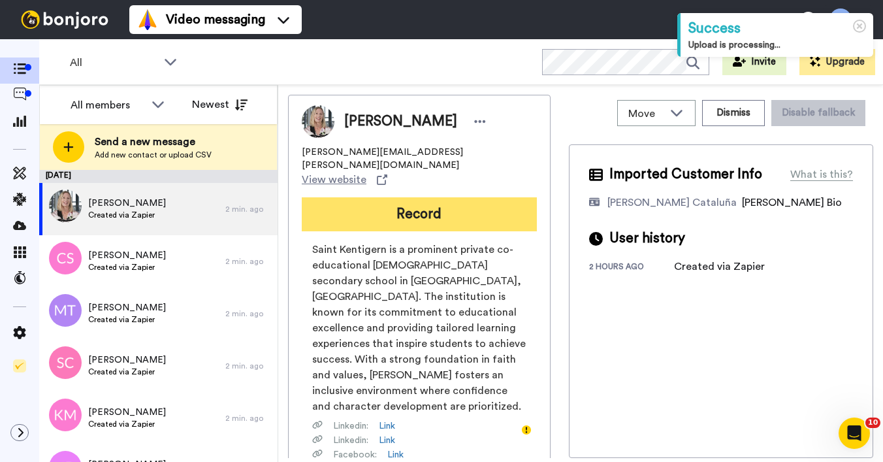
click at [422, 198] on button "Record" at bounding box center [419, 214] width 235 height 34
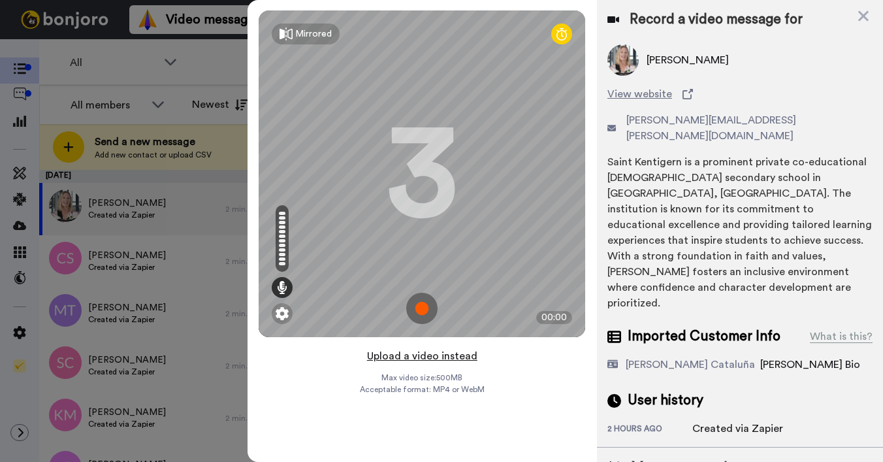
click at [417, 351] on button "Upload a video instead" at bounding box center [422, 355] width 118 height 17
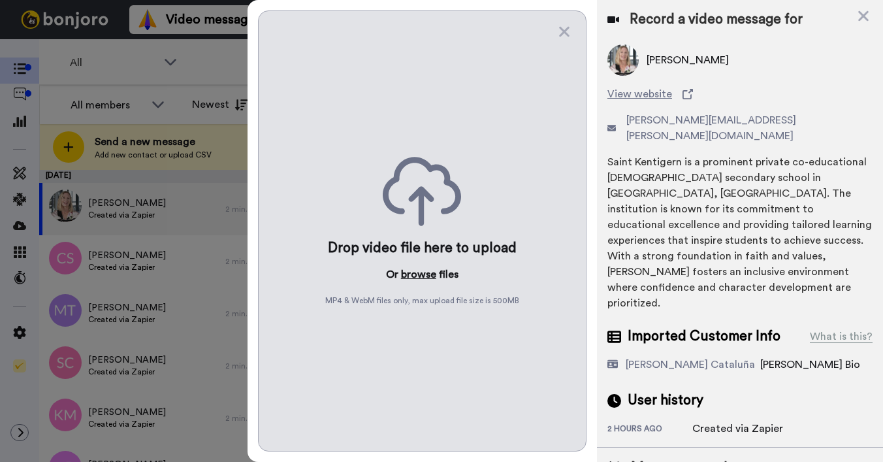
click at [406, 274] on button "browse" at bounding box center [418, 274] width 35 height 16
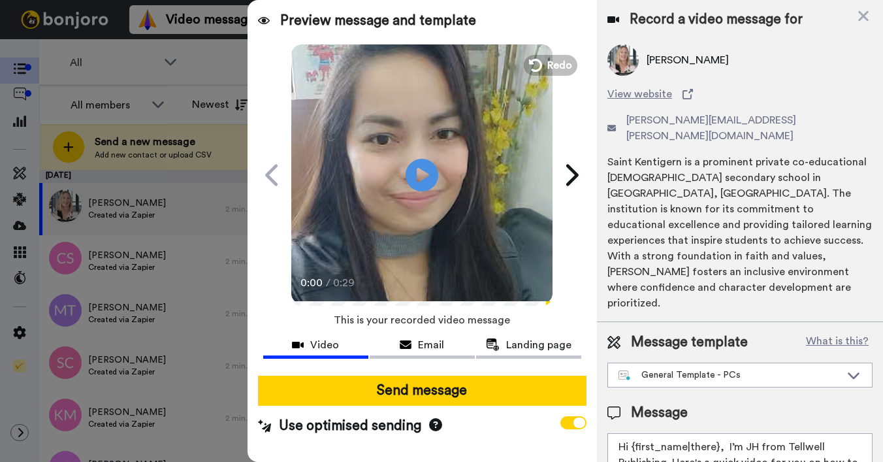
drag, startPoint x: 633, startPoint y: 417, endPoint x: 715, endPoint y: 411, distance: 82.4
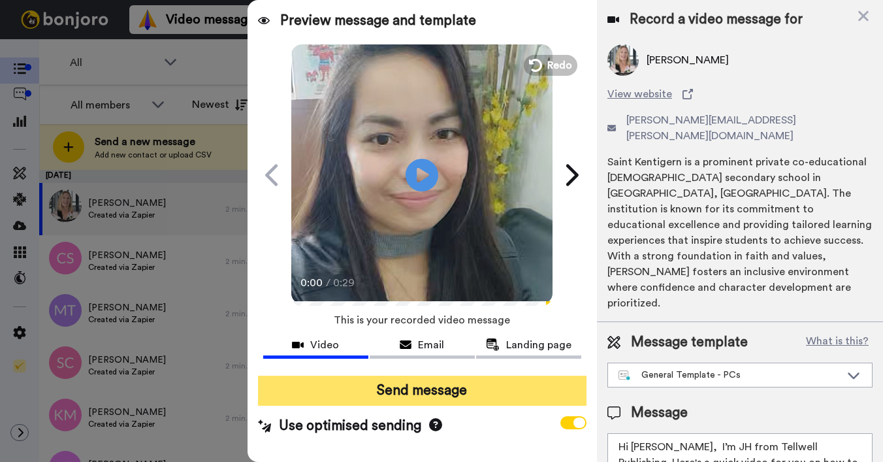
type textarea "Hi Suzanne, I’m JH from Tellwell Publishing. Here's a quick video for you on ho…"
click at [509, 380] on button "Send message" at bounding box center [422, 390] width 328 height 30
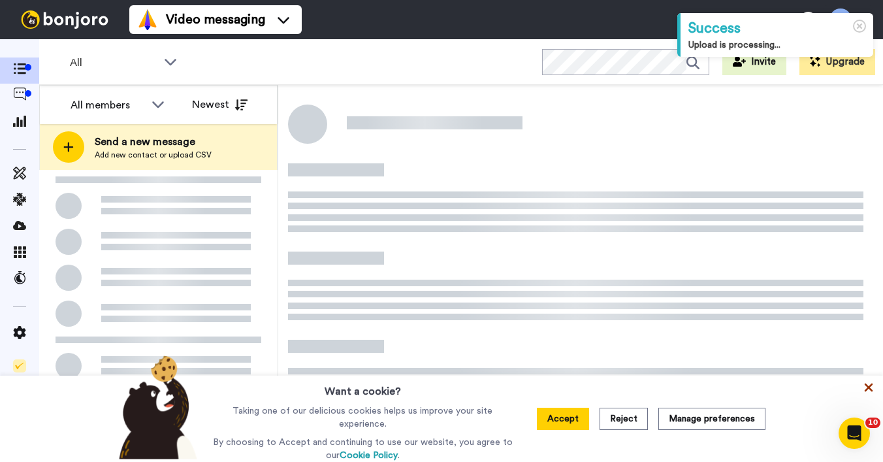
click at [871, 387] on icon at bounding box center [868, 387] width 13 height 13
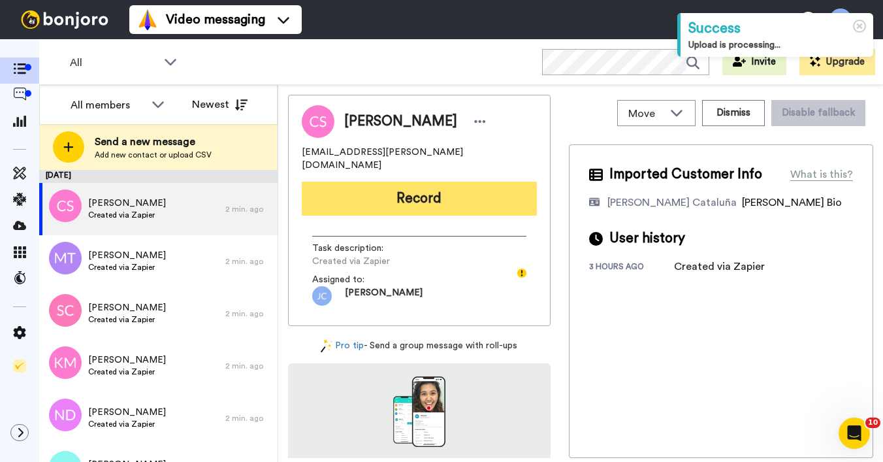
click at [430, 182] on button "Record" at bounding box center [419, 199] width 235 height 34
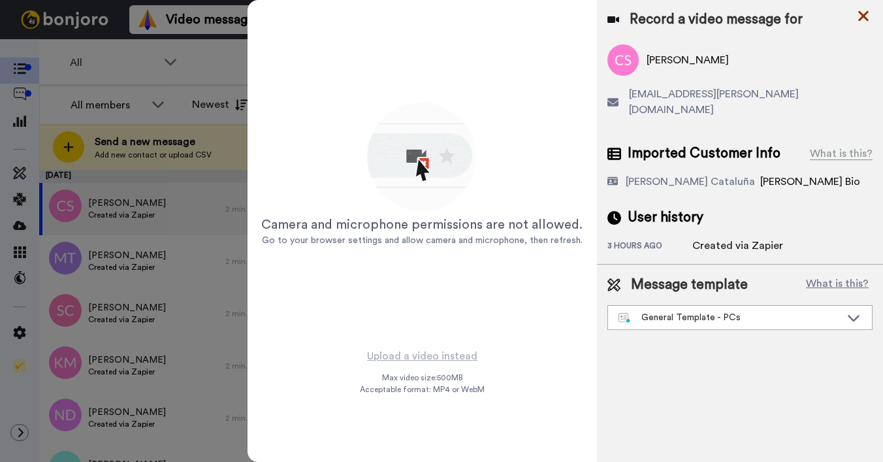
click at [866, 14] on icon at bounding box center [863, 16] width 13 height 16
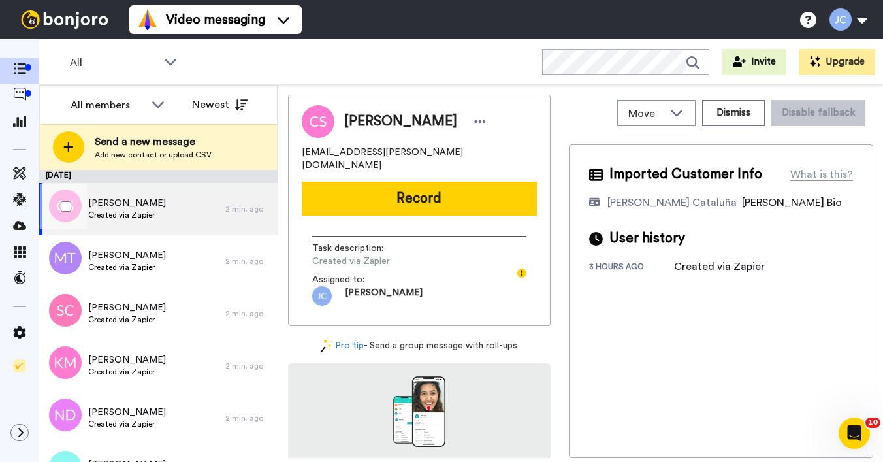
click at [138, 204] on span "Catriona Speight" at bounding box center [127, 203] width 78 height 13
click at [142, 212] on span "Created via Zapier" at bounding box center [127, 215] width 78 height 10
click at [146, 206] on span "Catriona Speight" at bounding box center [127, 203] width 78 height 13
click at [17, 336] on icon at bounding box center [20, 332] width 12 height 13
click at [19, 332] on icon at bounding box center [19, 332] width 13 height 13
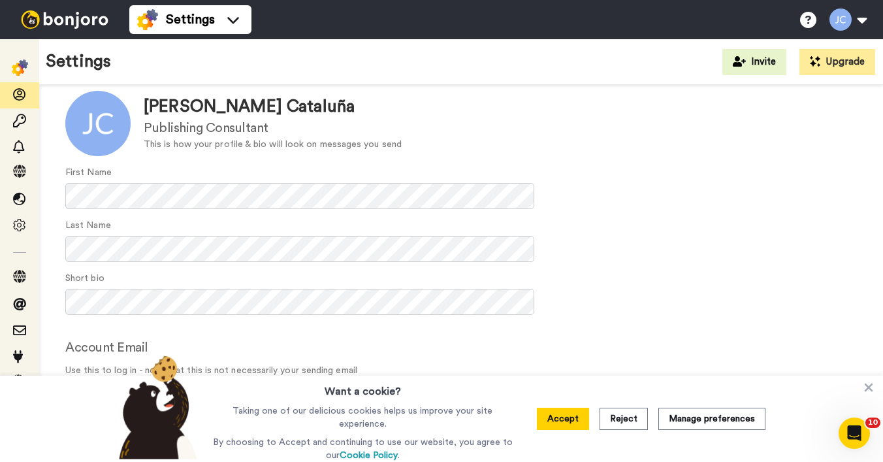
scroll to position [76, 0]
click at [870, 389] on icon at bounding box center [869, 387] width 8 height 8
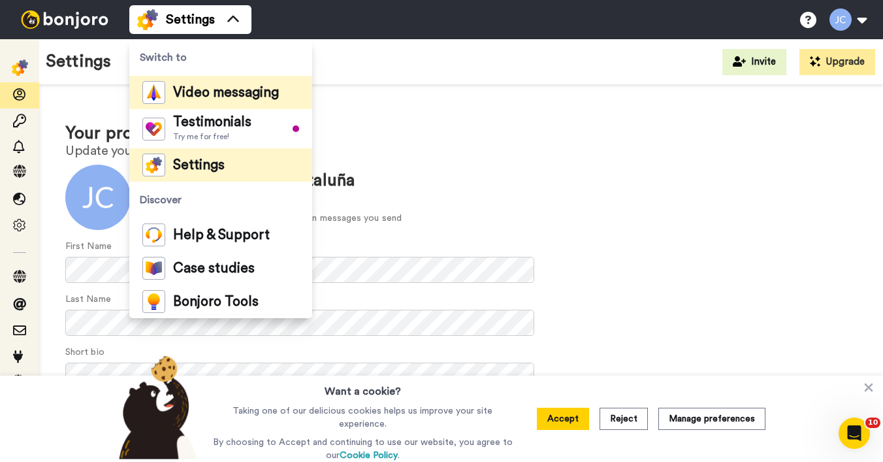
click at [227, 91] on span "Video messaging" at bounding box center [226, 92] width 106 height 13
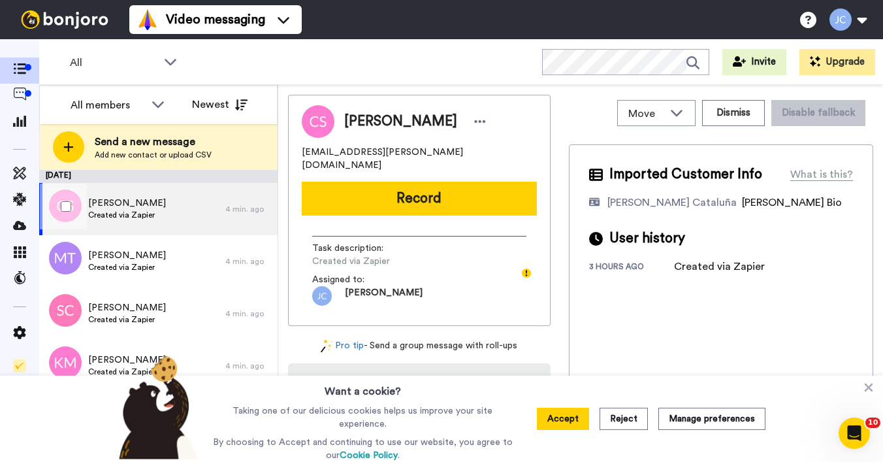
click at [155, 199] on span "[PERSON_NAME]" at bounding box center [127, 203] width 78 height 13
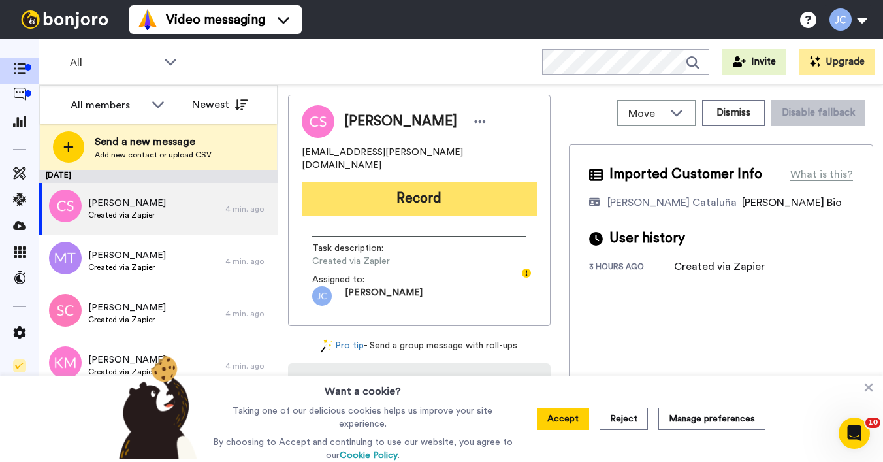
click at [366, 183] on button "Record" at bounding box center [419, 199] width 235 height 34
click at [439, 197] on button "Record" at bounding box center [419, 199] width 235 height 34
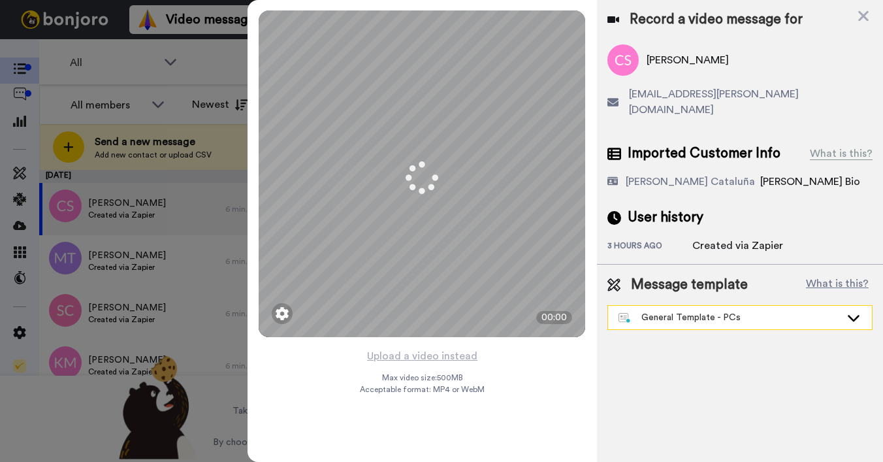
click at [698, 311] on div "General Template - PCs" at bounding box center [729, 317] width 222 height 13
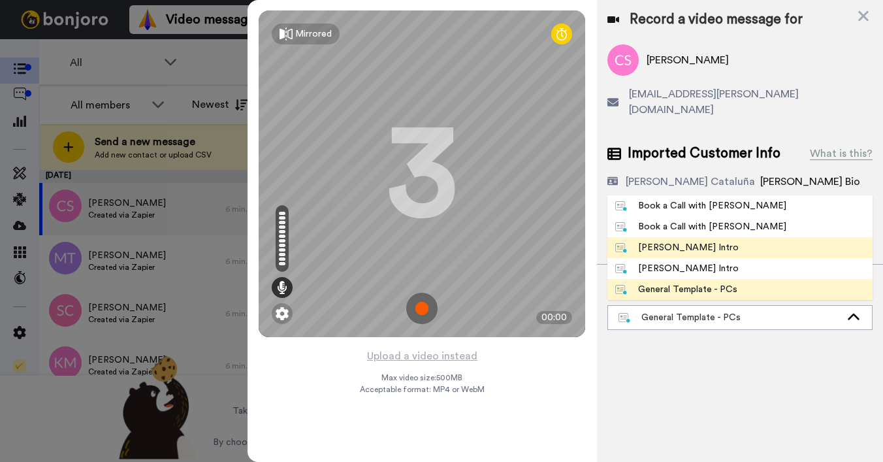
click at [669, 241] on div "[PERSON_NAME] Intro" at bounding box center [676, 247] width 123 height 13
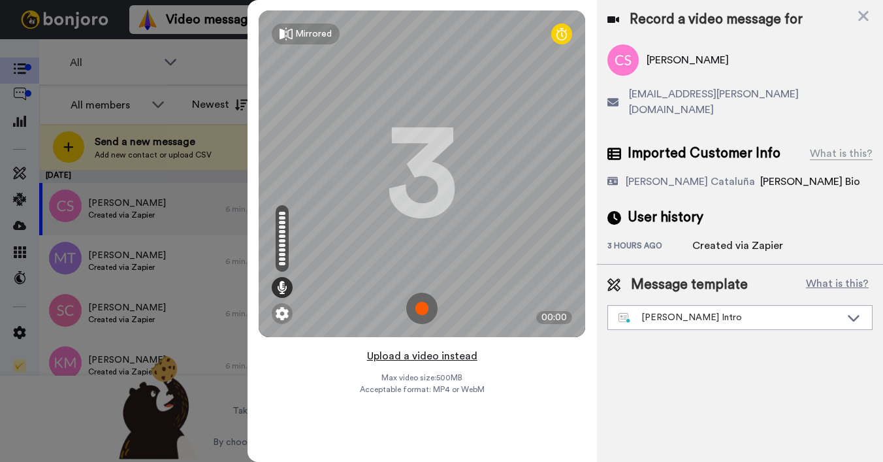
click at [415, 355] on button "Upload a video instead" at bounding box center [422, 355] width 118 height 17
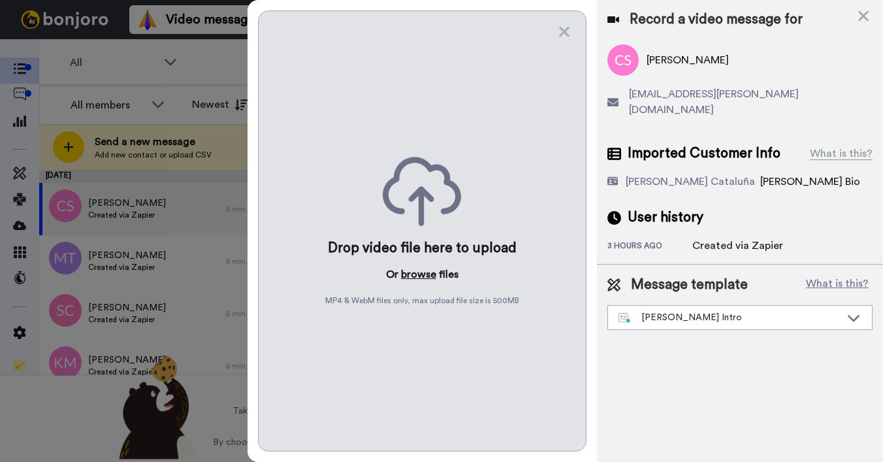
click at [411, 274] on button "browse" at bounding box center [418, 274] width 35 height 16
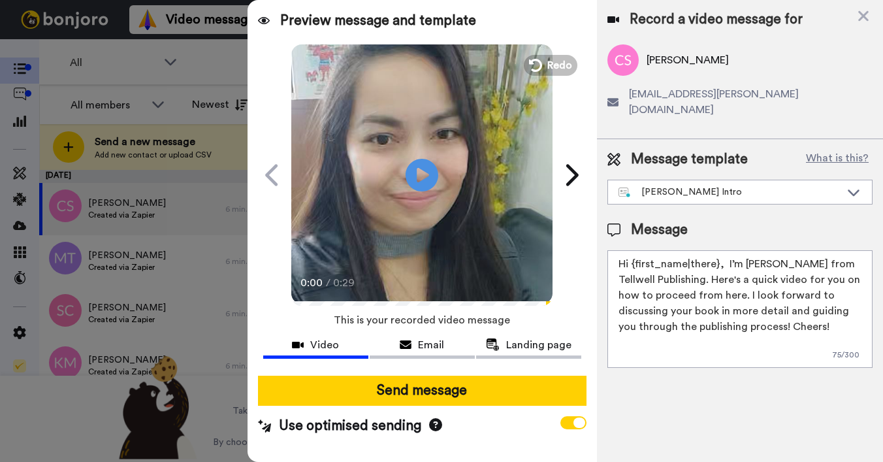
drag, startPoint x: 633, startPoint y: 248, endPoint x: 715, endPoint y: 248, distance: 82.3
click at [715, 250] on textarea "Hi {first_name|there}, I’m [PERSON_NAME] from Tellwell Publishing. Here's a qui…" at bounding box center [739, 309] width 265 height 118
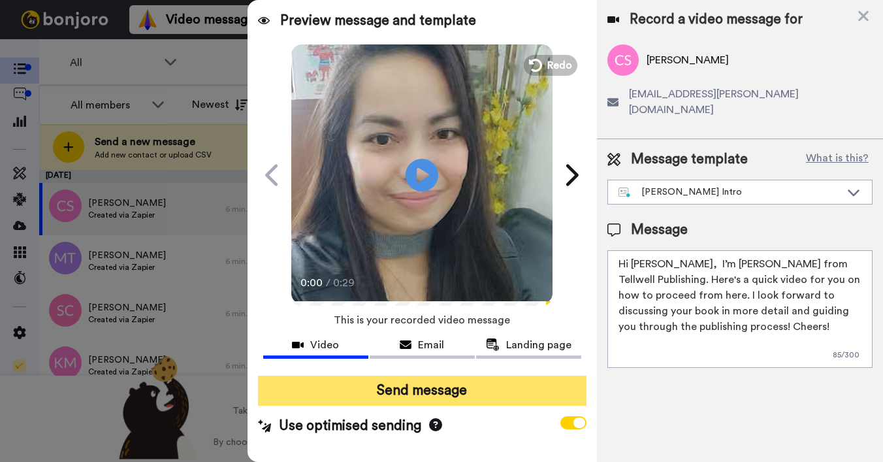
type textarea "Hi Catriona, I’m Joe from Tellwell Publishing. Here's a quick video for you on …"
click at [489, 396] on button "Send message" at bounding box center [422, 390] width 328 height 30
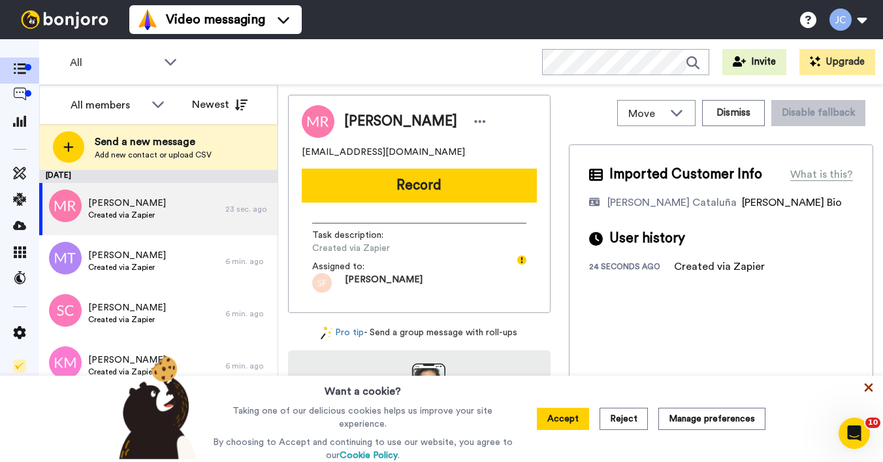
click at [866, 383] on icon at bounding box center [868, 387] width 13 height 13
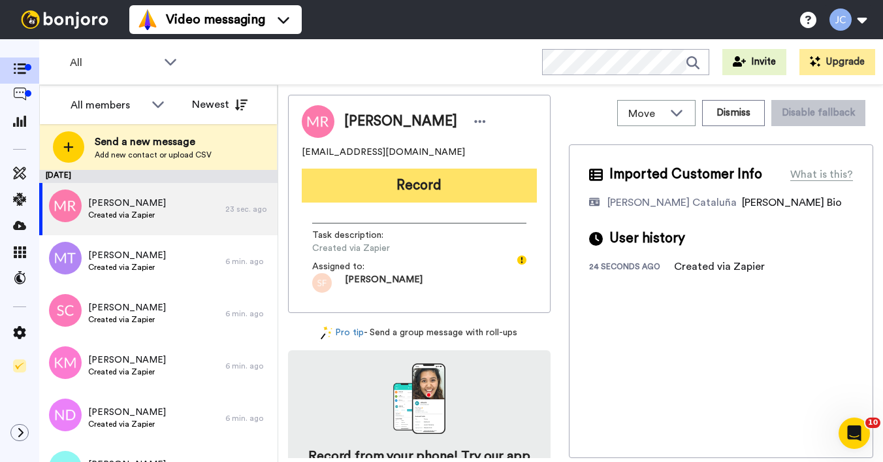
click at [455, 189] on button "Record" at bounding box center [419, 185] width 235 height 34
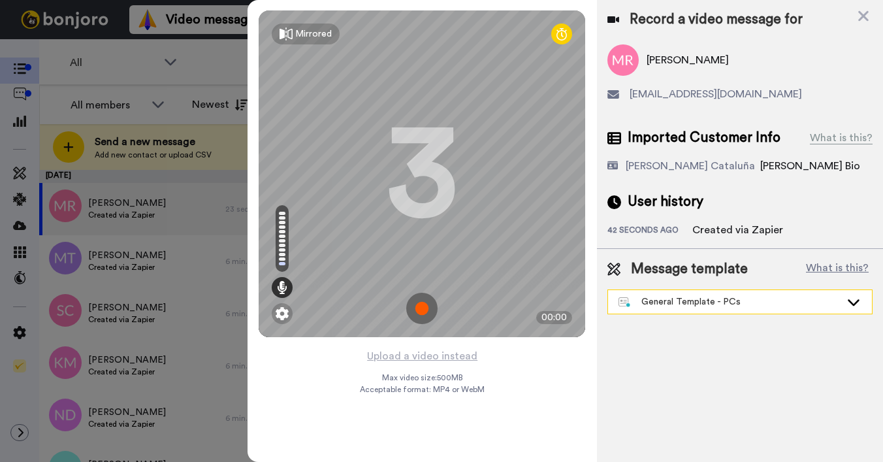
click at [682, 304] on div "General Template - PCs" at bounding box center [729, 301] width 222 height 13
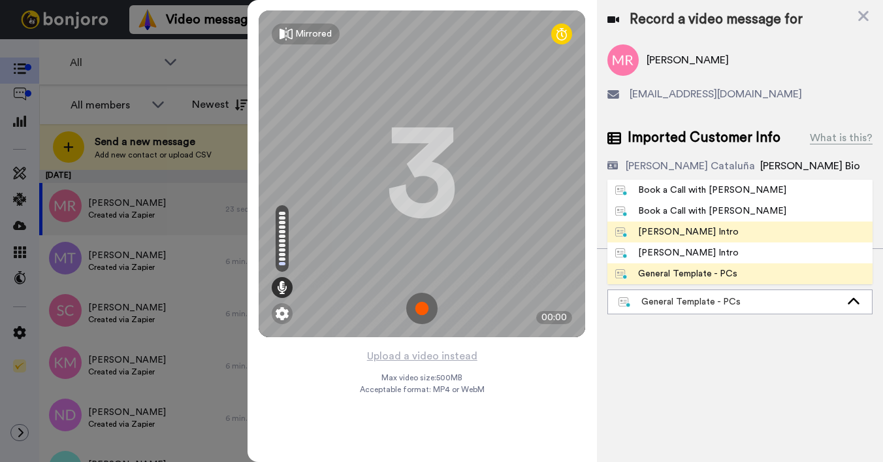
click at [688, 231] on div "[PERSON_NAME] Intro" at bounding box center [676, 231] width 123 height 13
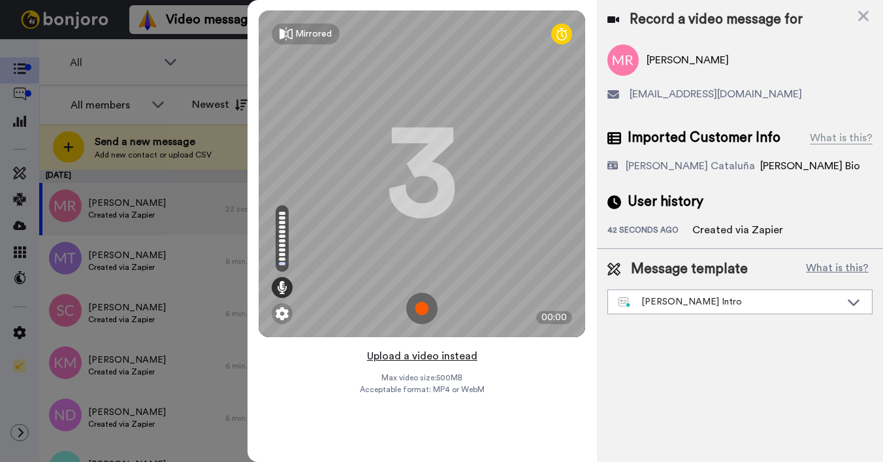
click at [431, 353] on button "Upload a video instead" at bounding box center [422, 355] width 118 height 17
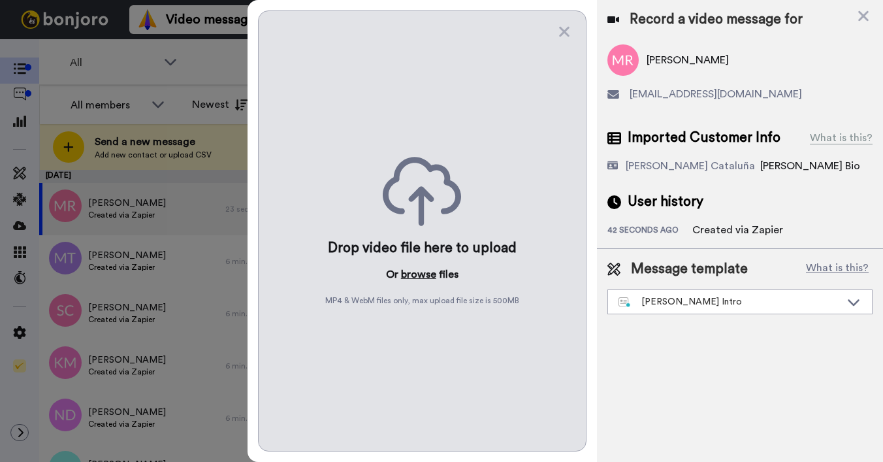
click at [423, 271] on button "browse" at bounding box center [418, 274] width 35 height 16
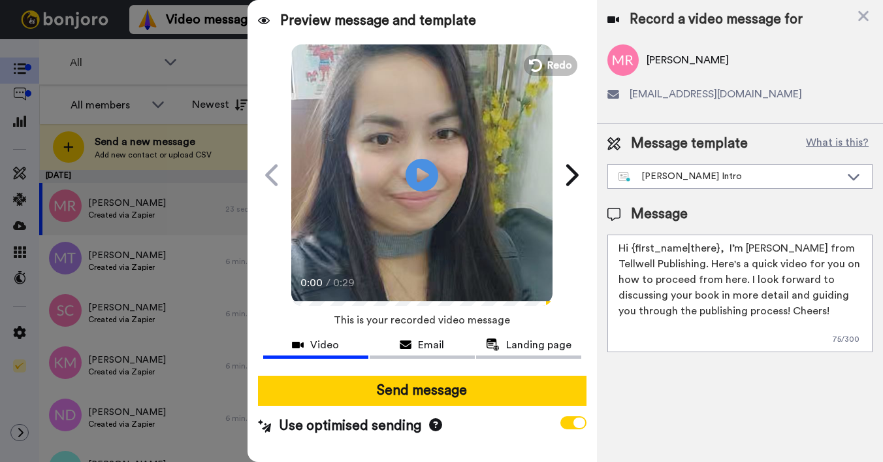
drag, startPoint x: 632, startPoint y: 248, endPoint x: 717, endPoint y: 250, distance: 84.9
click at [717, 250] on textarea "Hi {first_name|there}, I’m [PERSON_NAME] from Tellwell Publishing. Here's a qui…" at bounding box center [739, 293] width 265 height 118
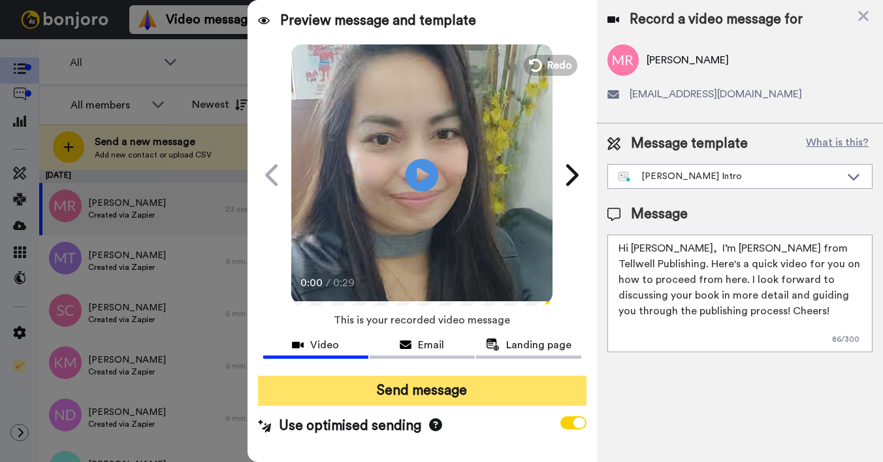
type textarea "Hi Millyca, I’m Joe from Tellwell Publishing. Here's a quick video for you on h…"
click at [420, 386] on button "Send message" at bounding box center [422, 390] width 328 height 30
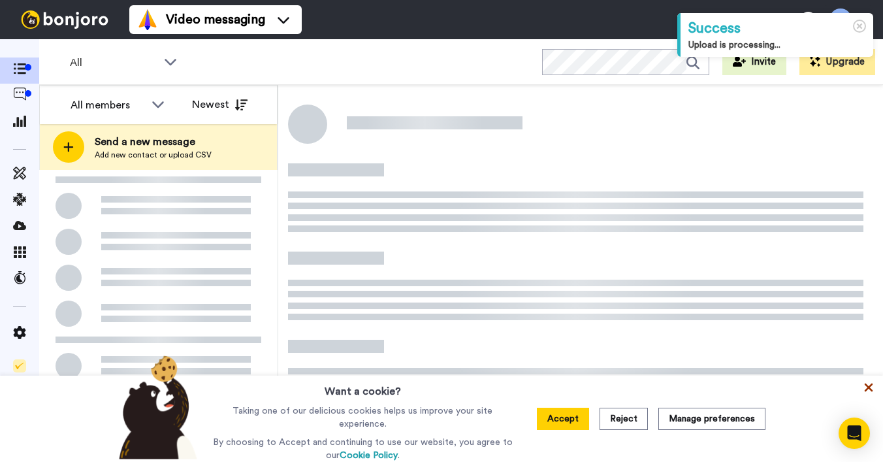
click at [866, 389] on icon at bounding box center [869, 387] width 8 height 8
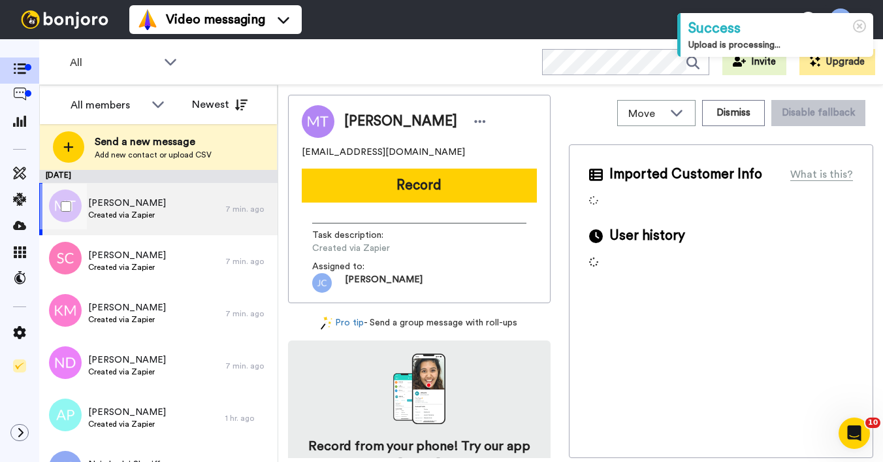
click at [167, 214] on div "[PERSON_NAME] Created via Zapier" at bounding box center [132, 209] width 186 height 52
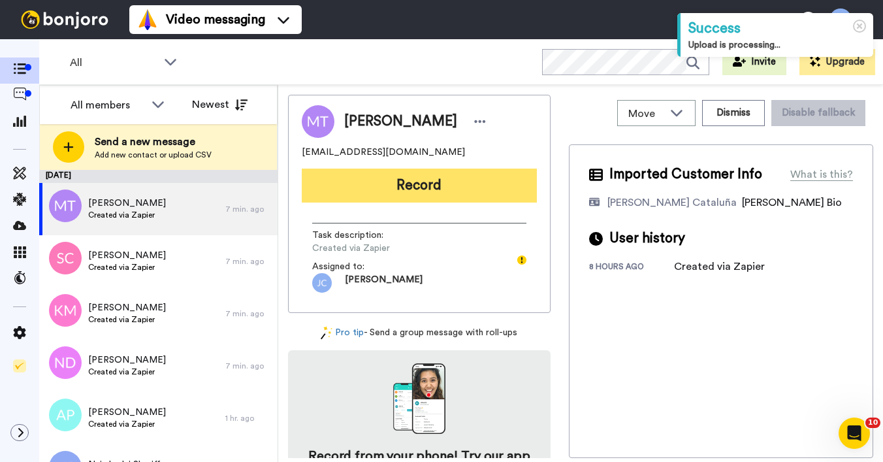
click at [367, 195] on button "Record" at bounding box center [419, 185] width 235 height 34
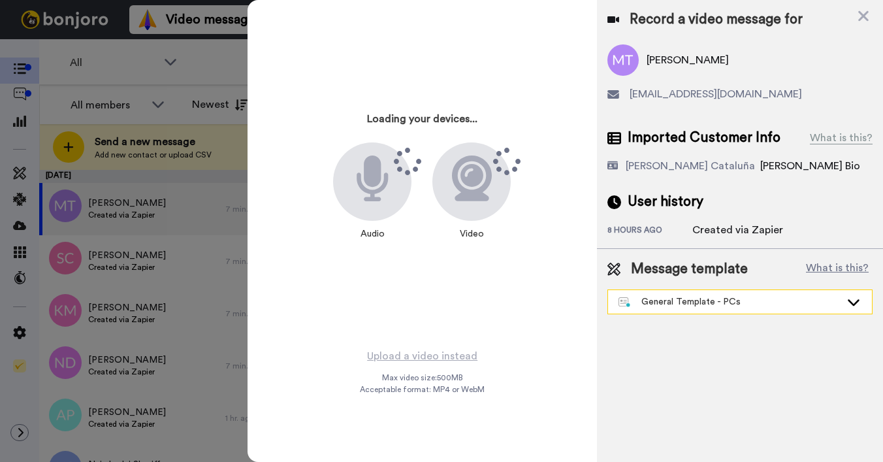
click at [686, 300] on div "General Template - PCs" at bounding box center [729, 301] width 222 height 13
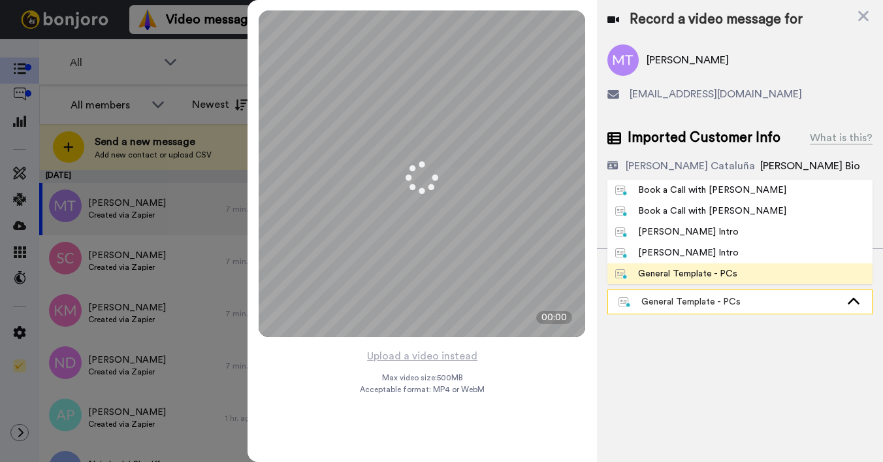
click at [688, 301] on div "General Template - PCs" at bounding box center [729, 301] width 222 height 13
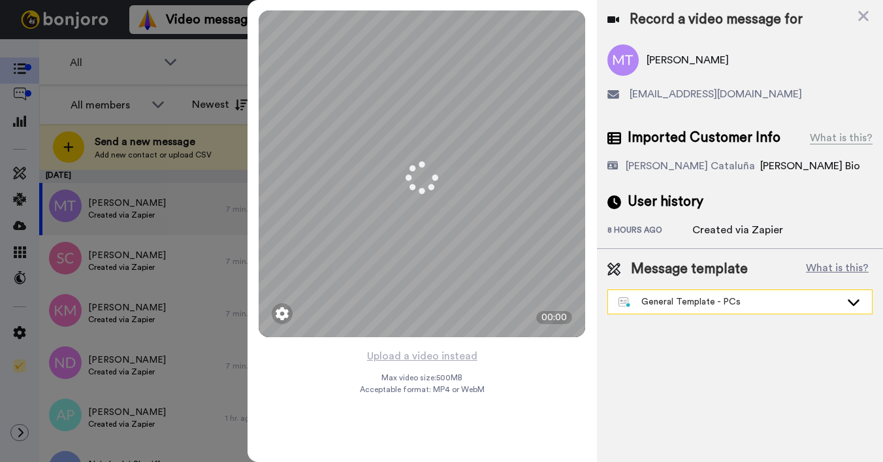
click at [665, 304] on div "General Template - PCs" at bounding box center [729, 301] width 222 height 13
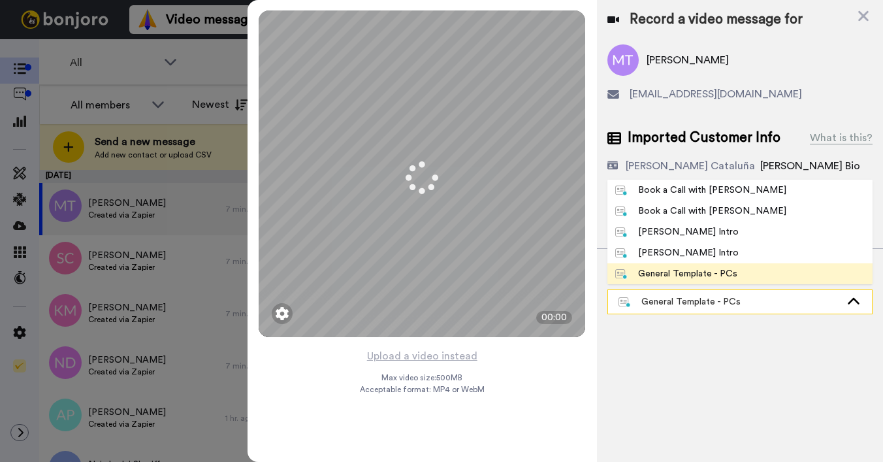
click at [662, 293] on div "General Template - PCs" at bounding box center [740, 302] width 264 height 24
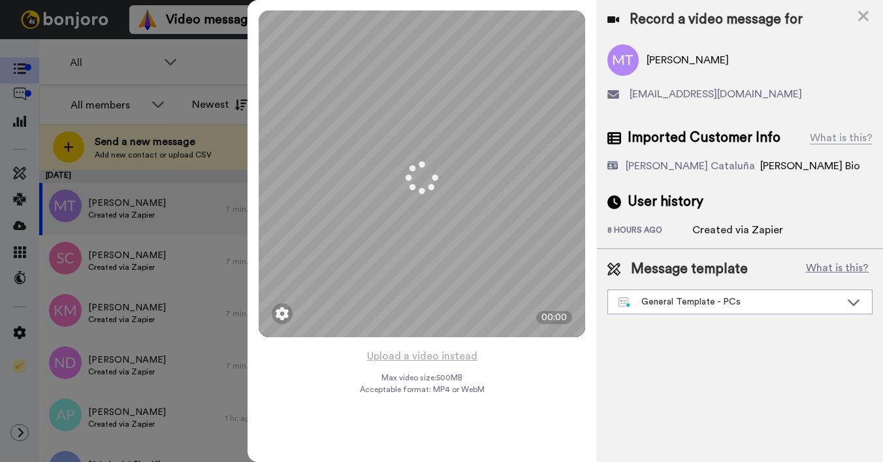
click at [653, 230] on div "8 hours ago" at bounding box center [649, 231] width 85 height 13
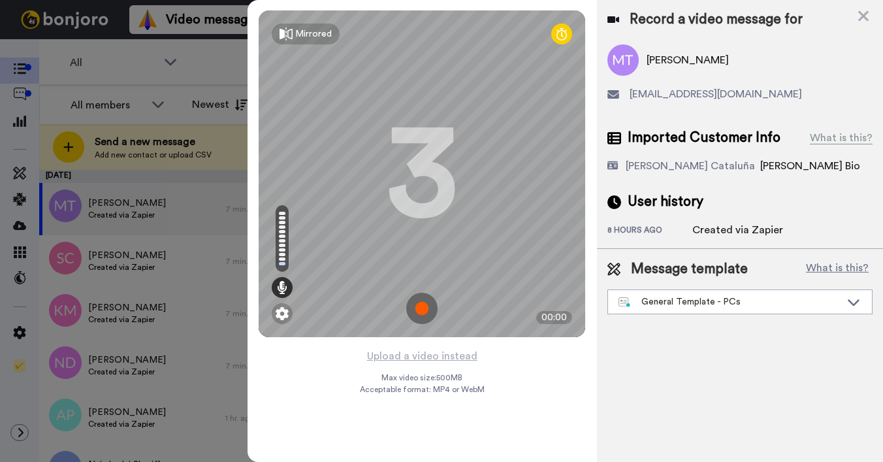
click at [415, 358] on button "Upload a video instead" at bounding box center [422, 355] width 118 height 17
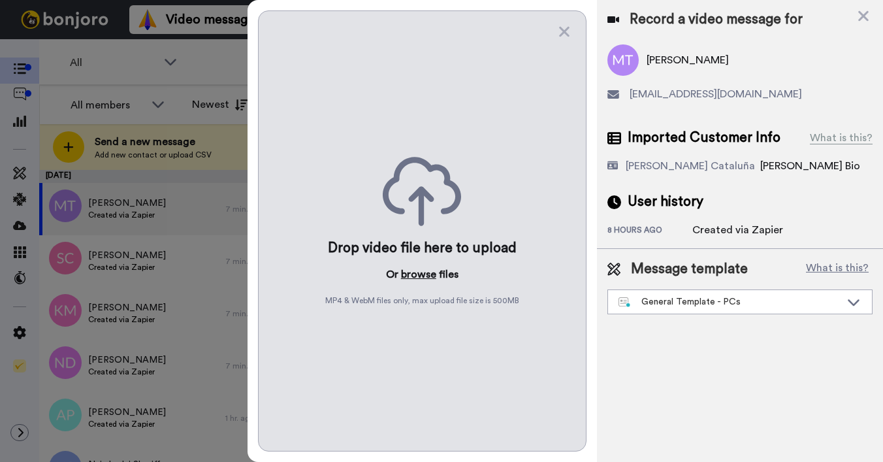
click at [408, 279] on button "browse" at bounding box center [418, 274] width 35 height 16
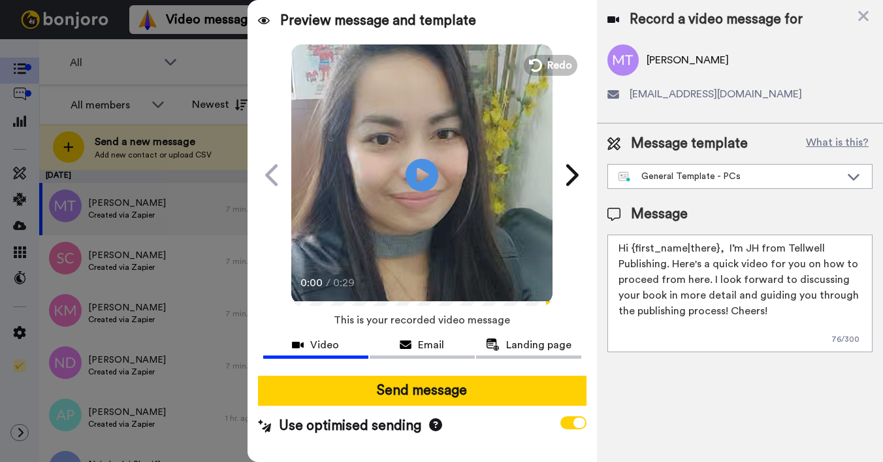
drag, startPoint x: 632, startPoint y: 251, endPoint x: 719, endPoint y: 249, distance: 86.9
click at [719, 249] on textarea "Hi {first_name|there}, I’m JH from Tellwell Publishing. Here's a quick video fo…" at bounding box center [739, 293] width 265 height 118
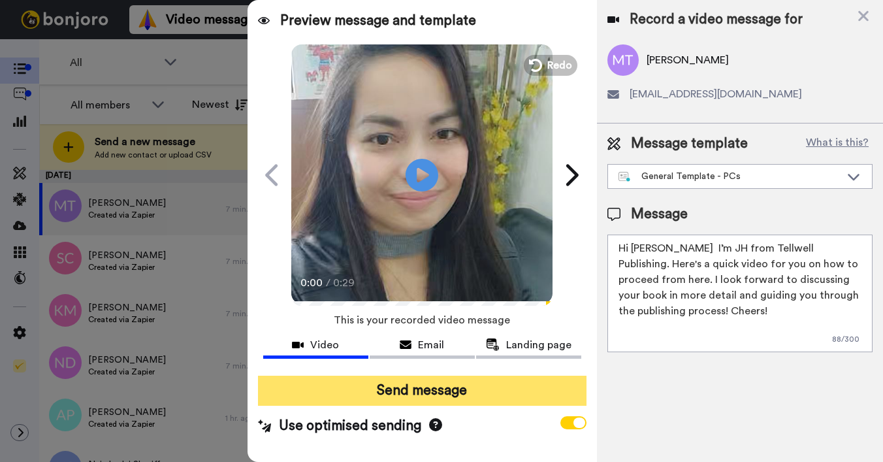
type textarea "Hi Marilyn I’m JH from Tellwell Publishing. Here's a quick video for you on how…"
click at [481, 383] on button "Send message" at bounding box center [422, 390] width 328 height 30
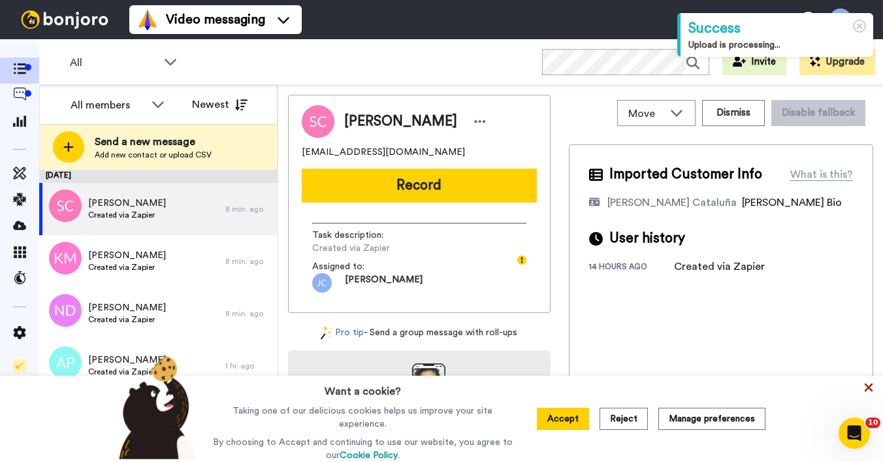
click at [867, 385] on icon at bounding box center [869, 387] width 8 height 8
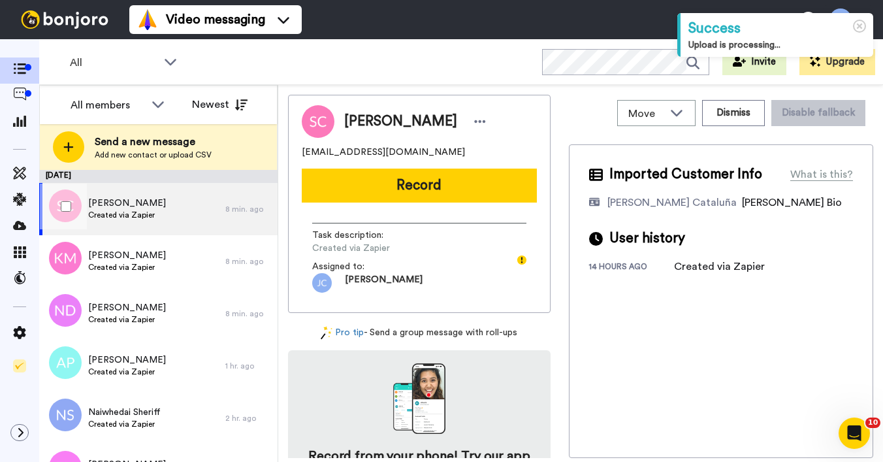
click at [168, 213] on div "Stef Chandler Created via Zapier" at bounding box center [132, 209] width 186 height 52
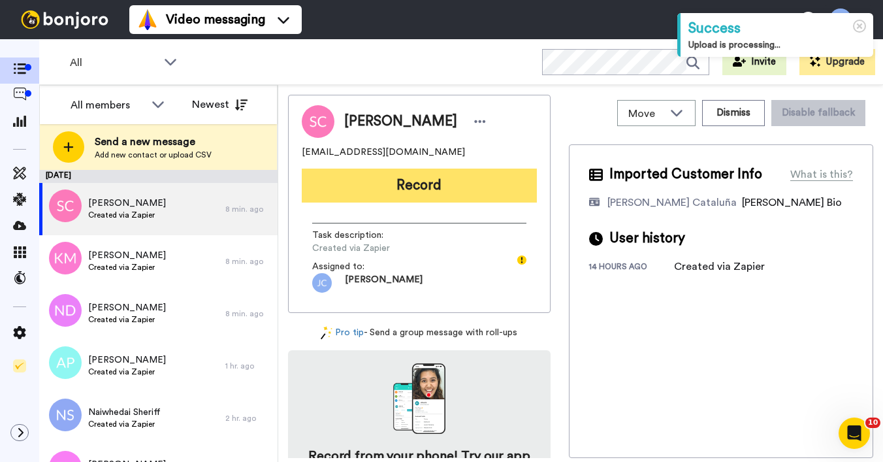
click at [370, 195] on button "Record" at bounding box center [419, 185] width 235 height 34
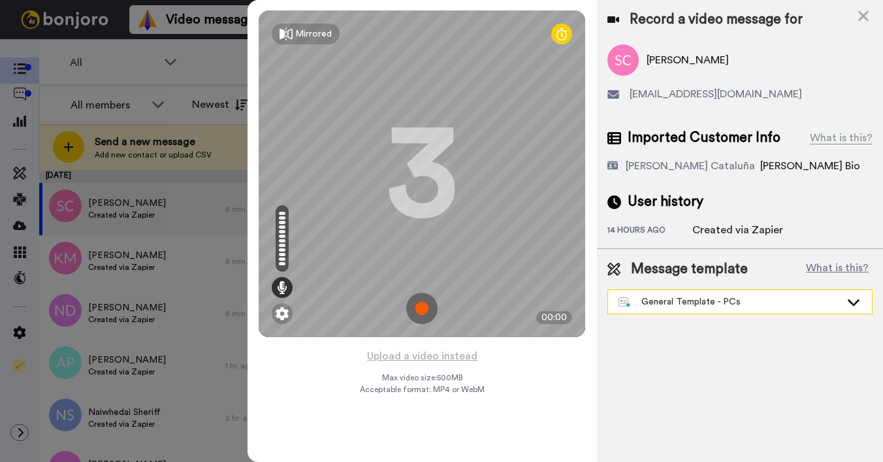
click at [693, 300] on div "General Template - PCs" at bounding box center [729, 301] width 222 height 13
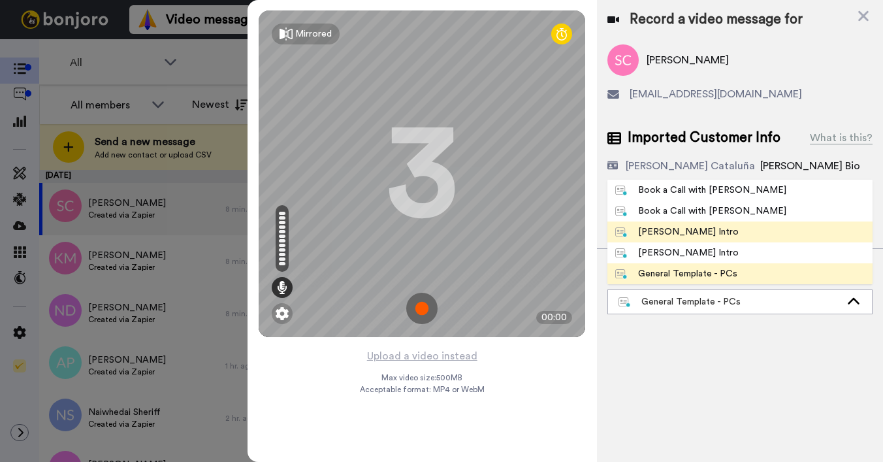
click at [682, 235] on div "[PERSON_NAME] Intro" at bounding box center [676, 231] width 123 height 13
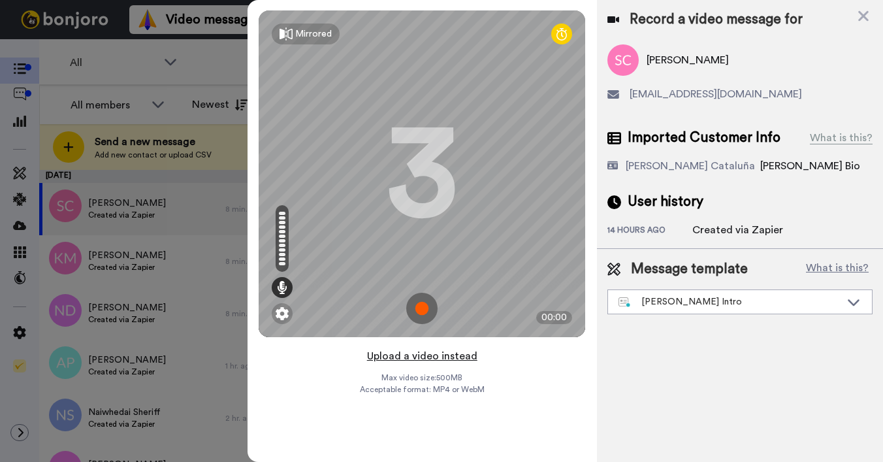
click at [422, 357] on button "Upload a video instead" at bounding box center [422, 355] width 118 height 17
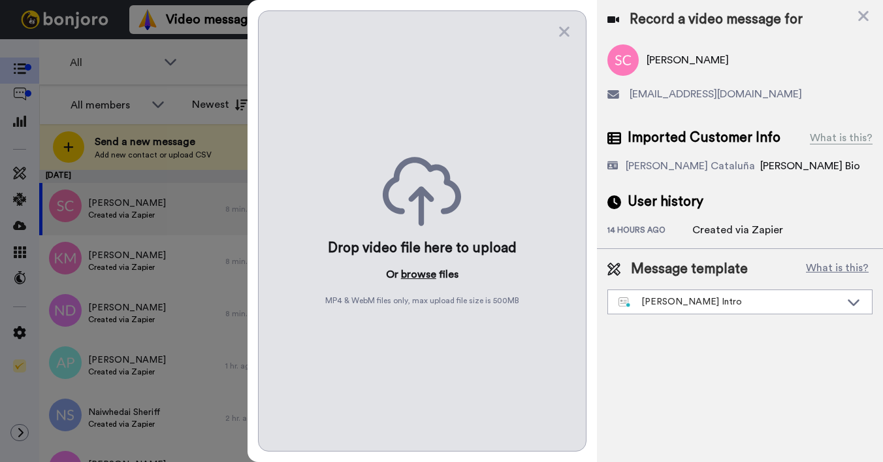
click at [422, 278] on button "browse" at bounding box center [418, 274] width 35 height 16
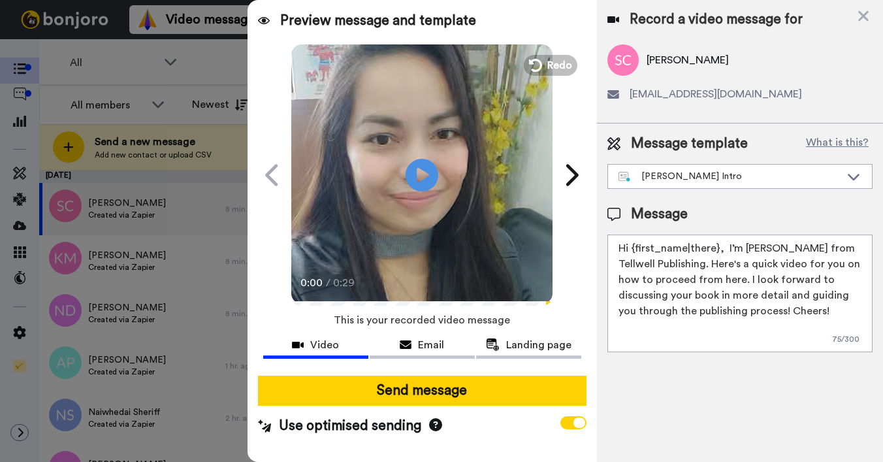
drag, startPoint x: 630, startPoint y: 249, endPoint x: 716, endPoint y: 248, distance: 86.2
click at [716, 248] on textarea "Hi {first_name|there}, I’m [PERSON_NAME] from Tellwell Publishing. Here's a qui…" at bounding box center [739, 293] width 265 height 118
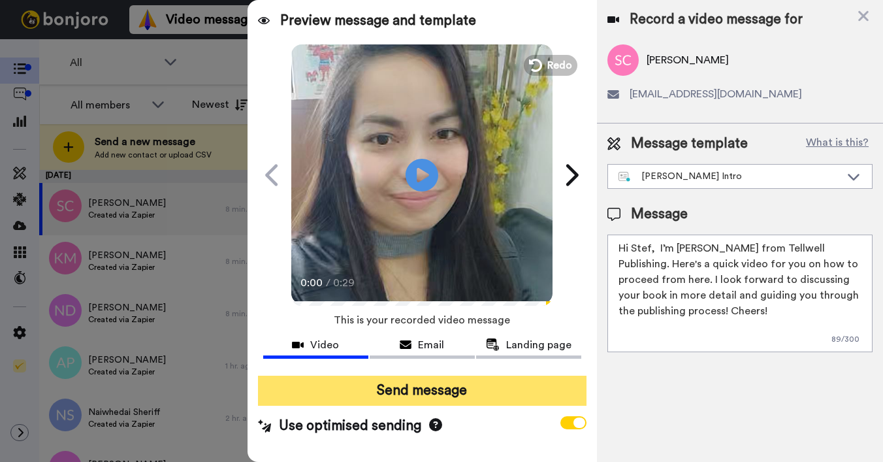
type textarea "Hi Stef, I’m Joe from Tellwell Publishing. Here's a quick video for you on how …"
click at [488, 384] on button "Send message" at bounding box center [422, 390] width 328 height 30
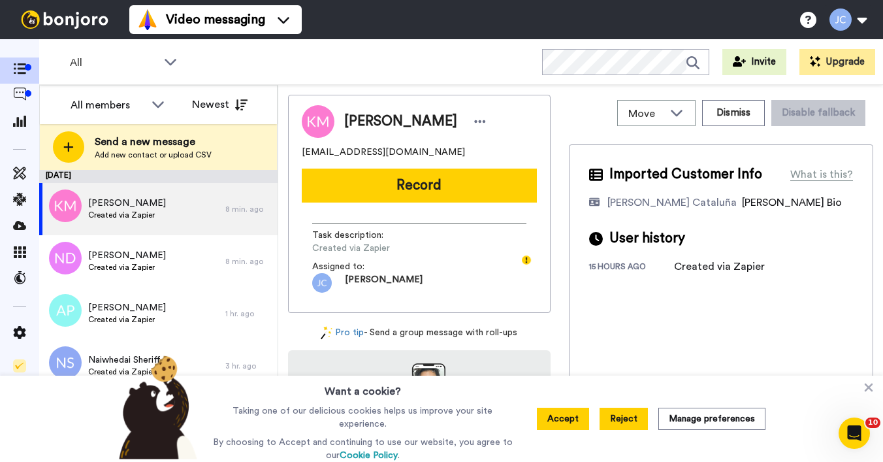
click at [619, 420] on button "Reject" at bounding box center [623, 418] width 48 height 22
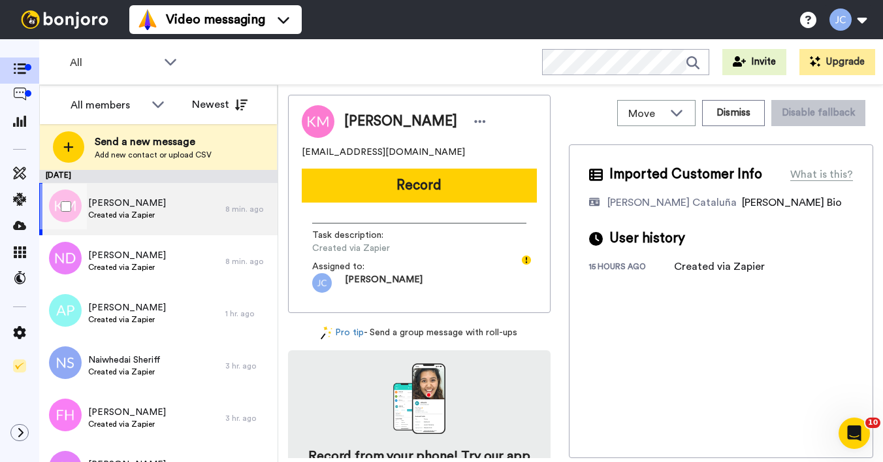
click at [179, 221] on div "[PERSON_NAME] Created via Zapier" at bounding box center [132, 209] width 186 height 52
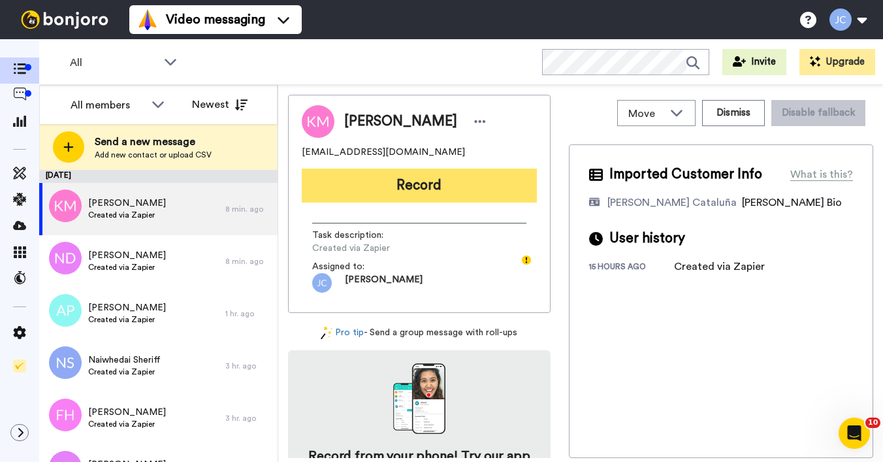
click at [420, 184] on button "Record" at bounding box center [419, 185] width 235 height 34
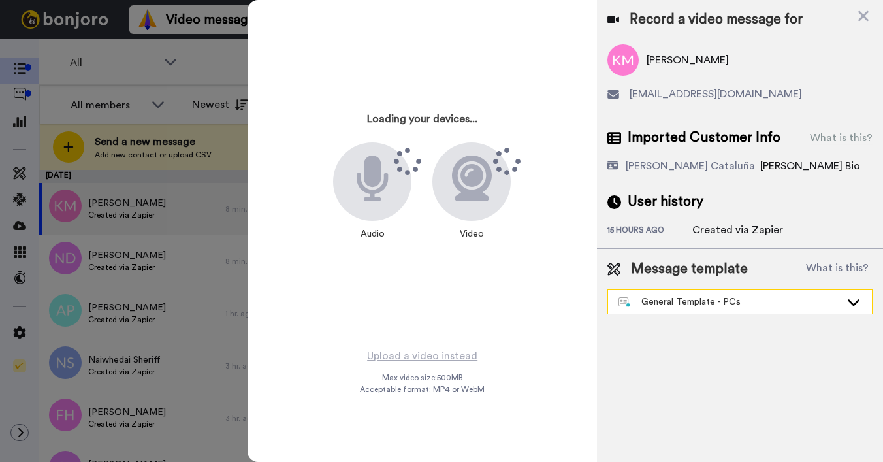
click at [672, 291] on div "General Template - PCs" at bounding box center [740, 302] width 264 height 24
click at [672, 301] on div "General Template - PCs" at bounding box center [729, 301] width 222 height 13
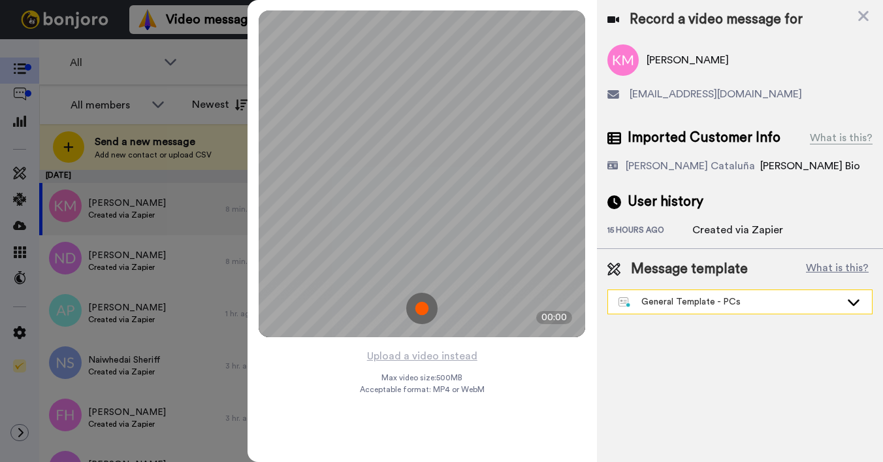
click at [673, 302] on div "General Template - PCs" at bounding box center [729, 301] width 222 height 13
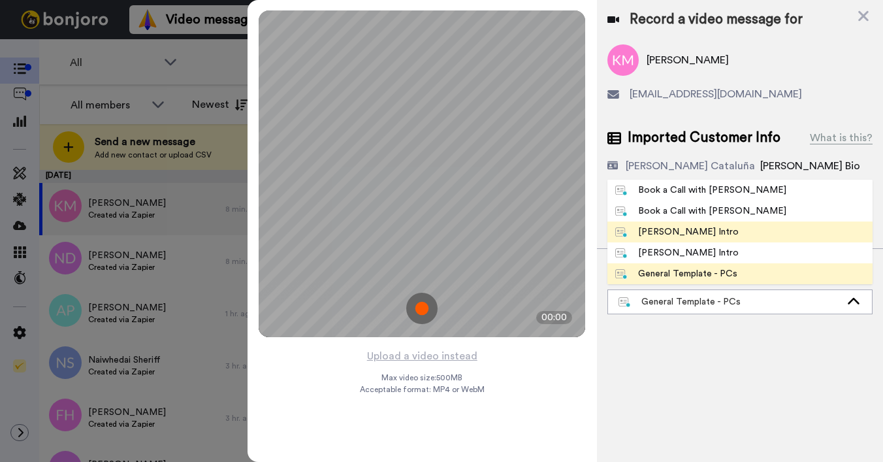
click at [661, 231] on div "[PERSON_NAME] Intro" at bounding box center [676, 231] width 123 height 13
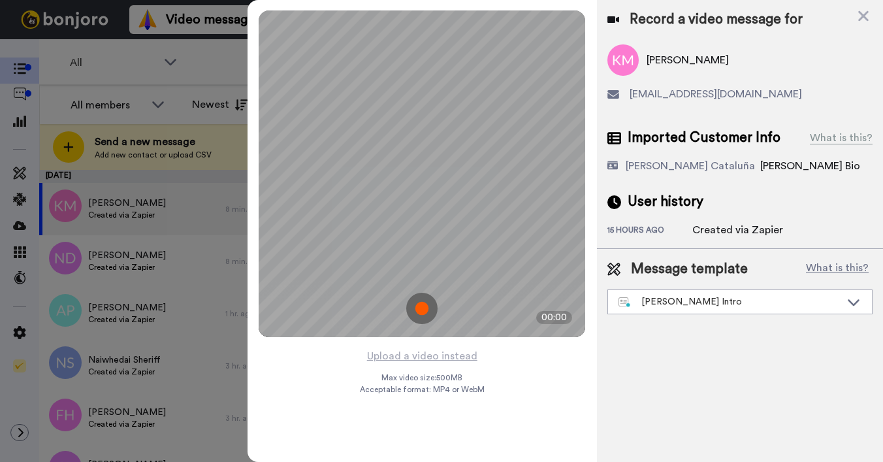
click at [716, 350] on div "Record a video message for [PERSON_NAME] [EMAIL_ADDRESS][DOMAIN_NAME] Imported …" at bounding box center [740, 231] width 286 height 462
click at [865, 18] on icon at bounding box center [863, 16] width 10 height 10
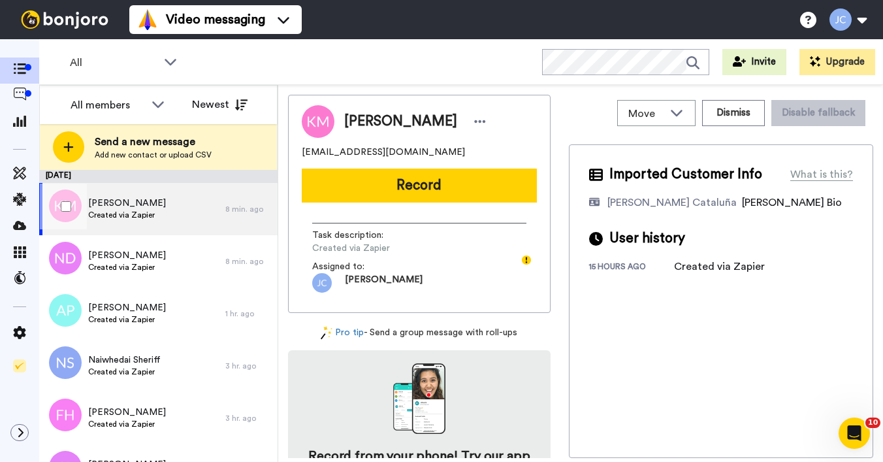
click at [172, 201] on div "[PERSON_NAME] Created via Zapier" at bounding box center [132, 209] width 186 height 52
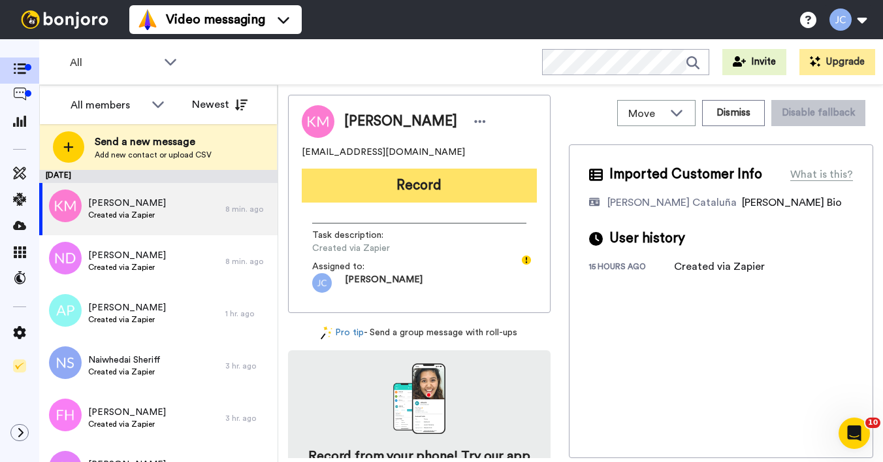
click at [381, 185] on button "Record" at bounding box center [419, 185] width 235 height 34
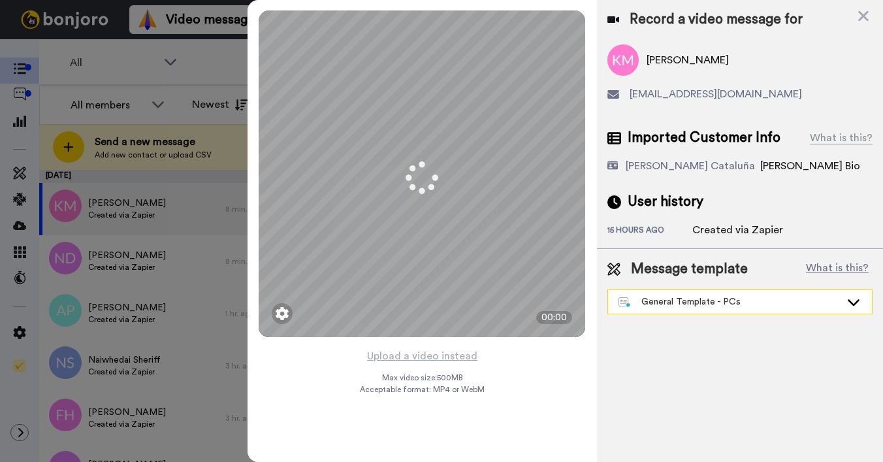
click at [669, 298] on div "General Template - PCs" at bounding box center [729, 301] width 222 height 13
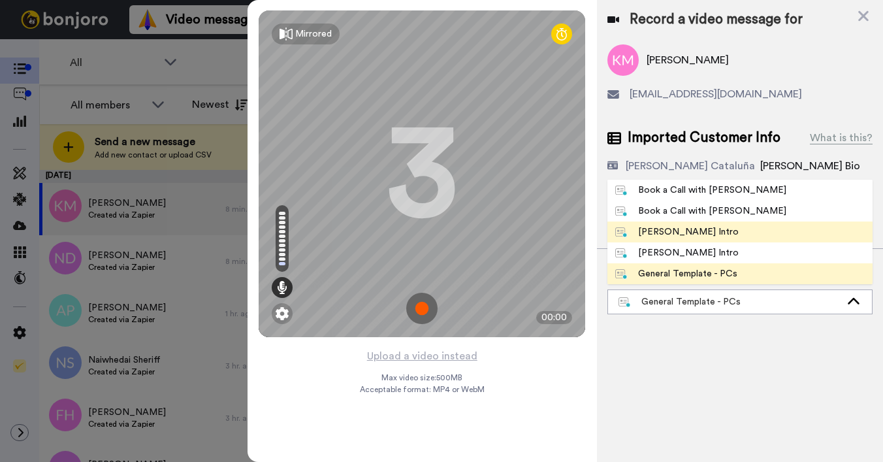
click at [667, 232] on div "[PERSON_NAME] Intro" at bounding box center [676, 231] width 123 height 13
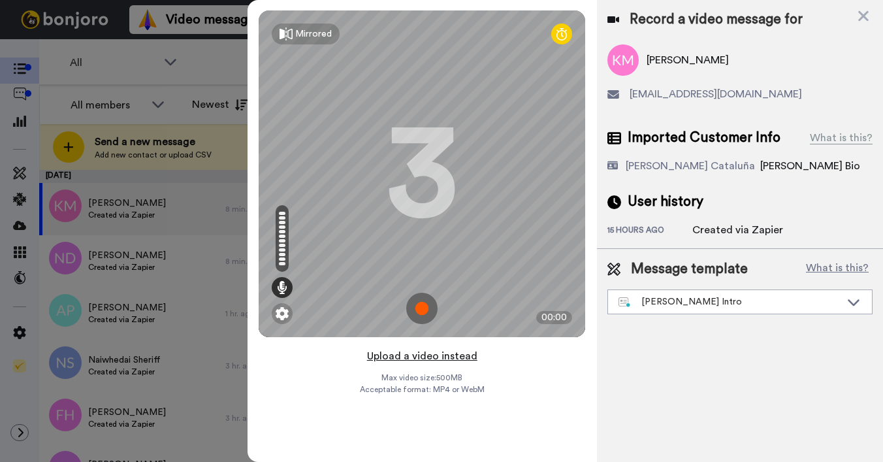
click at [420, 356] on button "Upload a video instead" at bounding box center [422, 355] width 118 height 17
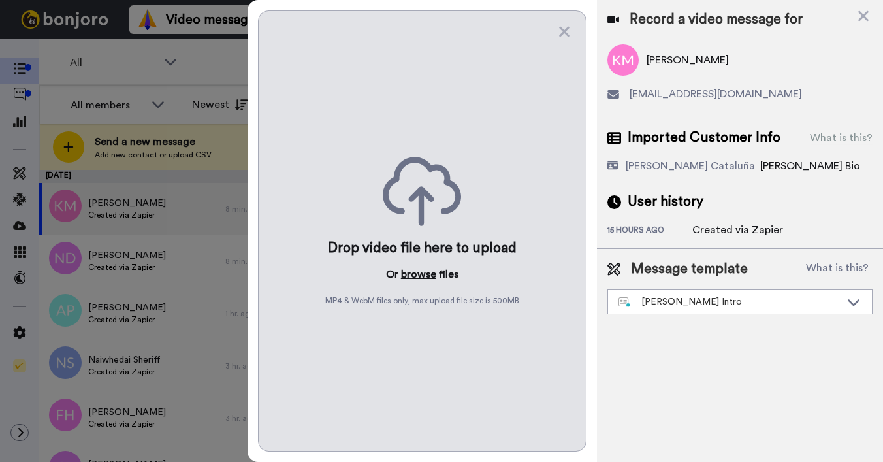
click at [419, 266] on button "browse" at bounding box center [418, 274] width 35 height 16
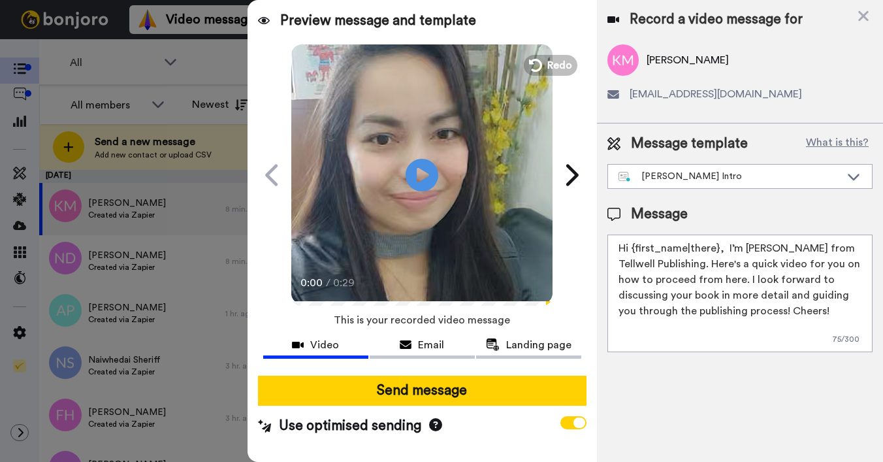
drag, startPoint x: 632, startPoint y: 250, endPoint x: 716, endPoint y: 249, distance: 83.6
click at [716, 249] on textarea "Hi {first_name|there}, I’m [PERSON_NAME] from Tellwell Publishing. Here's a qui…" at bounding box center [739, 293] width 265 height 118
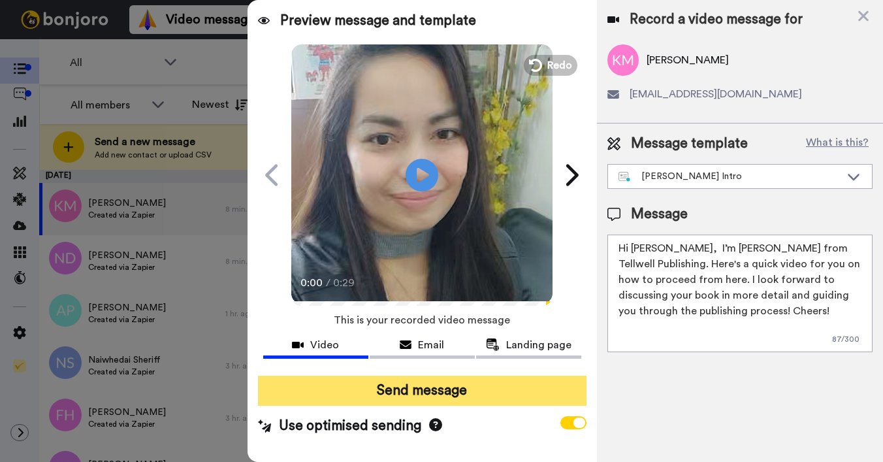
type textarea "Hi [PERSON_NAME], I’m [PERSON_NAME] from Tellwell Publishing. Here's a quick vi…"
click at [533, 393] on button "Send message" at bounding box center [422, 390] width 328 height 30
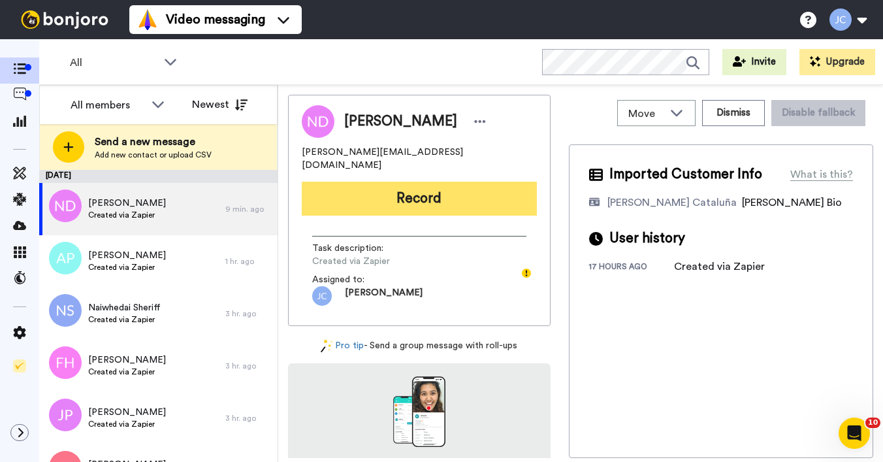
click at [445, 182] on button "Record" at bounding box center [419, 199] width 235 height 34
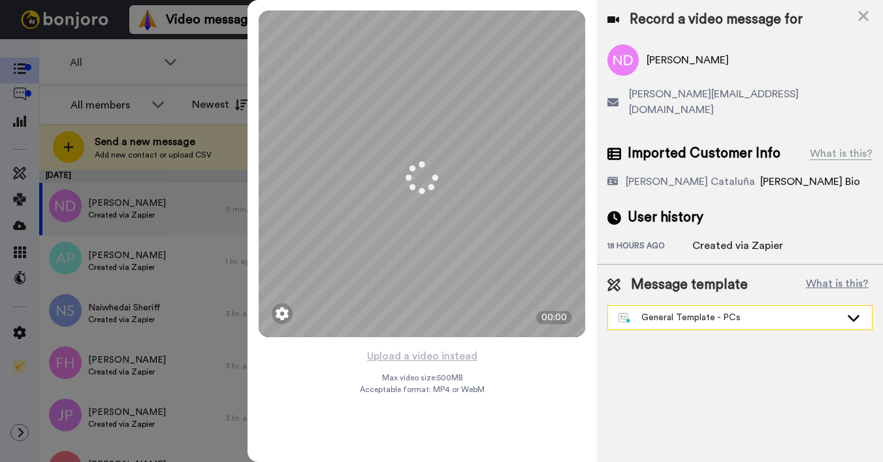
click at [690, 311] on div "General Template - PCs" at bounding box center [729, 317] width 222 height 13
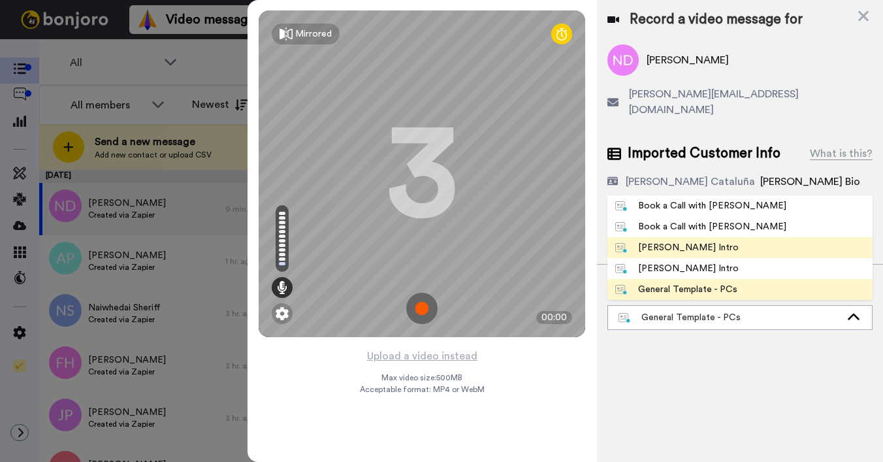
click at [663, 241] on div "[PERSON_NAME] Intro" at bounding box center [676, 247] width 123 height 13
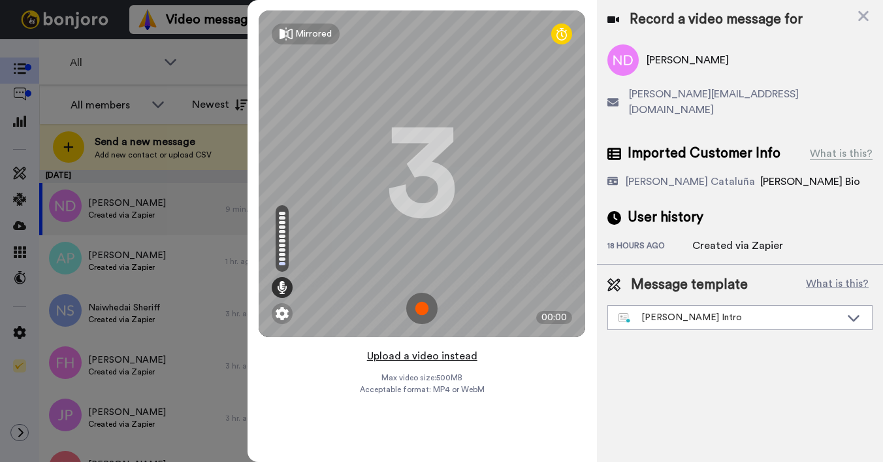
click at [447, 355] on button "Upload a video instead" at bounding box center [422, 355] width 118 height 17
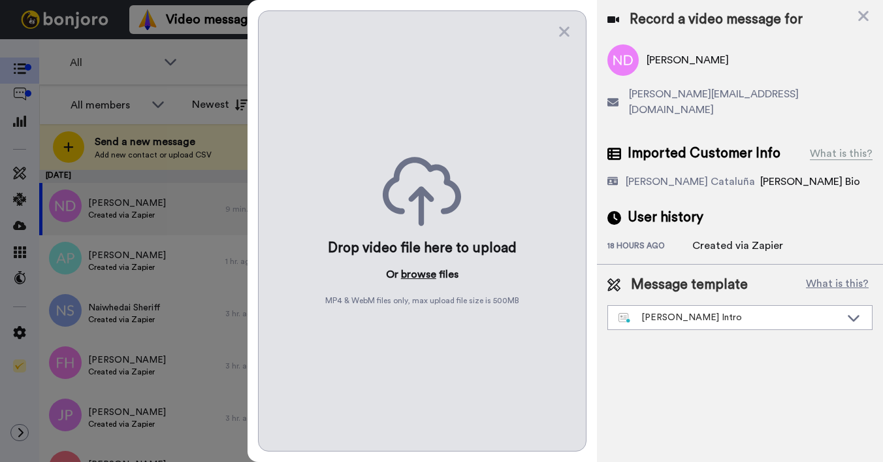
click at [413, 276] on button "browse" at bounding box center [418, 274] width 35 height 16
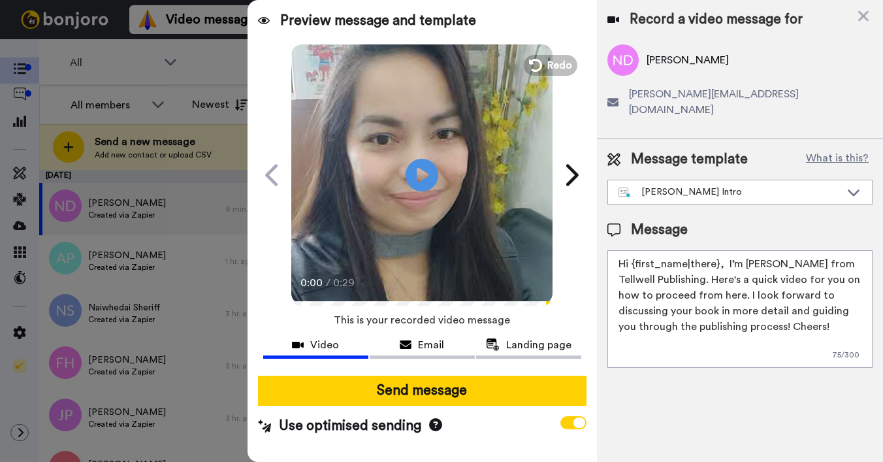
drag, startPoint x: 632, startPoint y: 247, endPoint x: 716, endPoint y: 246, distance: 83.6
click at [716, 250] on textarea "Hi {first_name|there}, I’m [PERSON_NAME] from Tellwell Publishing. Here's a qui…" at bounding box center [739, 309] width 265 height 118
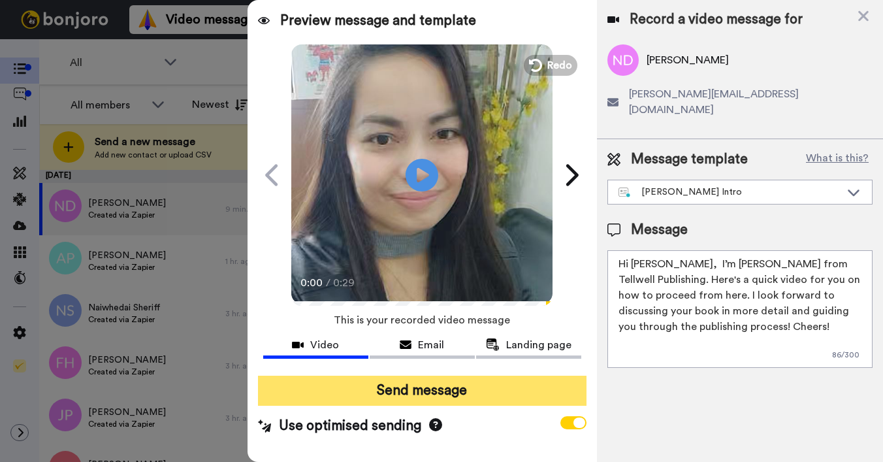
type textarea "Hi Natalie, I’m Joe from Tellwell Publishing. Here's a quick video for you on h…"
click at [511, 400] on button "Send message" at bounding box center [422, 390] width 328 height 30
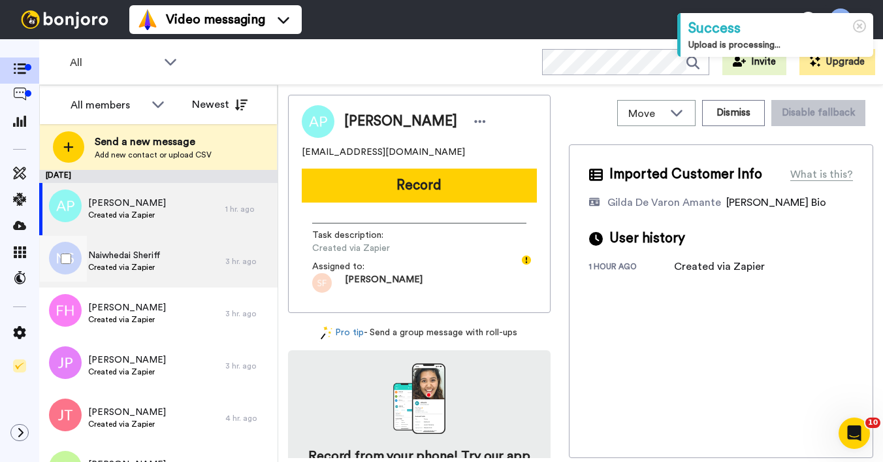
click at [152, 270] on span "Created via Zapier" at bounding box center [124, 267] width 72 height 10
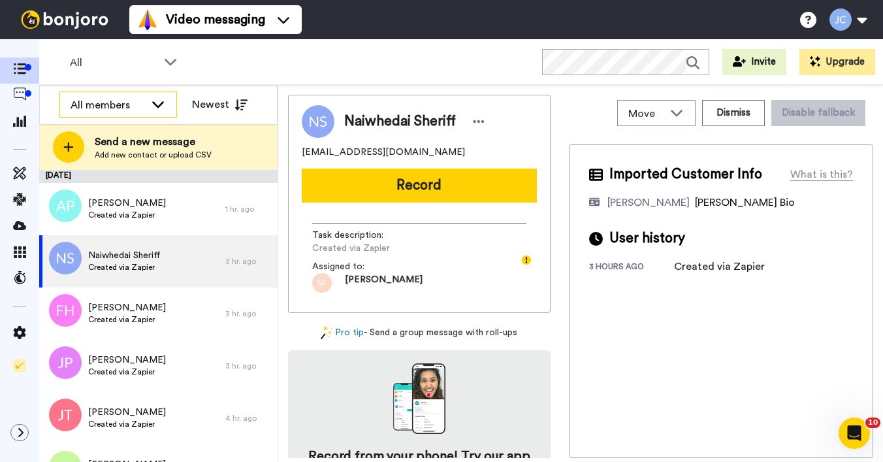
click at [153, 106] on icon at bounding box center [158, 103] width 16 height 13
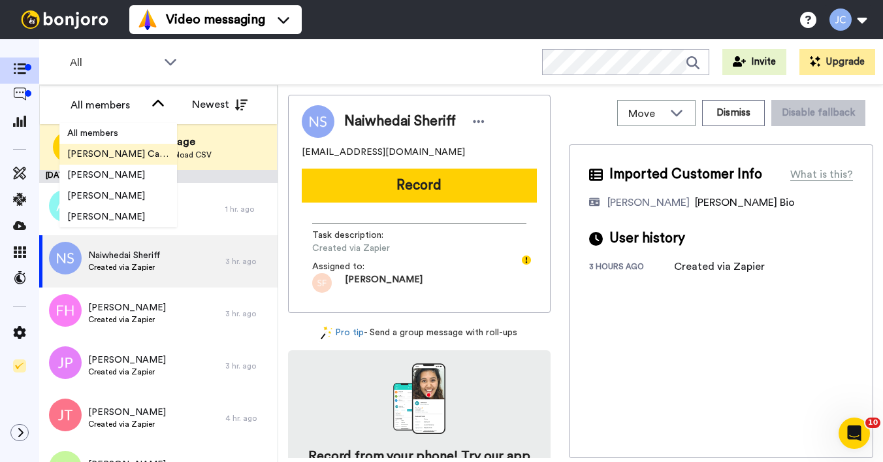
click at [128, 152] on span "[PERSON_NAME] Cataluña" at bounding box center [118, 154] width 118 height 13
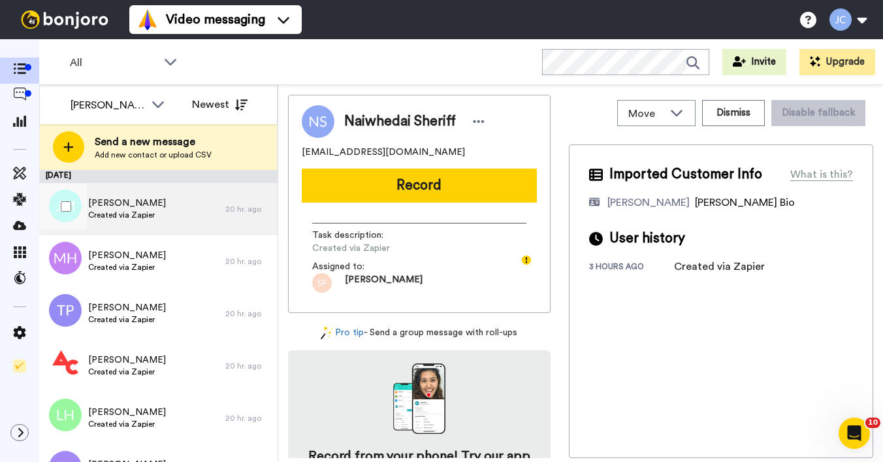
click at [128, 204] on span "[PERSON_NAME]" at bounding box center [127, 203] width 78 height 13
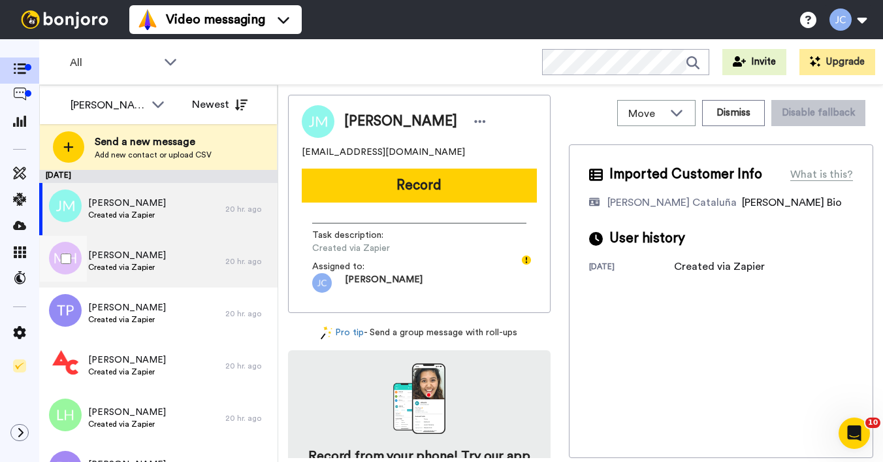
click at [128, 253] on span "[PERSON_NAME]" at bounding box center [127, 255] width 78 height 13
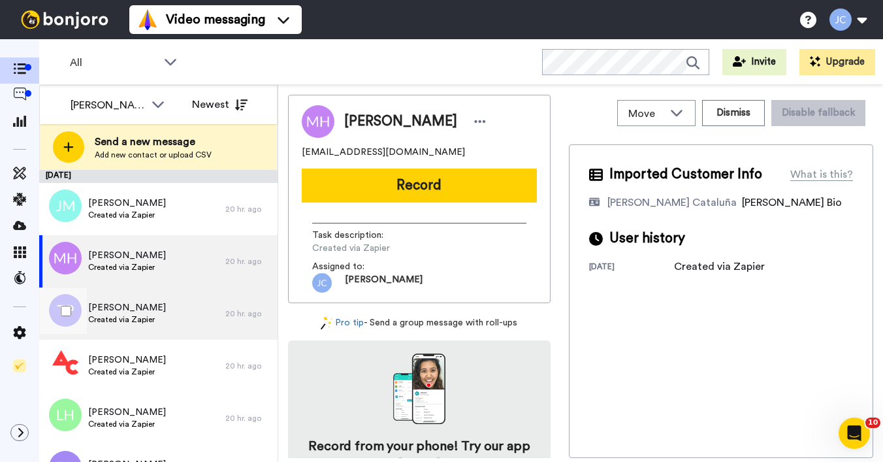
click at [131, 312] on span "[PERSON_NAME]" at bounding box center [127, 307] width 78 height 13
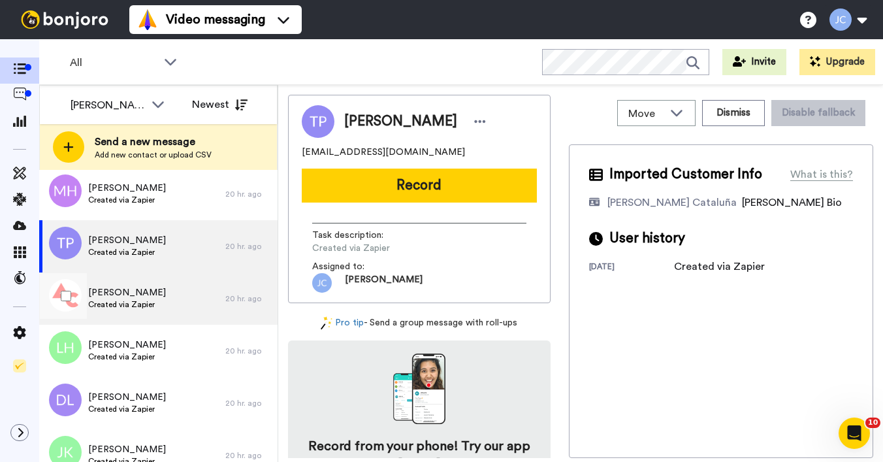
scroll to position [86, 0]
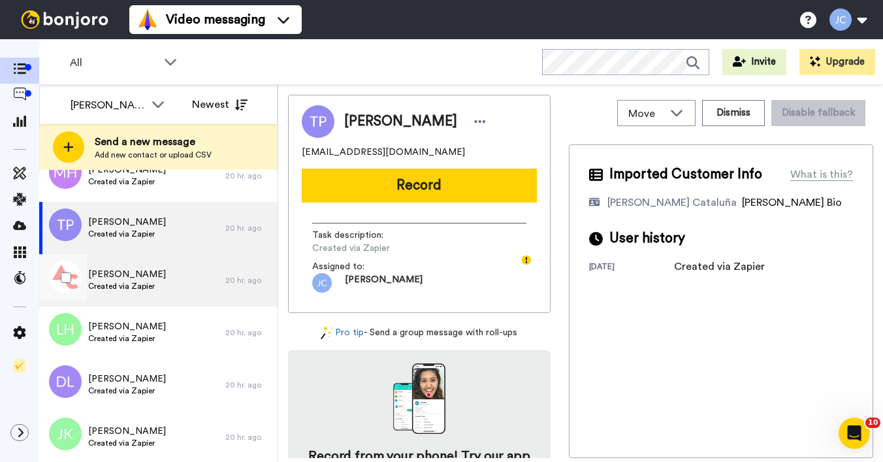
click at [136, 296] on div "[PERSON_NAME] Created via Zapier" at bounding box center [132, 280] width 186 height 52
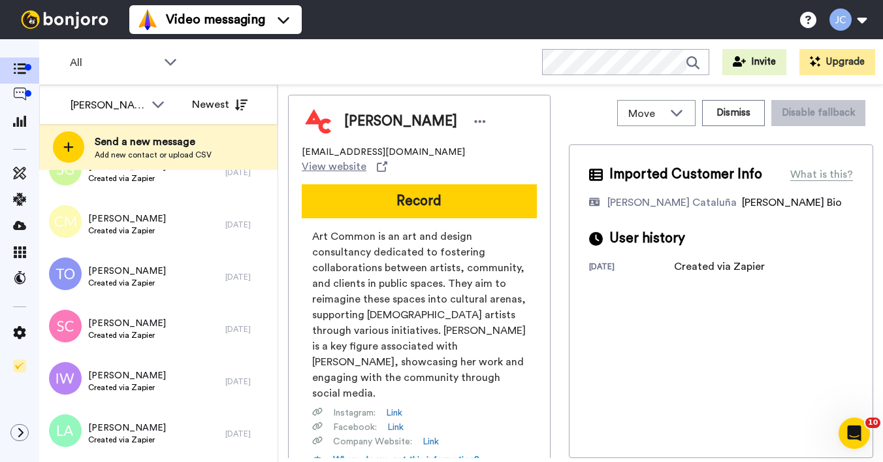
scroll to position [1171, 0]
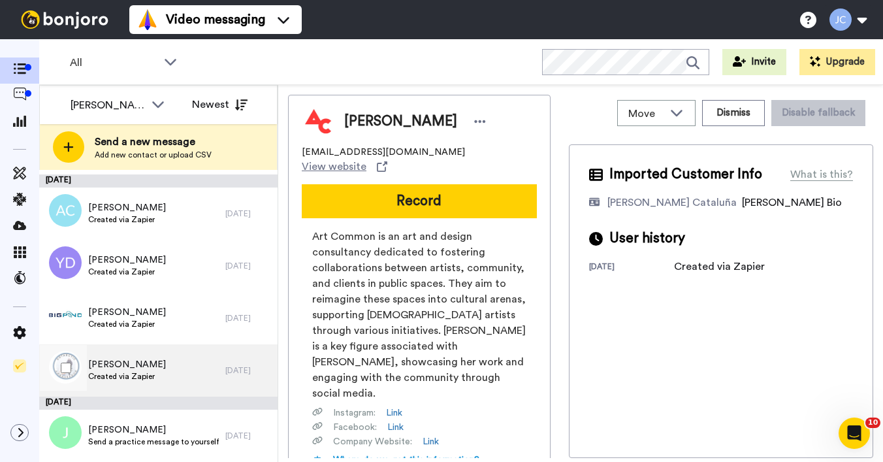
click at [123, 364] on span "[PERSON_NAME]" at bounding box center [127, 364] width 78 height 13
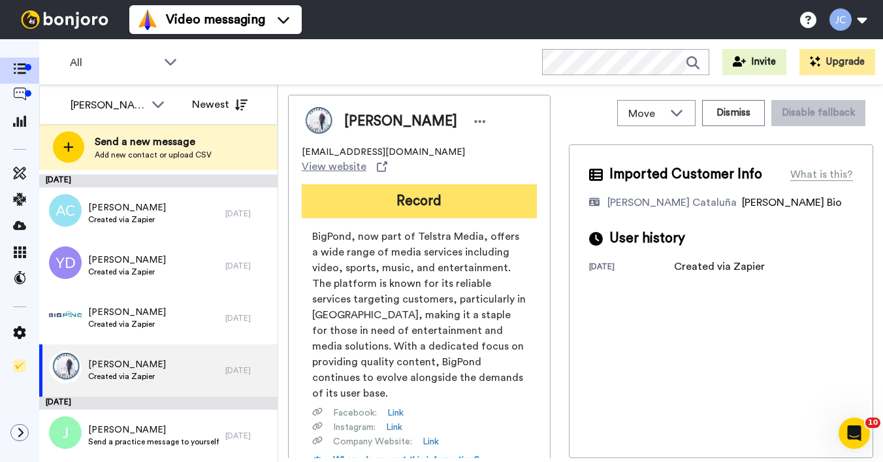
click at [373, 197] on button "Record" at bounding box center [419, 201] width 235 height 34
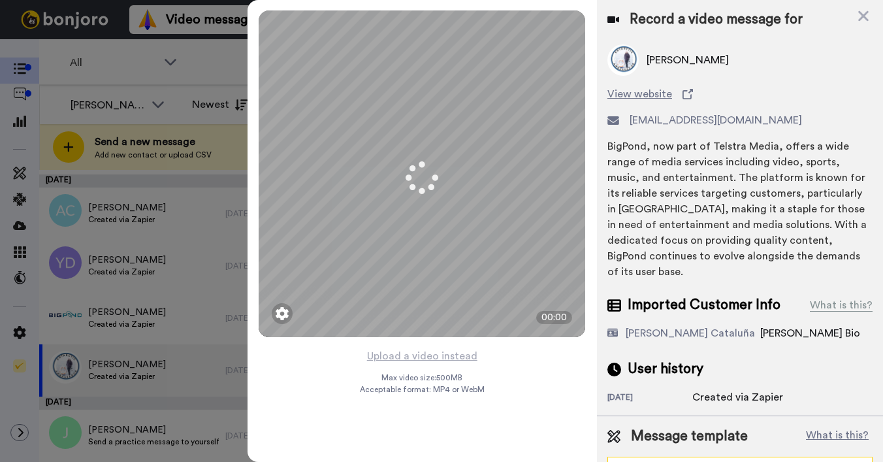
click at [700, 461] on div "General Template - PCs" at bounding box center [729, 468] width 222 height 13
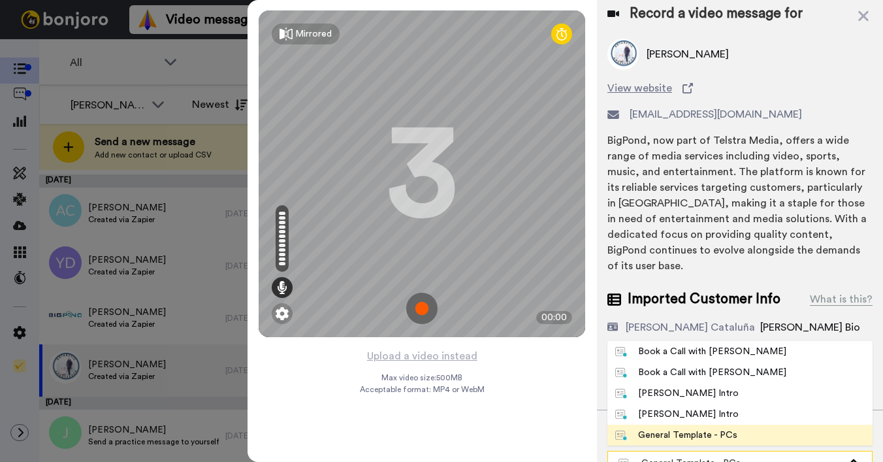
click at [700, 456] on div "General Template - PCs" at bounding box center [729, 462] width 222 height 13
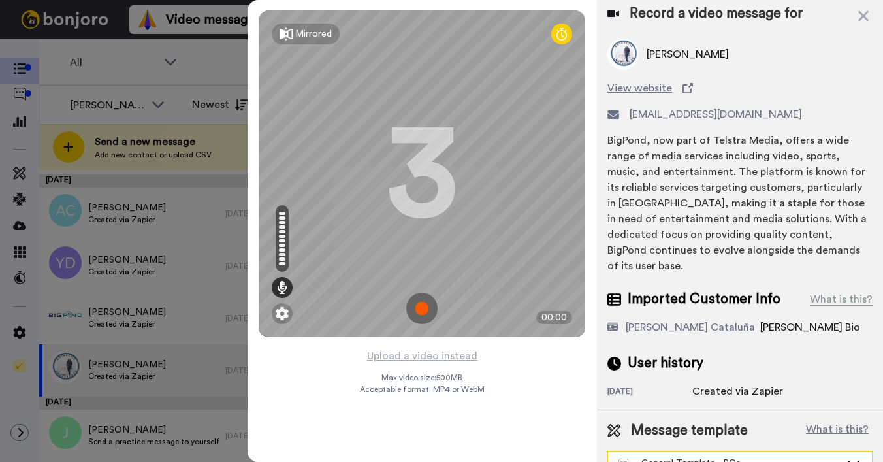
click at [673, 456] on div "General Template - PCs" at bounding box center [729, 462] width 222 height 13
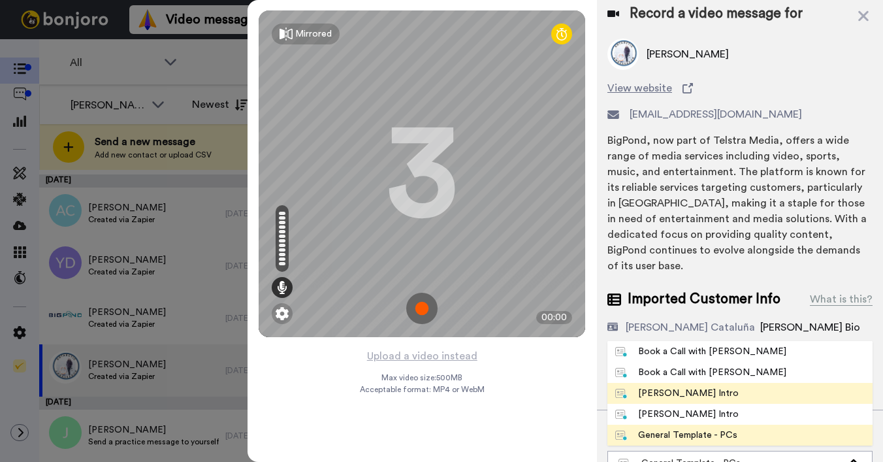
click at [661, 387] on div "[PERSON_NAME] Intro" at bounding box center [676, 393] width 123 height 13
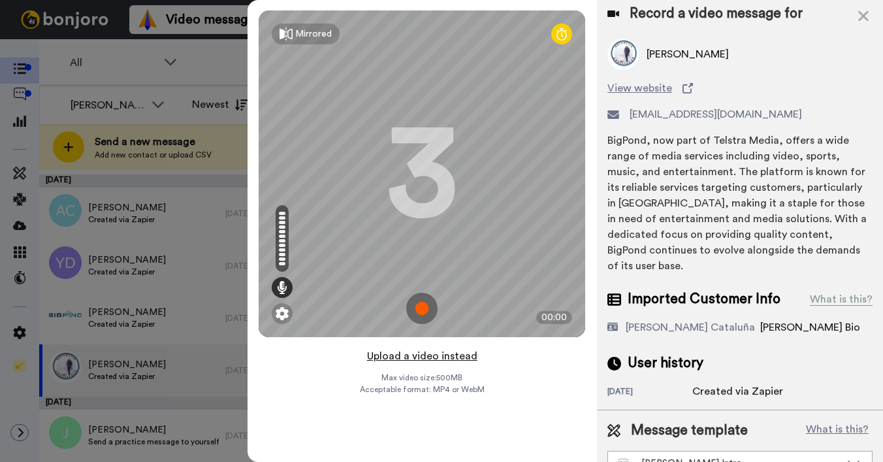
click at [418, 360] on button "Upload a video instead" at bounding box center [422, 355] width 118 height 17
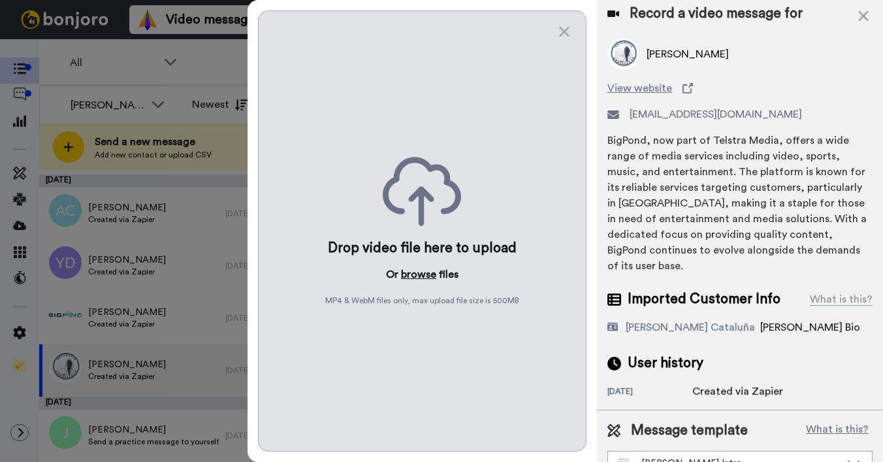
click at [417, 272] on button "browse" at bounding box center [418, 274] width 35 height 16
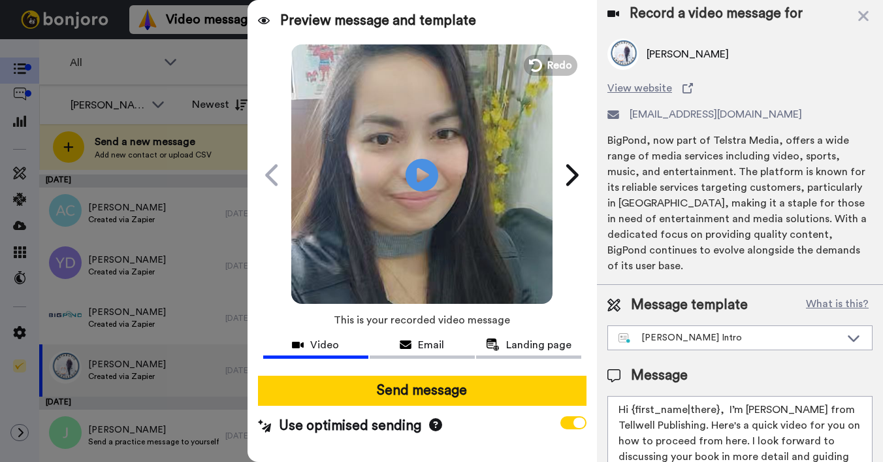
scroll to position [0, 0]
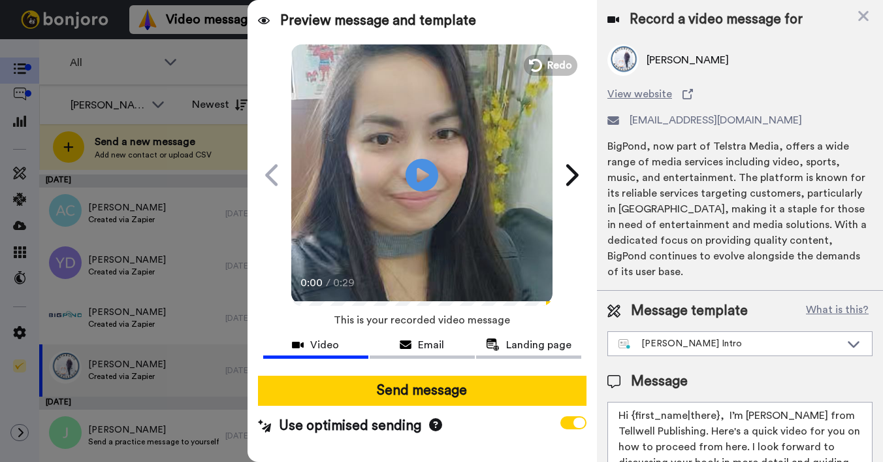
drag, startPoint x: 631, startPoint y: 400, endPoint x: 718, endPoint y: 397, distance: 86.2
click at [718, 402] on textarea "Hi {first_name|there}, I’m [PERSON_NAME] from Tellwell Publishing. Here's a qui…" at bounding box center [739, 461] width 265 height 118
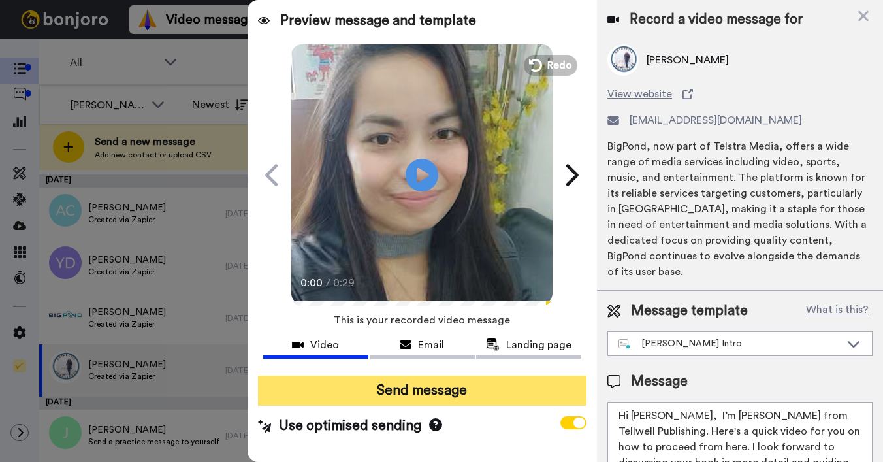
type textarea "Hi Robin, I’m Joe from Tellwell Publishing. Here's a quick video for you on how…"
click at [552, 396] on button "Send message" at bounding box center [422, 390] width 328 height 30
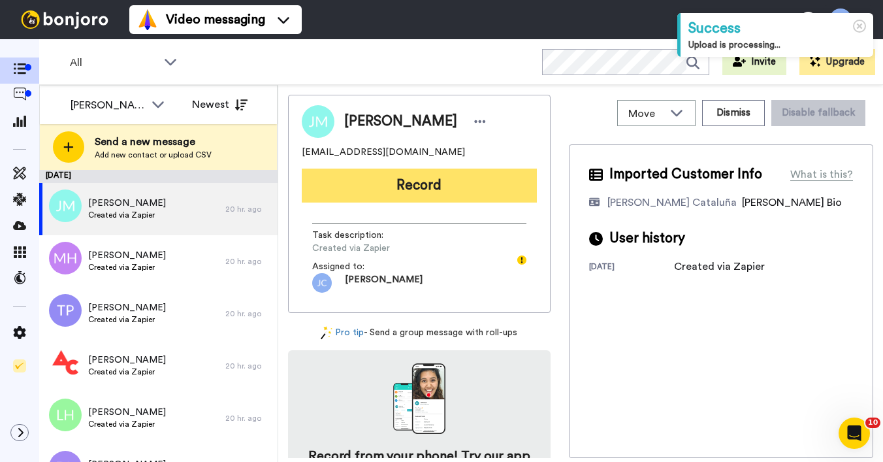
click at [358, 186] on button "Record" at bounding box center [419, 185] width 235 height 34
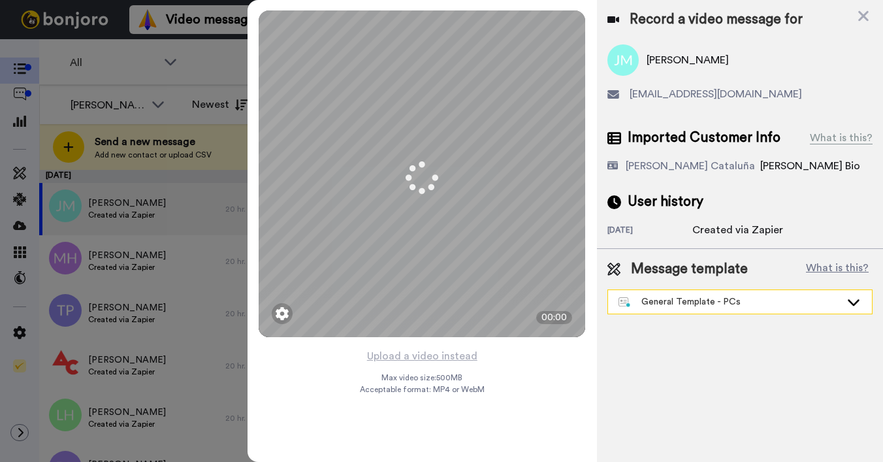
click at [703, 300] on div "General Template - PCs" at bounding box center [729, 301] width 222 height 13
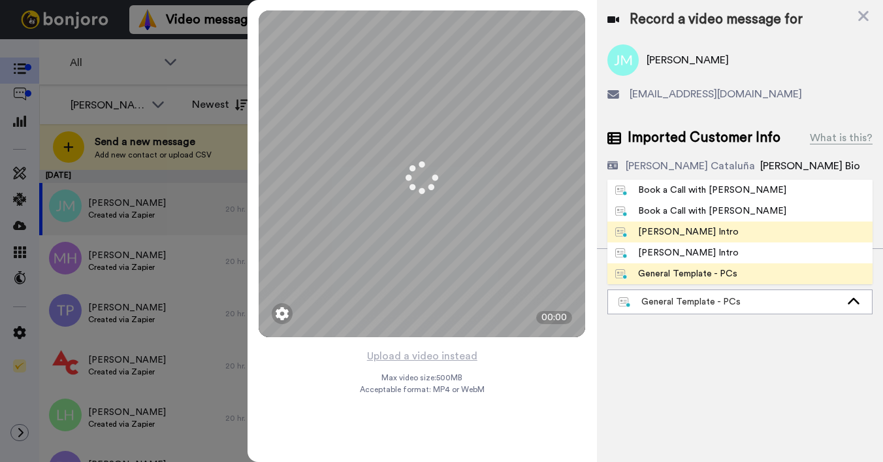
click at [660, 230] on div "[PERSON_NAME] Intro" at bounding box center [676, 231] width 123 height 13
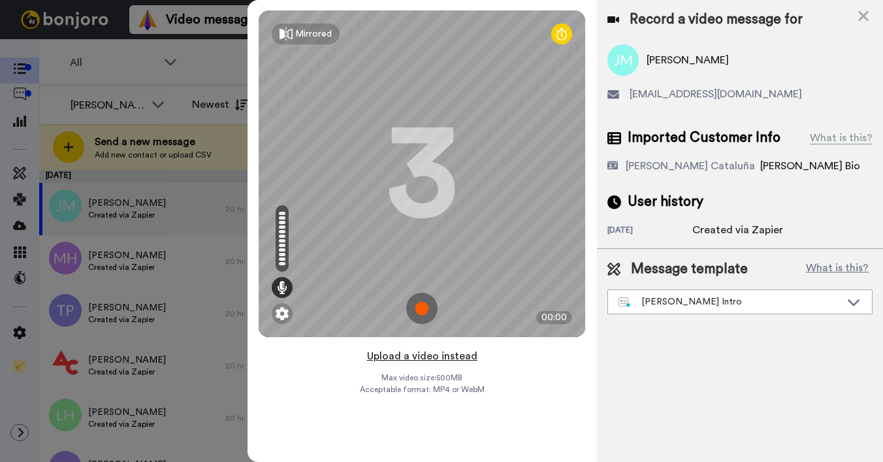
click at [393, 362] on button "Upload a video instead" at bounding box center [422, 355] width 118 height 17
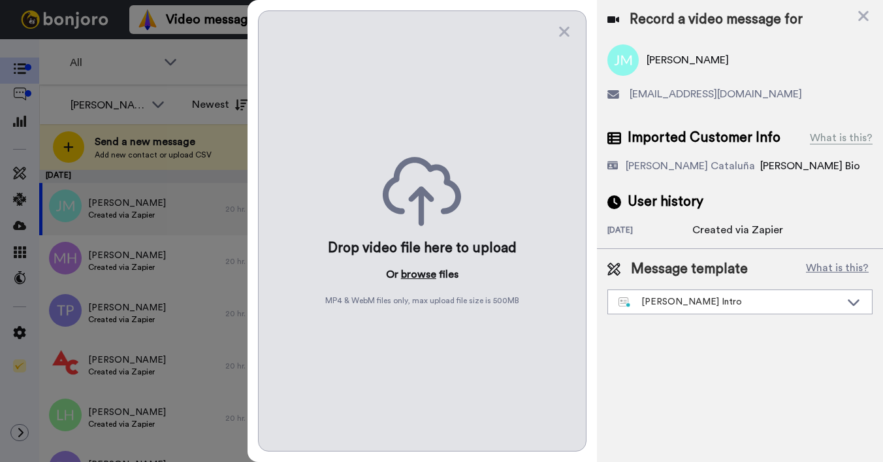
click at [419, 270] on button "browse" at bounding box center [418, 274] width 35 height 16
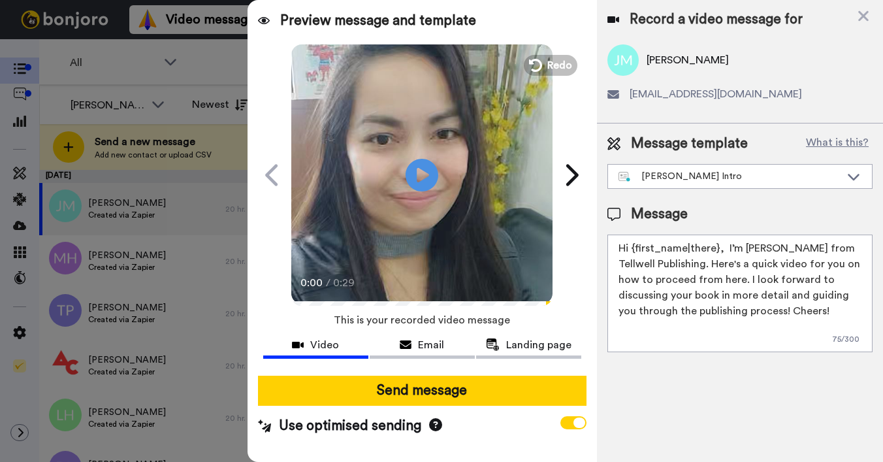
drag, startPoint x: 631, startPoint y: 249, endPoint x: 716, endPoint y: 248, distance: 84.9
click at [716, 248] on textarea "Hi {first_name|there}, I’m Joe from Tellwell Publishing. Here's a quick video f…" at bounding box center [739, 293] width 265 height 118
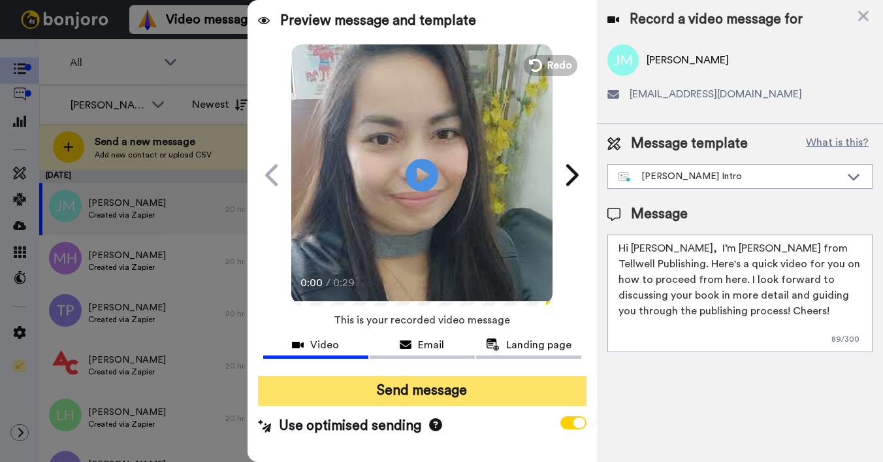
type textarea "Hi Jess, I’m Joe from Tellwell Publishing. Here's a quick video for you on how …"
click at [557, 379] on button "Send message" at bounding box center [422, 390] width 328 height 30
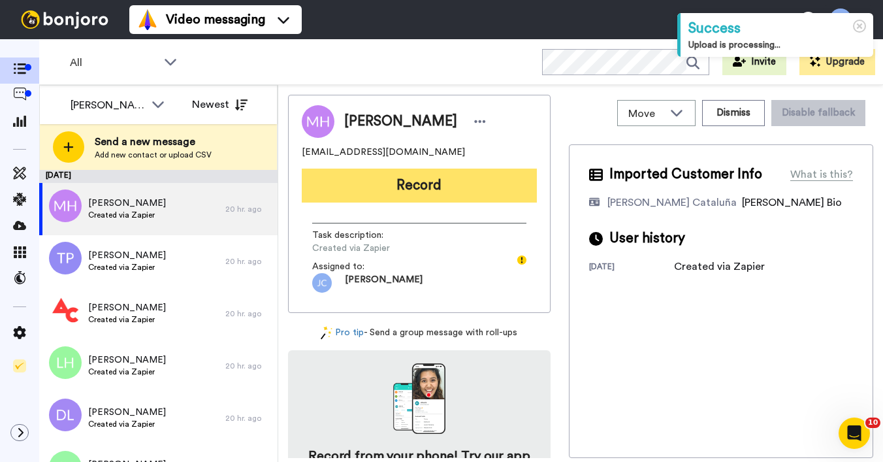
click at [340, 170] on button "Record" at bounding box center [419, 185] width 235 height 34
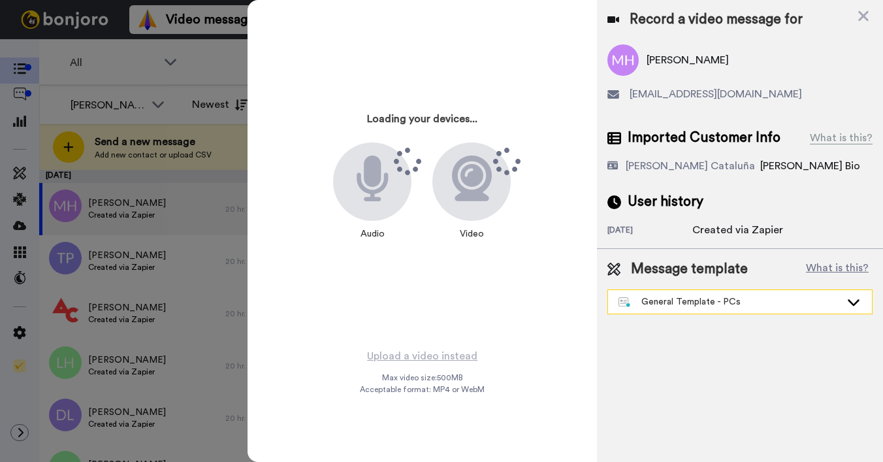
click at [723, 309] on div "General Template - PCs" at bounding box center [740, 302] width 264 height 24
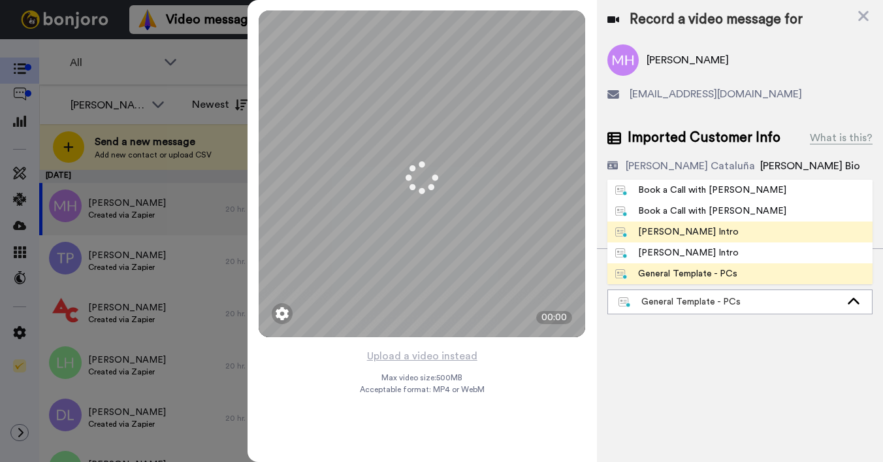
click at [665, 221] on li "Josephine Bonjoro Intro" at bounding box center [739, 231] width 265 height 21
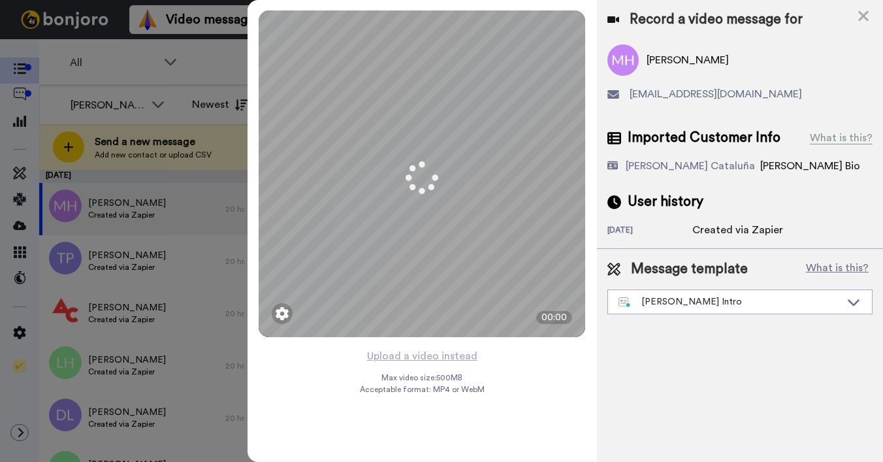
click at [666, 234] on div "[DATE]" at bounding box center [649, 231] width 85 height 13
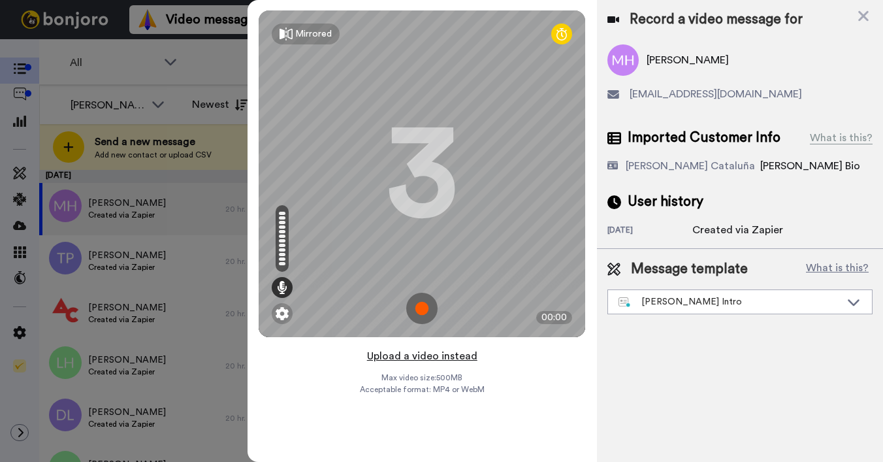
click at [409, 355] on button "Upload a video instead" at bounding box center [422, 355] width 118 height 17
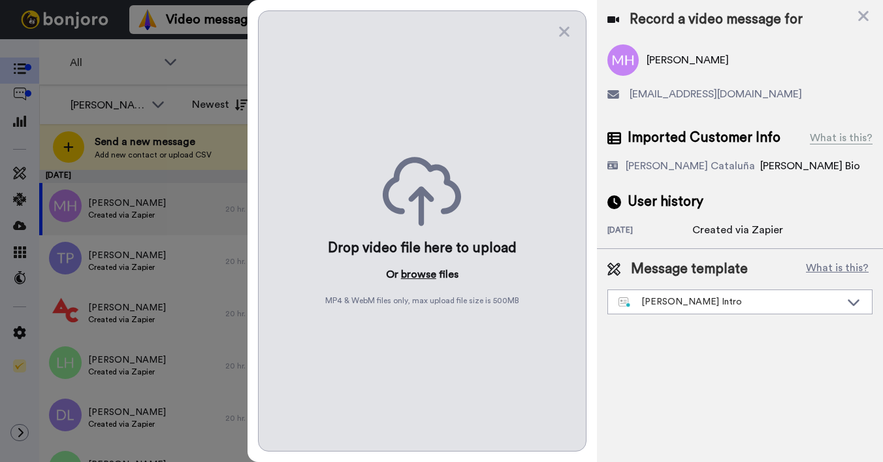
click at [422, 270] on button "browse" at bounding box center [418, 274] width 35 height 16
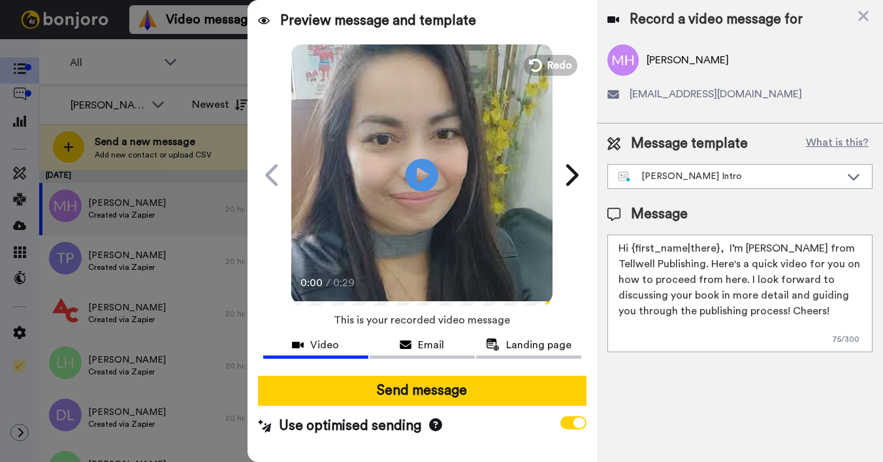
drag, startPoint x: 632, startPoint y: 251, endPoint x: 716, endPoint y: 247, distance: 84.3
click at [716, 247] on textarea "Hi {first_name|there}, I’m Joe from Tellwell Publishing. Here's a quick video f…" at bounding box center [739, 293] width 265 height 118
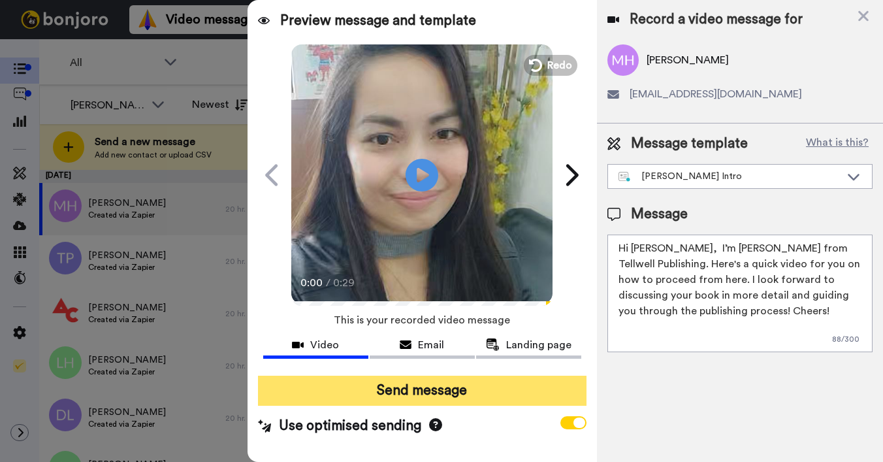
type textarea "Hi Megan, I’m Joe from Tellwell Publishing. Here's a quick video for you on how…"
click at [531, 396] on button "Send message" at bounding box center [422, 390] width 328 height 30
